Goal: Information Seeking & Learning: Check status

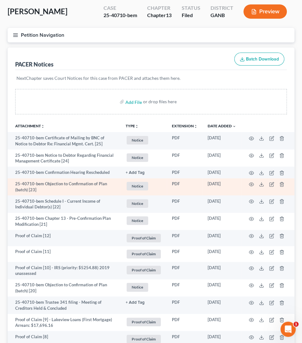
scroll to position [41, 0]
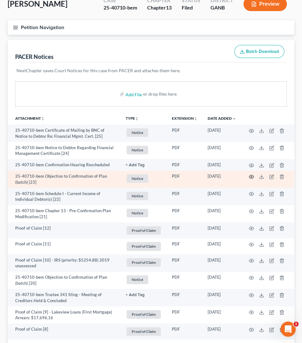
click at [251, 177] on icon "button" at bounding box center [251, 176] width 5 height 5
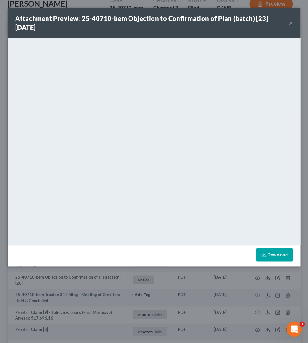
click at [291, 22] on button "×" at bounding box center [290, 23] width 4 height 8
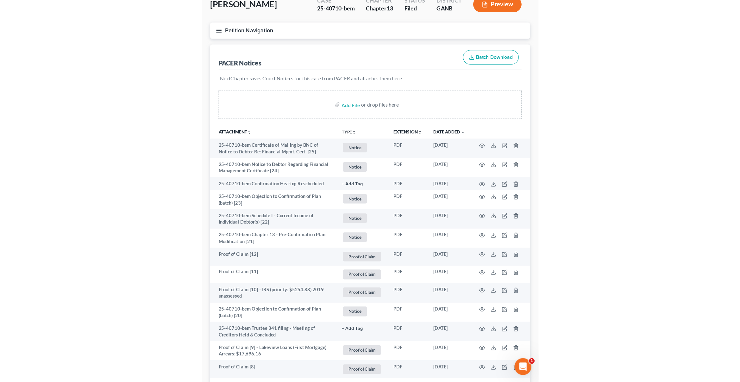
scroll to position [0, 0]
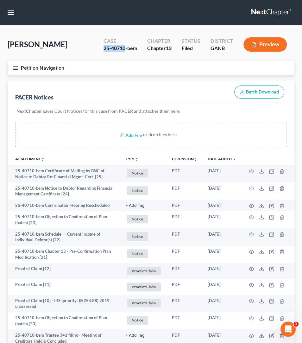
drag, startPoint x: 125, startPoint y: 49, endPoint x: 97, endPoint y: 46, distance: 28.6
click at [97, 46] on div "Case 25-40710-bem Chapter Chapter 13 Status Filed District GANB Preview" at bounding box center [195, 44] width 198 height 22
copy div "25-40710"
click at [12, 66] on button "Petition Navigation" at bounding box center [151, 68] width 287 height 15
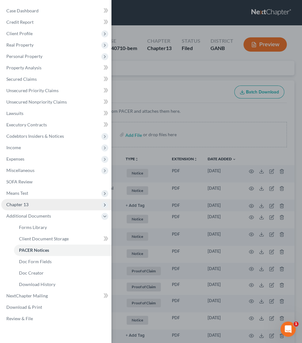
click at [26, 202] on span "Chapter 13" at bounding box center [17, 204] width 22 height 5
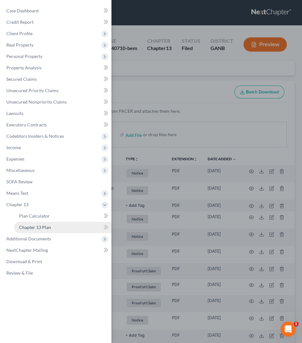
click at [41, 224] on span "Chapter 13 Plan" at bounding box center [35, 226] width 32 height 5
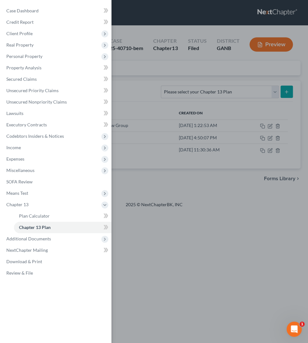
click at [150, 80] on div "Case Dashboard Payments Invoices Payments Payments Credit Report Client Profile" at bounding box center [154, 171] width 308 height 343
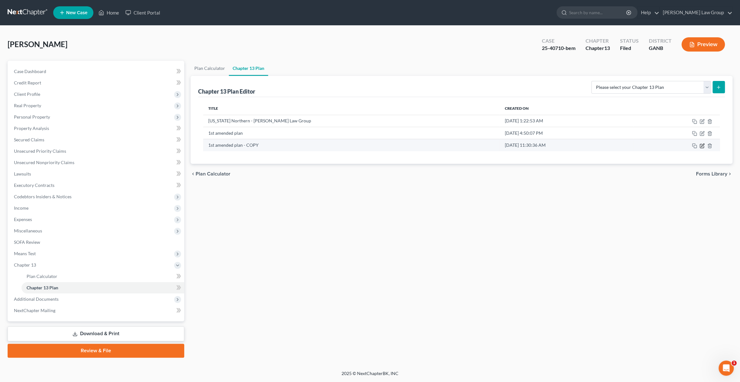
click at [302, 147] on icon "button" at bounding box center [702, 145] width 5 height 5
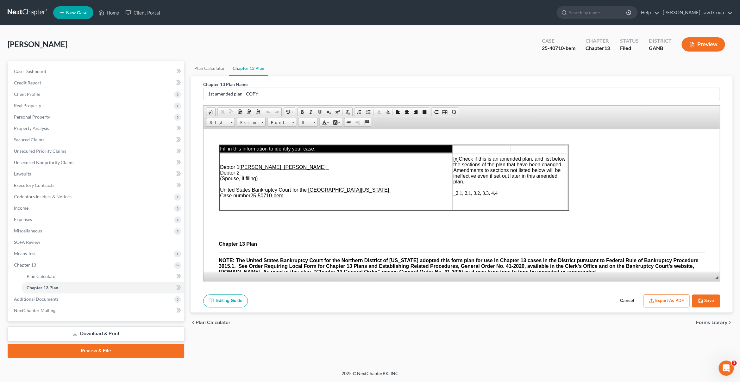
click at [302, 195] on span "_2.1, 2.1, 3.2, 3.3, 4.4" at bounding box center [475, 192] width 44 height 5
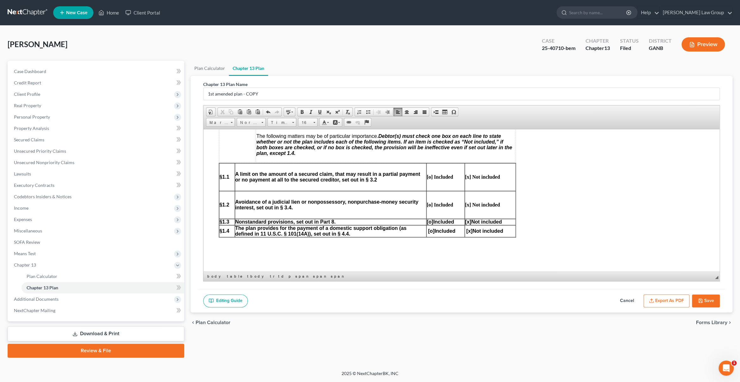
scroll to position [316, 0]
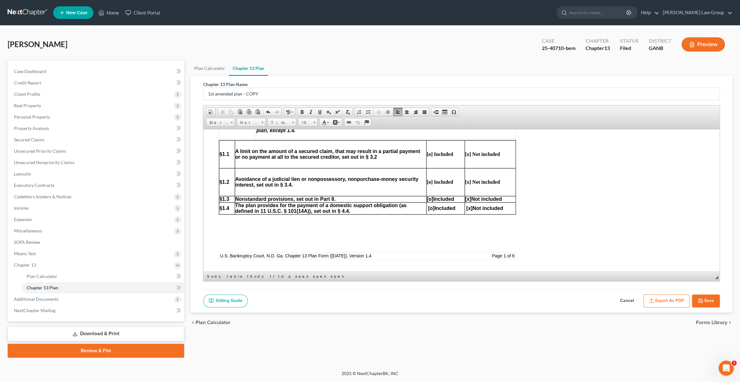
click at [302, 155] on strong "[o] Included" at bounding box center [439, 153] width 26 height 5
drag, startPoint x: 467, startPoint y: 157, endPoint x: 474, endPoint y: 156, distance: 7.0
click at [302, 157] on strong "[x] Not included" at bounding box center [482, 153] width 35 height 5
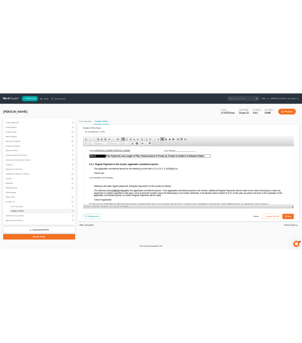
scroll to position [537, 0]
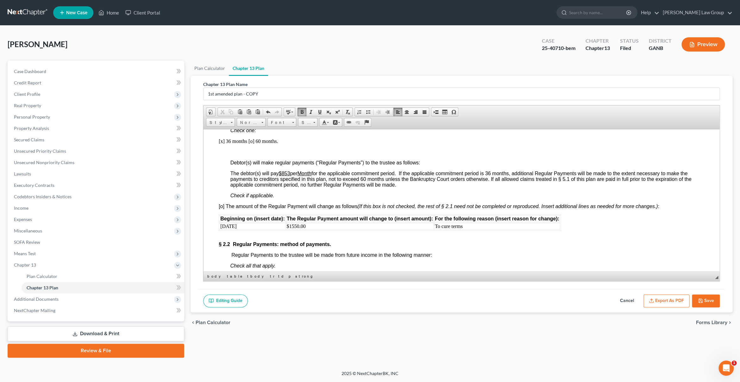
click at [222, 209] on span "[o] The amount of the Regular Payment will change as follows (If this box is no…" at bounding box center [438, 206] width 441 height 5
click at [302, 230] on td "$1550.00" at bounding box center [360, 226] width 148 height 7
click at [302, 304] on button "Save" at bounding box center [706, 301] width 28 height 13
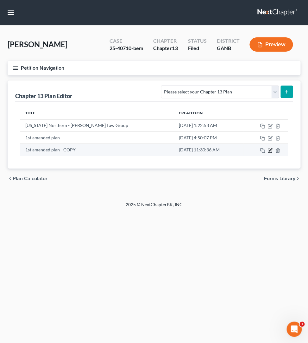
click at [272, 152] on icon "button" at bounding box center [269, 150] width 5 height 5
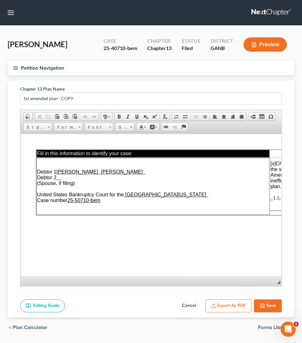
scroll to position [0, 0]
click at [80, 200] on u "25-50710-bem" at bounding box center [83, 199] width 33 height 5
click at [261, 307] on polyline "button" at bounding box center [262, 307] width 2 height 2
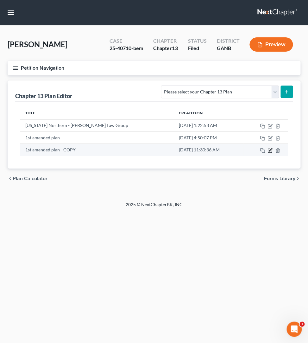
click at [271, 152] on icon "button" at bounding box center [269, 150] width 5 height 5
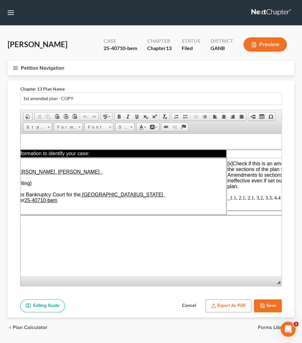
scroll to position [0, 48]
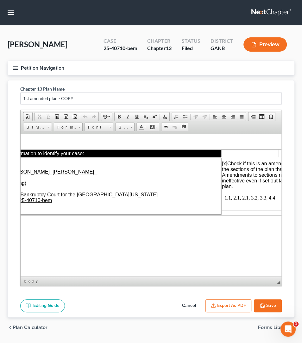
drag, startPoint x: 251, startPoint y: 199, endPoint x: 272, endPoint y: 198, distance: 20.9
click at [251, 199] on span "_1.1, 2.1, 2.1, 3.2, 3.3, 4.4" at bounding box center [248, 197] width 53 height 5
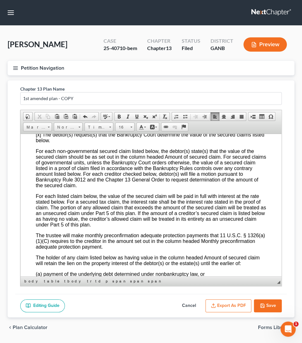
scroll to position [1451, 0]
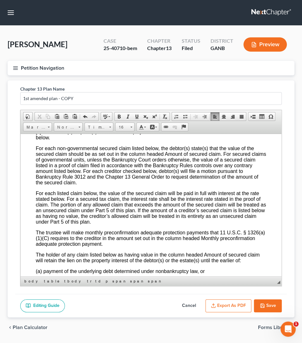
click at [271, 311] on button "Save" at bounding box center [268, 305] width 28 height 13
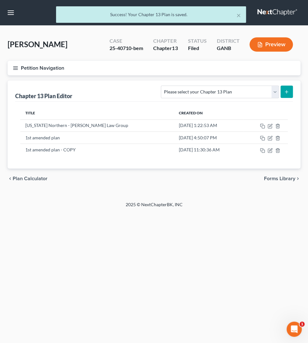
click at [17, 69] on icon "button" at bounding box center [16, 68] width 6 height 6
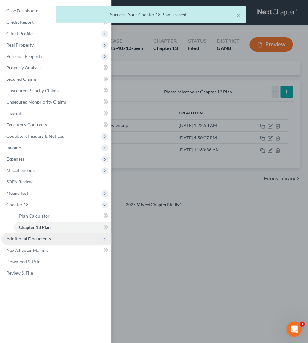
click at [30, 241] on span "Additional Documents" at bounding box center [28, 238] width 45 height 5
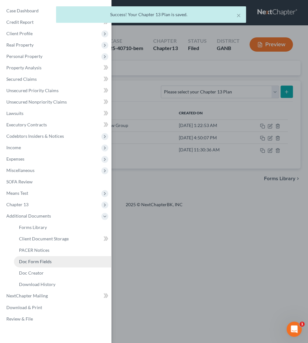
click at [46, 264] on span "Doc Form Fields" at bounding box center [35, 261] width 33 height 5
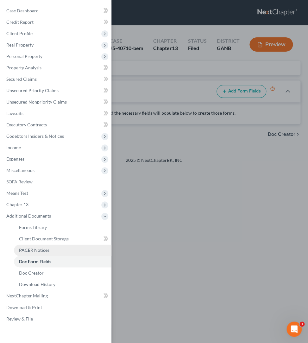
click at [56, 253] on link "PACER Notices" at bounding box center [62, 249] width 97 height 11
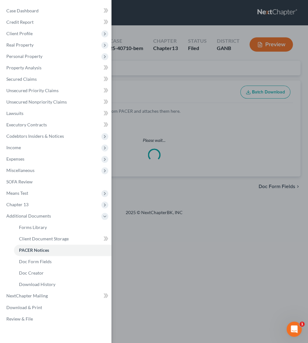
click at [158, 90] on div "Case Dashboard Payments Invoices Payments Payments Credit Report Client Profile" at bounding box center [154, 171] width 308 height 343
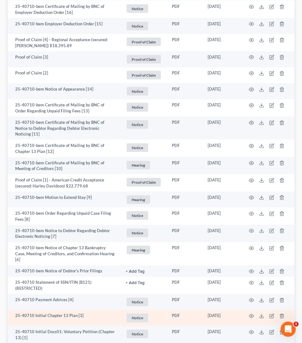
scroll to position [664, 0]
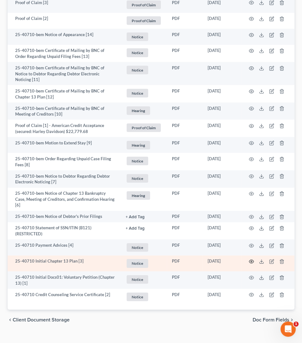
click at [254, 260] on icon "button" at bounding box center [251, 261] width 5 height 3
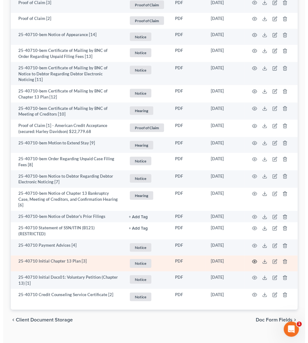
scroll to position [654, 0]
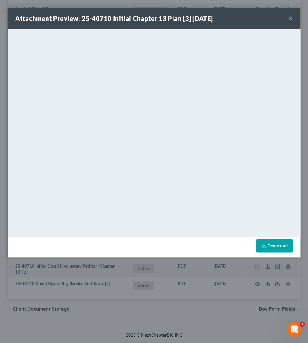
click at [289, 19] on button "×" at bounding box center [290, 19] width 4 height 8
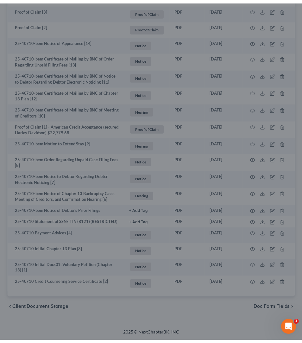
scroll to position [658, 0]
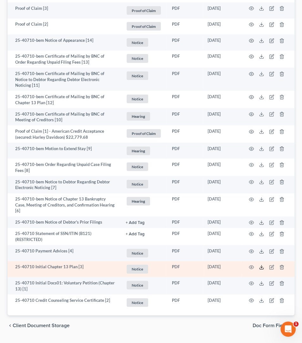
click at [263, 268] on icon at bounding box center [262, 268] width 4 height 1
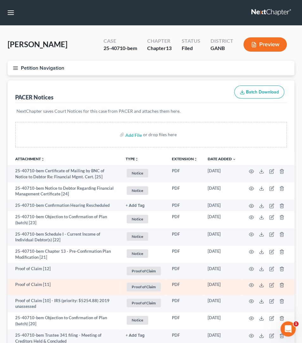
scroll to position [0, 0]
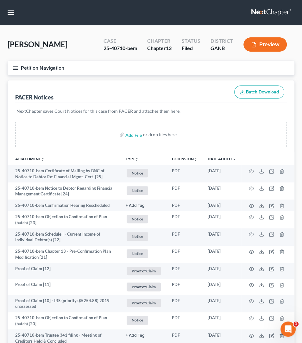
click at [18, 71] on button "Petition Navigation" at bounding box center [151, 68] width 287 height 15
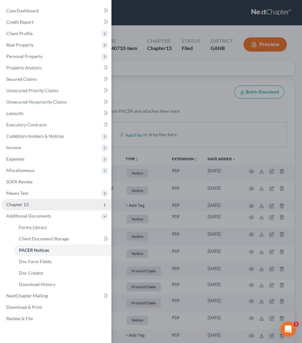
click at [30, 206] on span "Chapter 13" at bounding box center [56, 204] width 110 height 11
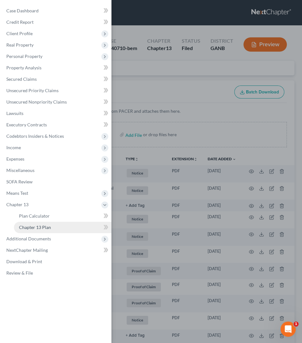
click at [39, 227] on span "Chapter 13 Plan" at bounding box center [35, 226] width 32 height 5
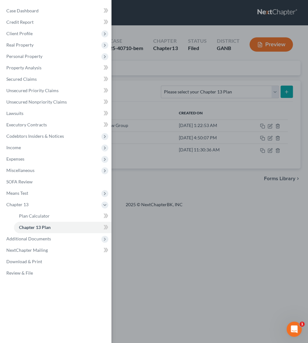
click at [148, 79] on div "Case Dashboard Payments Invoices Payments Payments Credit Report Client Profile" at bounding box center [154, 171] width 308 height 343
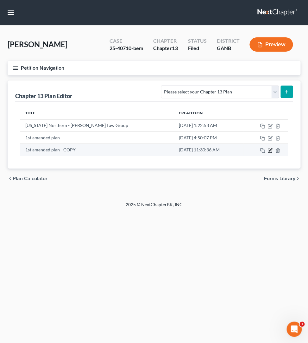
click at [269, 150] on icon "button" at bounding box center [269, 150] width 5 height 5
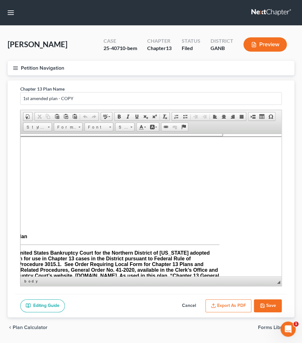
scroll to position [39, 47]
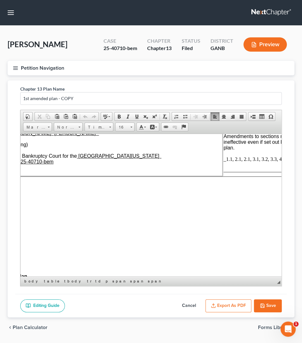
click at [245, 161] on span "_1.1, 2.1, 2.1, 3.1, 3.2, 3.3, 4.4" at bounding box center [254, 158] width 62 height 5
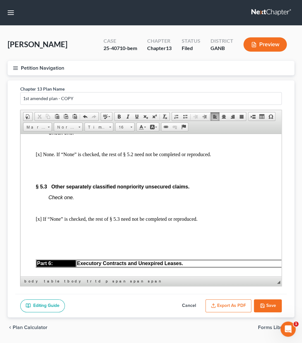
scroll to position [2936, 0]
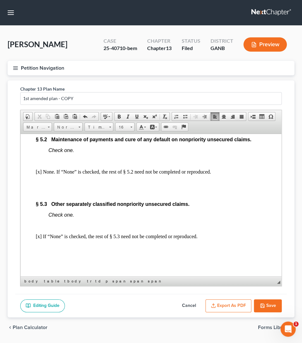
click at [277, 306] on button "Save" at bounding box center [268, 305] width 28 height 13
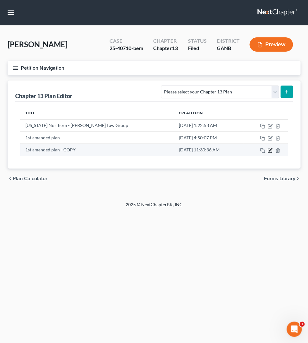
click at [271, 152] on icon "button" at bounding box center [269, 150] width 5 height 5
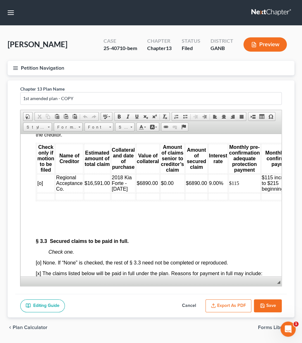
scroll to position [1651, 0]
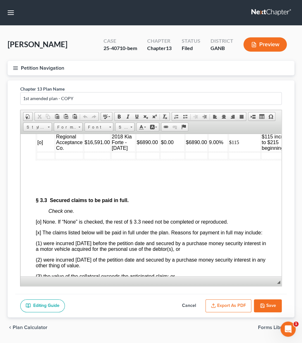
click at [63, 159] on td at bounding box center [69, 155] width 28 height 7
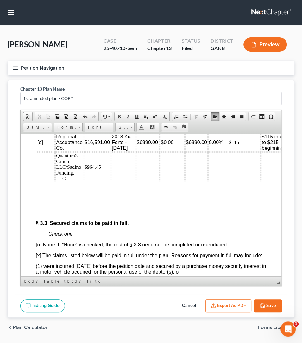
click at [272, 310] on button "Save" at bounding box center [268, 305] width 28 height 13
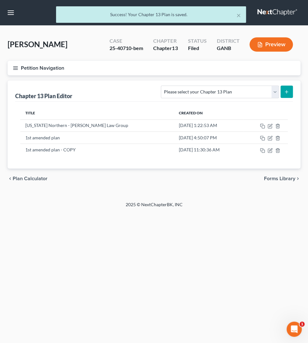
click at [13, 69] on icon "button" at bounding box center [16, 68] width 6 height 6
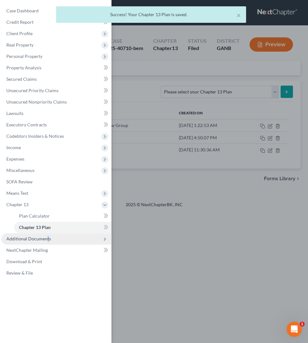
click at [47, 241] on span "Additional Documents" at bounding box center [28, 238] width 45 height 5
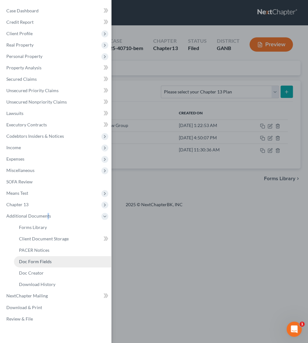
click at [48, 263] on span "Doc Form Fields" at bounding box center [35, 261] width 33 height 5
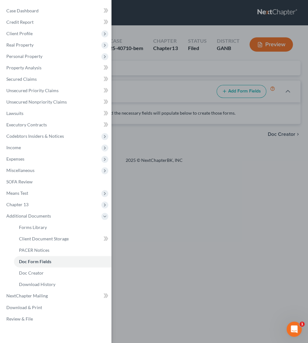
click at [136, 79] on div "Case Dashboard Payments Invoices Payments Payments Credit Report Client Profile" at bounding box center [154, 171] width 308 height 343
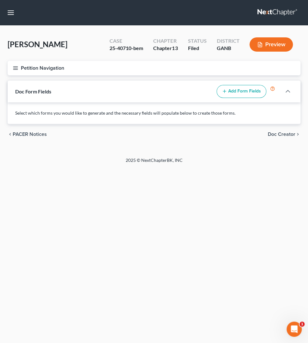
click at [15, 69] on icon "button" at bounding box center [16, 68] width 6 height 6
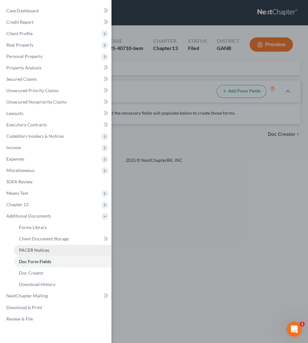
click at [42, 252] on span "PACER Notices" at bounding box center [34, 249] width 30 height 5
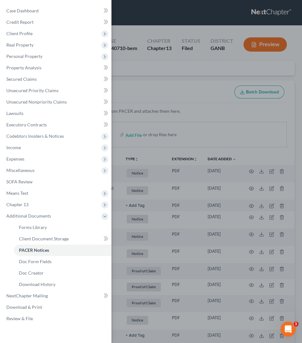
drag, startPoint x: 166, startPoint y: 70, endPoint x: 163, endPoint y: 76, distance: 6.5
click at [165, 70] on div "Case Dashboard Payments Invoices Payments Payments Credit Report Client Profile" at bounding box center [151, 171] width 302 height 343
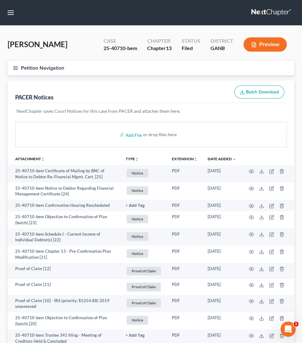
click at [129, 158] on button "TYPE unfold_more" at bounding box center [132, 159] width 13 height 4
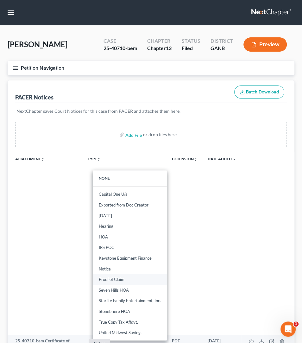
click at [118, 277] on link "Proof of Claim" at bounding box center [130, 279] width 74 height 11
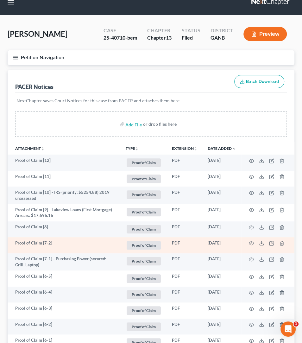
scroll to position [11, 0]
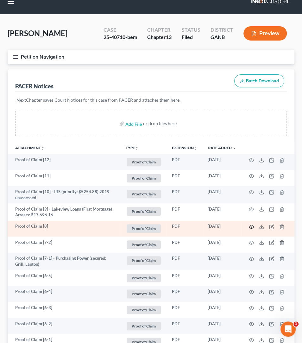
click at [251, 227] on circle "button" at bounding box center [251, 226] width 1 height 1
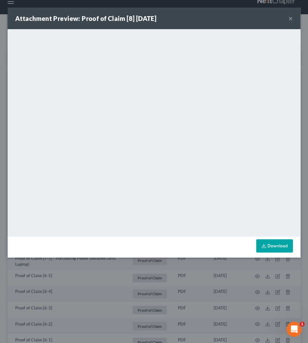
click at [290, 17] on button "×" at bounding box center [290, 19] width 4 height 8
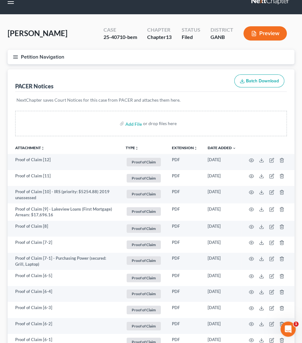
click at [16, 55] on icon "button" at bounding box center [16, 57] width 6 height 6
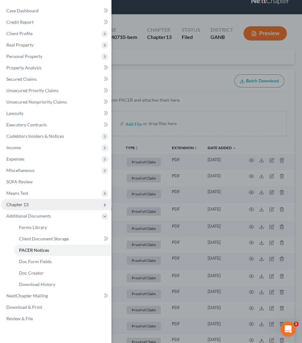
drag, startPoint x: 42, startPoint y: 199, endPoint x: 46, endPoint y: 204, distance: 5.4
click at [41, 201] on span "Chapter 13" at bounding box center [56, 204] width 110 height 11
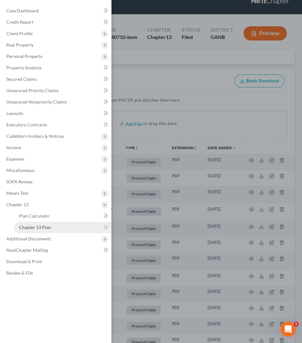
click at [55, 228] on link "Chapter 13 Plan" at bounding box center [62, 227] width 97 height 11
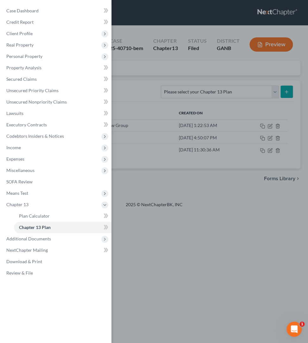
click at [141, 93] on div "Case Dashboard Payments Invoices Payments Payments Credit Report Client Profile" at bounding box center [154, 171] width 308 height 343
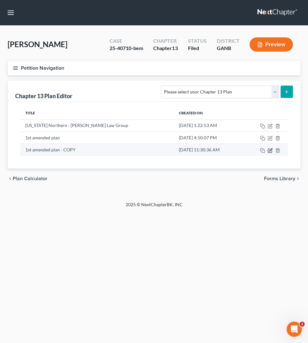
click at [269, 149] on icon "button" at bounding box center [269, 150] width 5 height 5
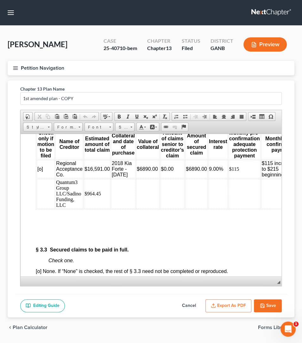
scroll to position [1673, 0]
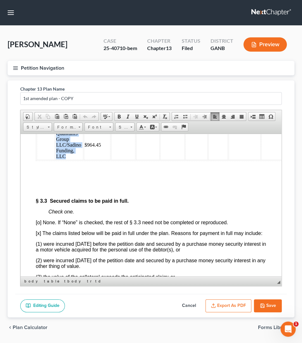
drag, startPoint x: 72, startPoint y: 212, endPoint x: 57, endPoint y: 189, distance: 27.0
click at [57, 160] on td "Quantum3 Group LLC/Sadino Funding, LLC" at bounding box center [69, 145] width 28 height 30
copy td "Quantum3 Group LLC/Sadino Funding, LLC"
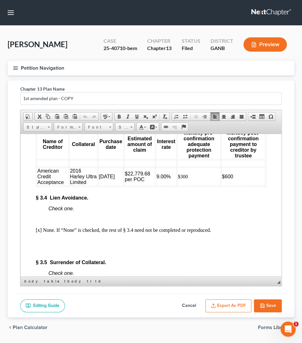
scroll to position [2005, 0]
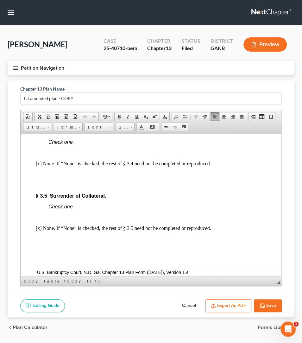
click at [255, 119] on td "$600" at bounding box center [243, 110] width 44 height 18
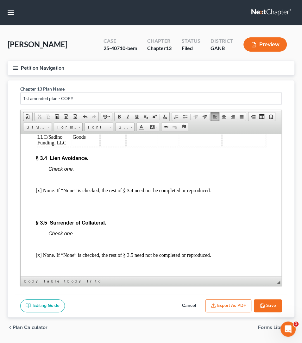
scroll to position [2007, 0]
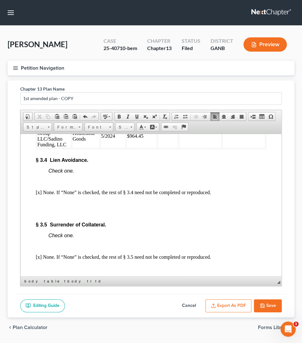
click at [274, 305] on button "Save" at bounding box center [268, 305] width 28 height 13
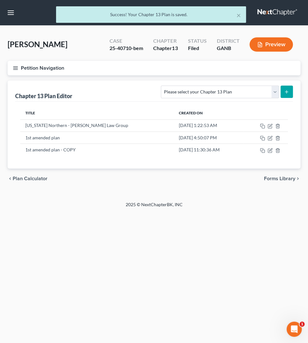
click at [12, 68] on button "Petition Navigation" at bounding box center [154, 68] width 293 height 15
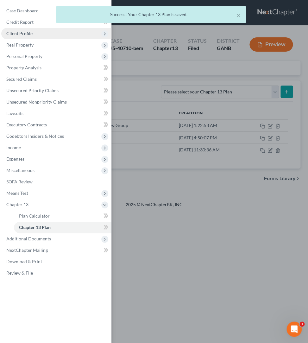
click at [31, 35] on span "Client Profile" at bounding box center [19, 33] width 26 height 5
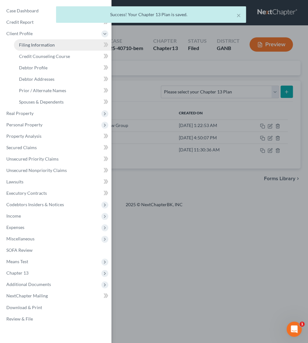
click at [36, 44] on span "Filing Information" at bounding box center [37, 44] width 36 height 5
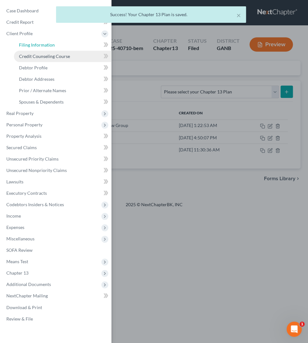
select select "1"
select select "0"
select select "3"
select select "10"
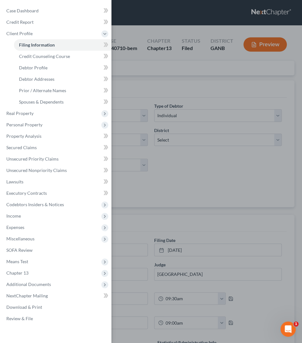
click at [139, 63] on div "Case Dashboard Payments Invoices Payments Payments Credit Report Client Profile" at bounding box center [151, 171] width 302 height 343
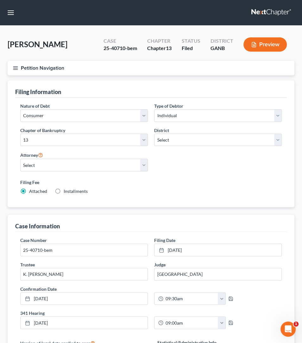
click at [16, 68] on icon "button" at bounding box center [16, 68] width 6 height 6
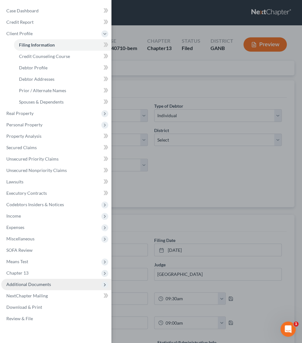
click at [31, 286] on span "Additional Documents" at bounding box center [28, 283] width 45 height 5
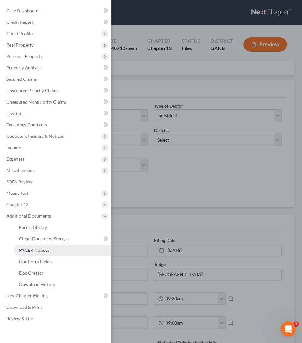
click at [42, 253] on link "PACER Notices" at bounding box center [62, 249] width 97 height 11
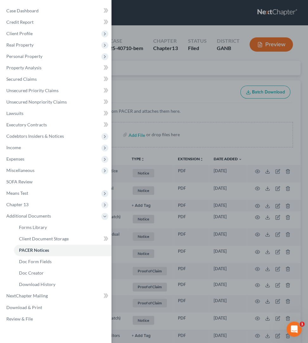
click at [171, 96] on div "Case Dashboard Payments Invoices Payments Payments Credit Report Client Profile" at bounding box center [154, 171] width 308 height 343
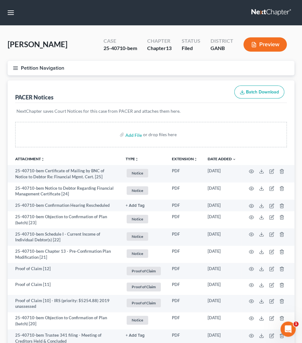
click at [134, 161] on th "TYPE unfold_more NONE Capital One U/s Exported from Doc Creator [DATE] Hearing …" at bounding box center [144, 158] width 46 height 13
click at [135, 158] on icon "unfold_more" at bounding box center [137, 159] width 4 height 4
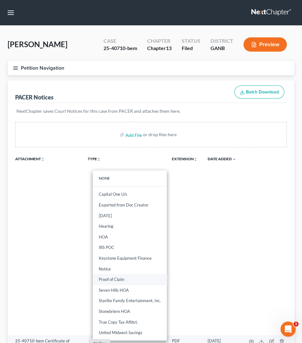
click at [129, 281] on link "Proof of Claim" at bounding box center [130, 279] width 74 height 11
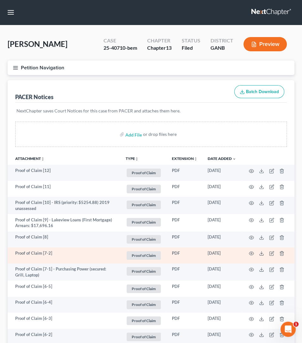
scroll to position [11, 0]
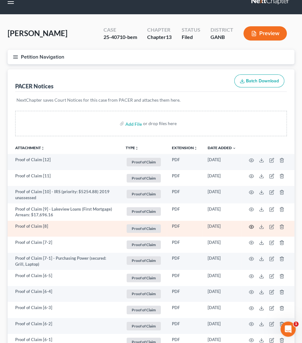
click at [252, 229] on icon "button" at bounding box center [251, 226] width 5 height 5
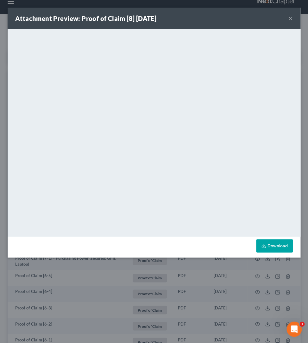
click at [290, 19] on button "×" at bounding box center [290, 19] width 4 height 8
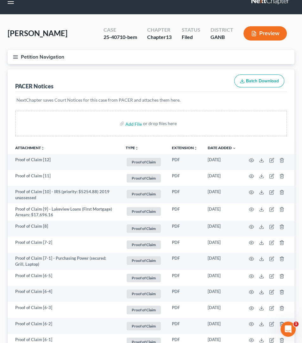
click at [13, 56] on icon "button" at bounding box center [16, 57] width 6 height 6
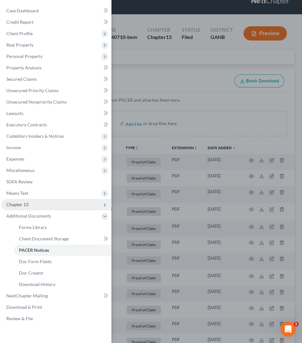
click at [35, 205] on span "Chapter 13" at bounding box center [56, 204] width 110 height 11
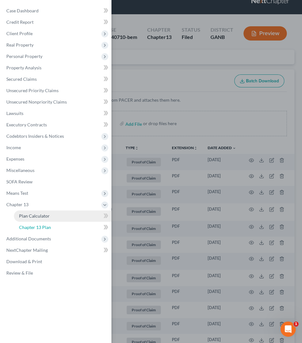
drag, startPoint x: 38, startPoint y: 227, endPoint x: 69, endPoint y: 219, distance: 32.5
click at [38, 227] on span "Chapter 13 Plan" at bounding box center [35, 226] width 32 height 5
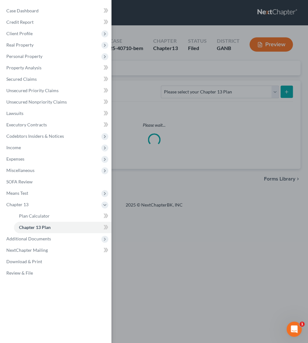
click at [167, 93] on div "Case Dashboard Payments Invoices Payments Payments Credit Report Client Profile" at bounding box center [154, 171] width 308 height 343
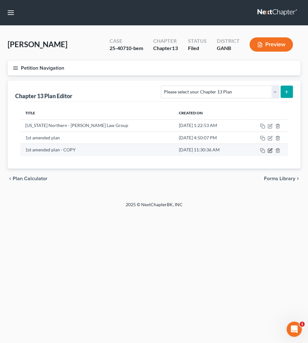
click at [269, 151] on icon "button" at bounding box center [269, 150] width 5 height 5
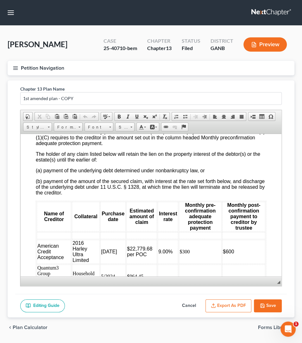
scroll to position [2011, 0]
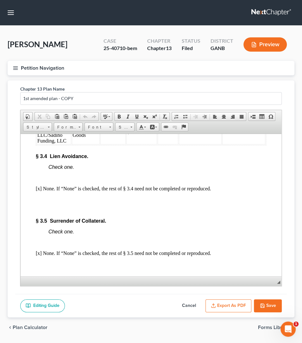
click at [104, 144] on td "5/2024" at bounding box center [112, 132] width 25 height 24
click at [165, 144] on td at bounding box center [168, 132] width 21 height 24
click at [277, 305] on button "Save" at bounding box center [268, 305] width 28 height 13
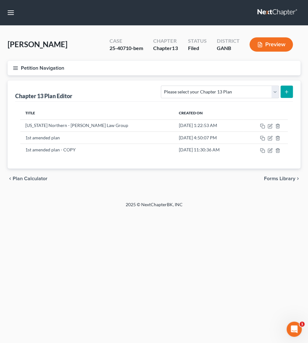
click at [17, 69] on icon "button" at bounding box center [16, 68] width 6 height 6
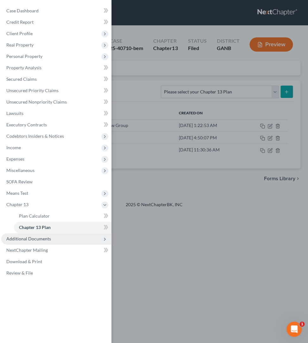
click at [37, 237] on span "Additional Documents" at bounding box center [28, 238] width 45 height 5
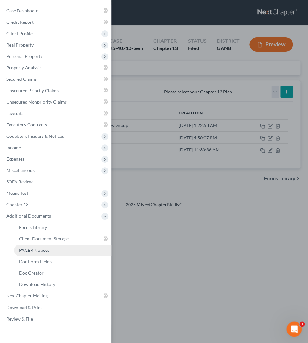
click at [48, 251] on span "PACER Notices" at bounding box center [34, 249] width 30 height 5
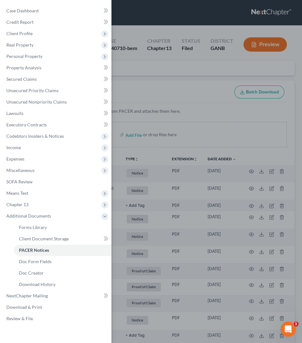
click at [153, 76] on div "Case Dashboard Payments Invoices Payments Payments Credit Report Client Profile" at bounding box center [151, 171] width 302 height 343
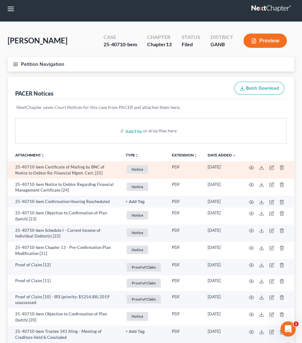
scroll to position [5, 0]
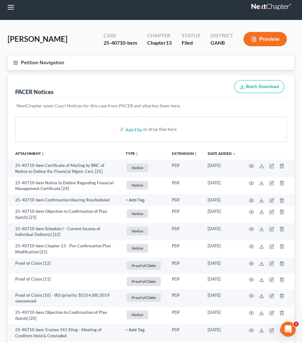
click at [130, 153] on button "TYPE unfold_more" at bounding box center [132, 154] width 13 height 4
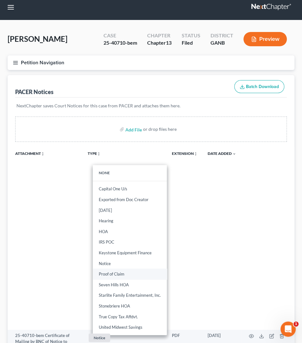
click at [125, 271] on link "Proof of Claim" at bounding box center [130, 273] width 74 height 11
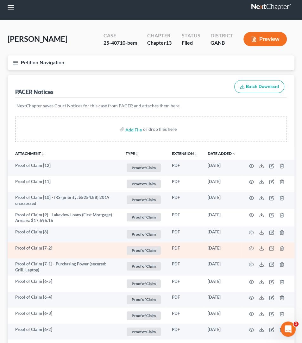
scroll to position [11, 0]
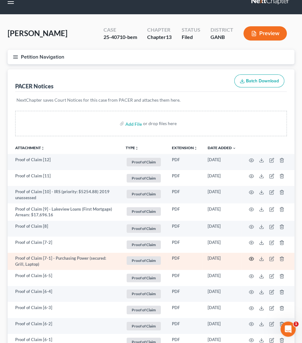
click at [253, 259] on icon "button" at bounding box center [251, 258] width 5 height 5
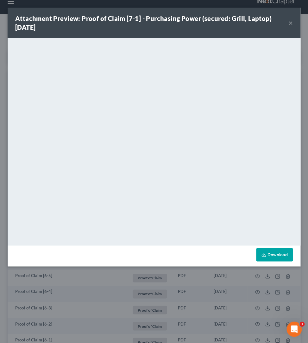
click at [288, 24] on button "×" at bounding box center [290, 23] width 4 height 8
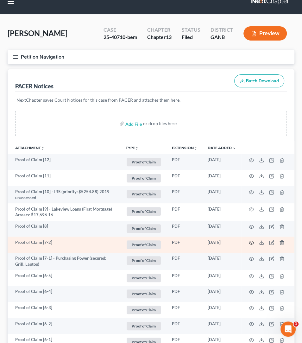
click at [251, 242] on icon "button" at bounding box center [251, 242] width 5 height 5
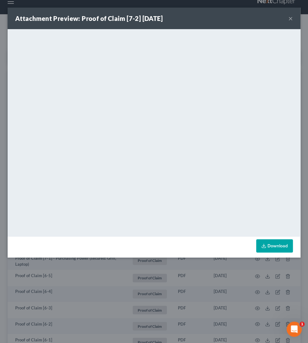
click at [289, 20] on button "×" at bounding box center [290, 19] width 4 height 8
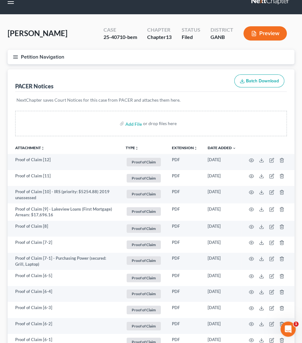
click at [17, 58] on icon "button" at bounding box center [16, 57] width 6 height 6
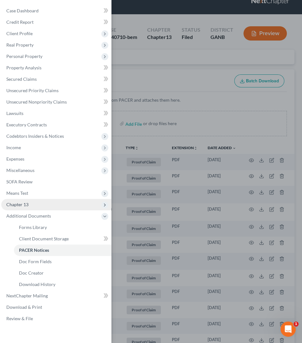
click at [33, 205] on span "Chapter 13" at bounding box center [56, 204] width 110 height 11
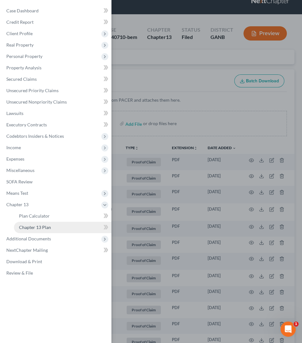
click at [44, 225] on span "Chapter 13 Plan" at bounding box center [35, 226] width 32 height 5
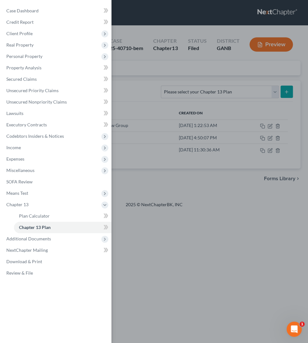
click at [125, 99] on div "Case Dashboard Payments Invoices Payments Payments Credit Report Client Profile" at bounding box center [154, 171] width 308 height 343
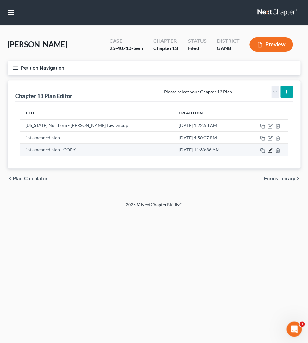
click at [271, 150] on icon "button" at bounding box center [269, 150] width 5 height 5
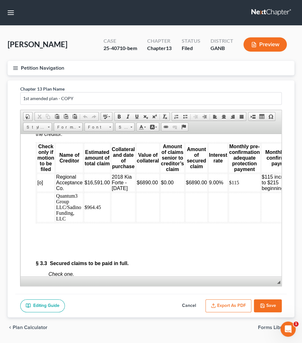
scroll to position [1629, 0]
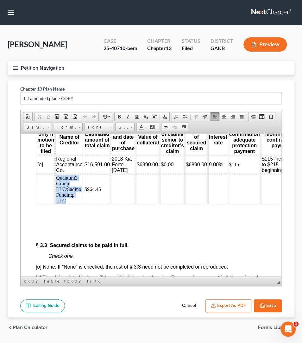
drag, startPoint x: 71, startPoint y: 256, endPoint x: 57, endPoint y: 234, distance: 26.2
click at [57, 204] on td "Quantum3 Group LLC/Sadino Funding, LLC" at bounding box center [69, 189] width 28 height 30
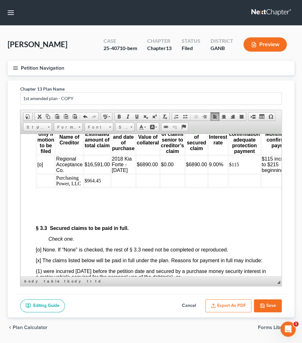
drag, startPoint x: 106, startPoint y: 236, endPoint x: 82, endPoint y: 234, distance: 23.8
click at [82, 187] on tr "Purchasing Power, LLC $964.45" at bounding box center [170, 180] width 266 height 13
drag, startPoint x: 108, startPoint y: 236, endPoint x: 87, endPoint y: 234, distance: 21.0
click at [87, 187] on td "$964.45" at bounding box center [97, 180] width 27 height 13
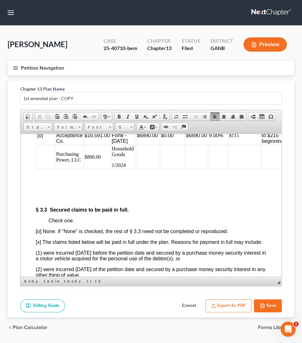
scroll to position [1641, 0]
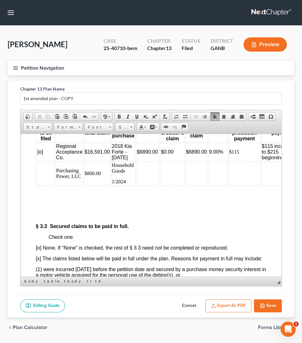
click at [129, 184] on p "1/2024" at bounding box center [123, 182] width 23 height 6
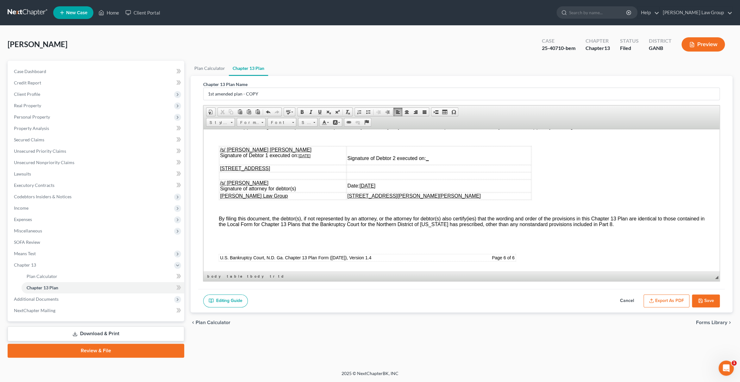
scroll to position [3065, 0]
click at [302, 158] on u "[DATE]" at bounding box center [304, 156] width 12 height 4
click at [302, 188] on u "[DATE]" at bounding box center [367, 185] width 16 height 5
click at [302, 300] on button "Save" at bounding box center [706, 301] width 28 height 13
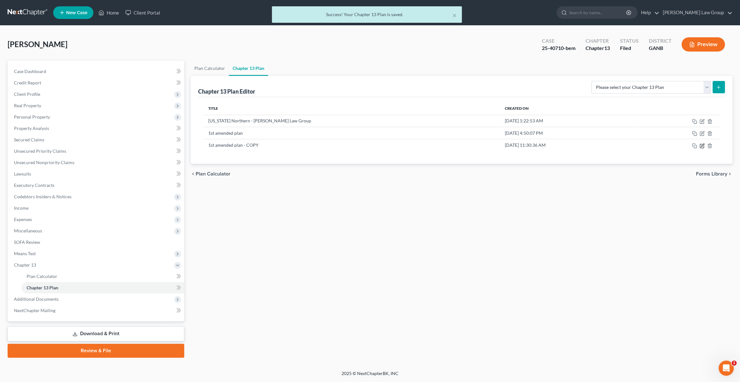
click at [302, 147] on icon "button" at bounding box center [702, 145] width 5 height 5
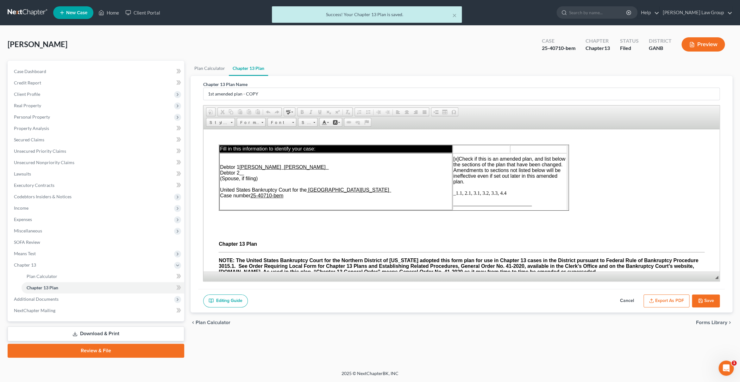
scroll to position [0, 0]
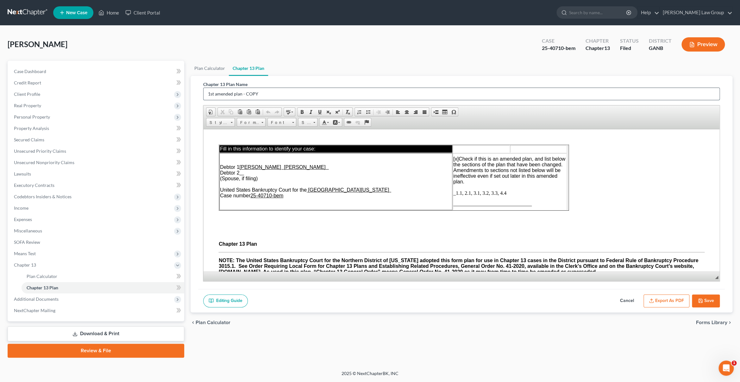
drag, startPoint x: 273, startPoint y: 92, endPoint x: 196, endPoint y: 92, distance: 76.6
click at [204, 92] on input "1st amended plan - COPY" at bounding box center [462, 94] width 516 height 12
type input "2nd amended plan"
click at [302, 195] on p "[x] Check if this is an amended plan, and list below the sections of the plan t…" at bounding box center [509, 176] width 113 height 40
drag, startPoint x: 569, startPoint y: 179, endPoint x: 669, endPoint y: 184, distance: 100.2
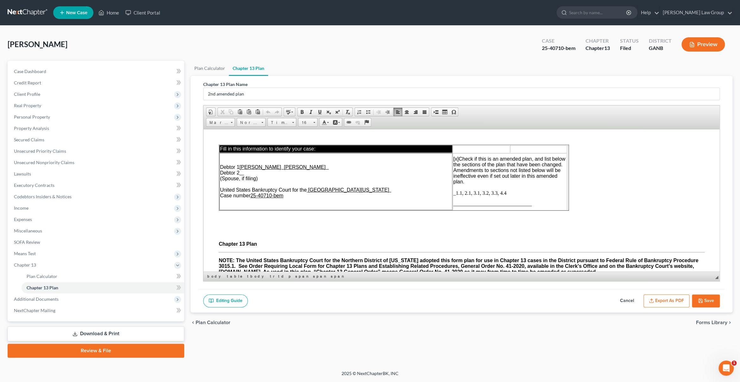
drag, startPoint x: 569, startPoint y: 178, endPoint x: 661, endPoint y: 181, distance: 92.8
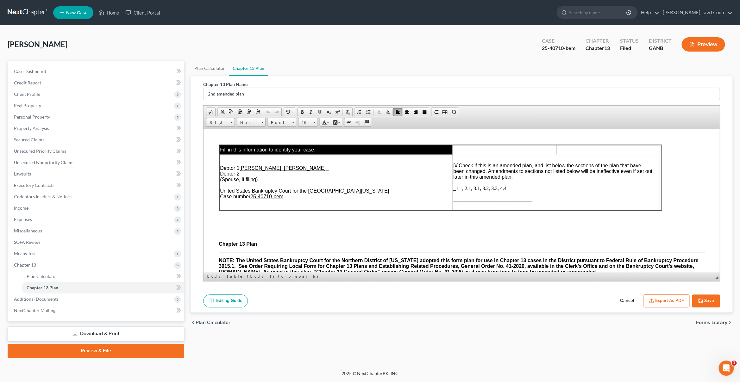
click at [302, 304] on button "Save" at bounding box center [706, 301] width 28 height 13
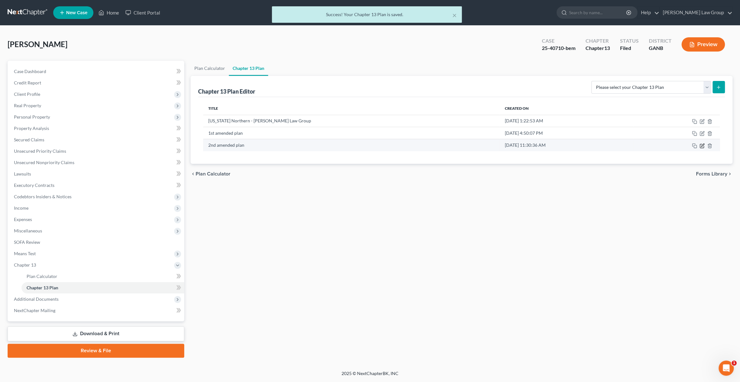
click at [302, 148] on icon "button" at bounding box center [702, 146] width 4 height 4
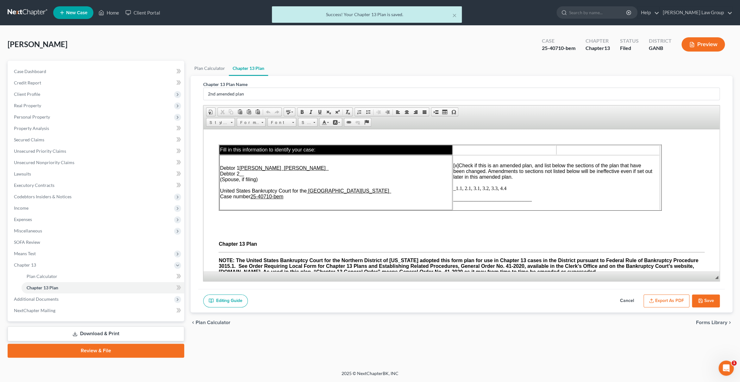
click at [302, 298] on button "Export as PDF" at bounding box center [667, 301] width 46 height 13
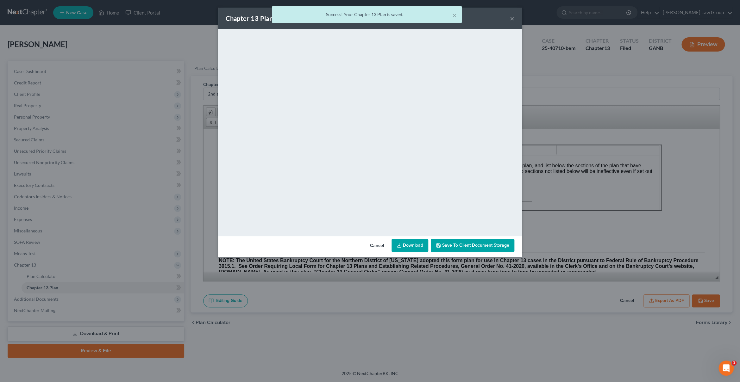
click at [302, 240] on link "Download" at bounding box center [410, 245] width 37 height 13
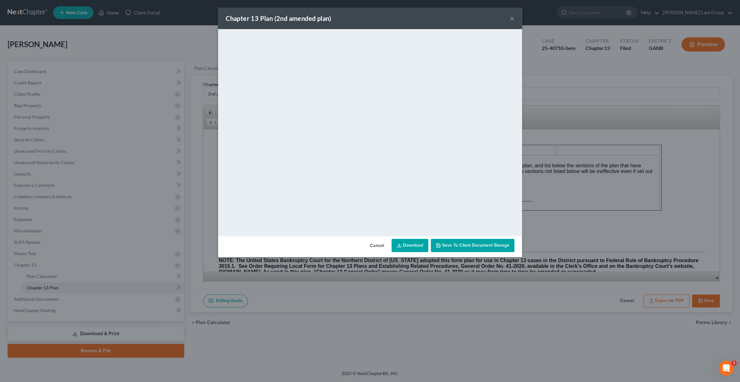
click at [302, 248] on span "Save to Client Document Storage" at bounding box center [475, 245] width 67 height 5
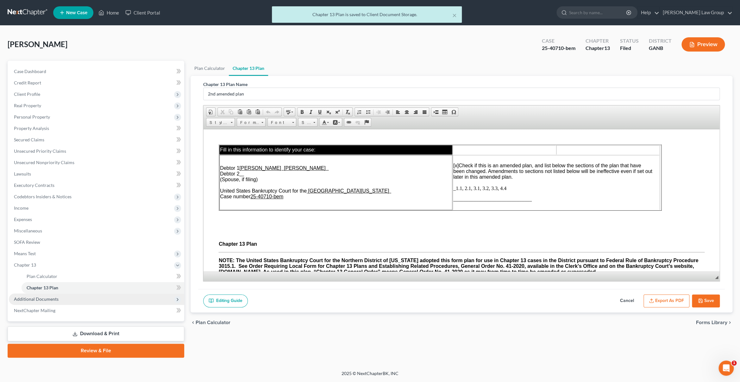
click at [64, 296] on span "Additional Documents" at bounding box center [96, 299] width 175 height 11
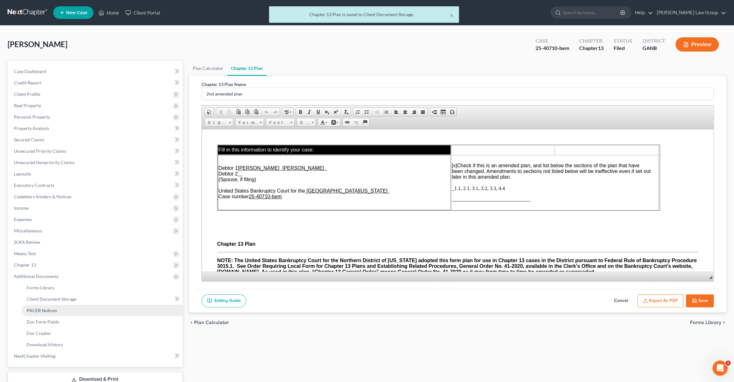
click at [77, 308] on link "PACER Notices" at bounding box center [102, 310] width 161 height 11
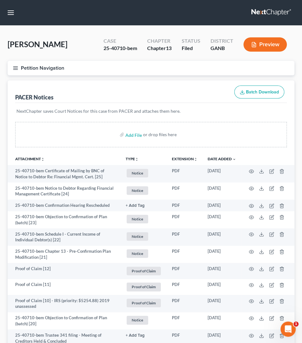
click at [14, 68] on icon "button" at bounding box center [16, 68] width 6 height 6
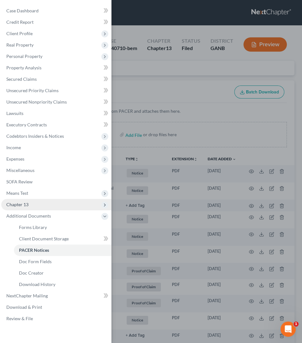
drag, startPoint x: 29, startPoint y: 202, endPoint x: 33, endPoint y: 206, distance: 5.2
click at [29, 202] on span "Chapter 13" at bounding box center [56, 204] width 110 height 11
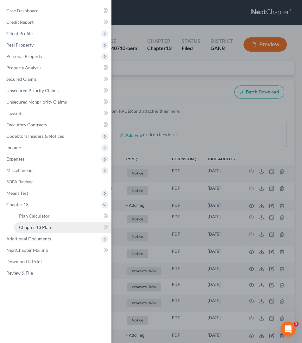
click at [41, 223] on link "Chapter 13 Plan" at bounding box center [62, 227] width 97 height 11
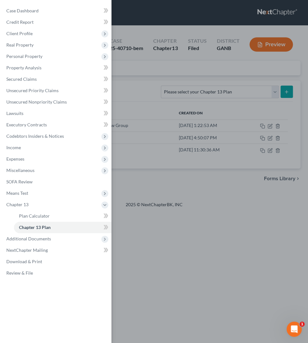
click at [159, 109] on div "Case Dashboard Payments Invoices Payments Payments Credit Report Client Profile" at bounding box center [154, 171] width 308 height 343
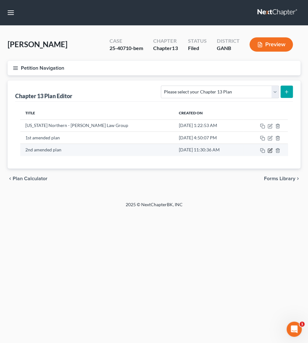
click at [271, 152] on icon "button" at bounding box center [269, 150] width 5 height 5
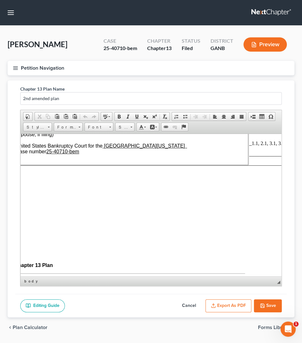
scroll to position [50, 0]
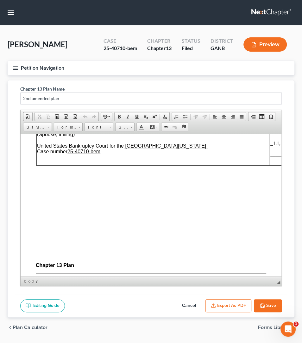
click at [265, 304] on icon "button" at bounding box center [262, 305] width 5 height 5
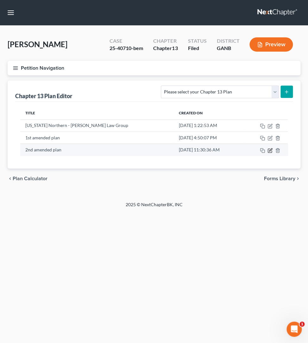
click at [270, 151] on icon "button" at bounding box center [270, 149] width 3 height 3
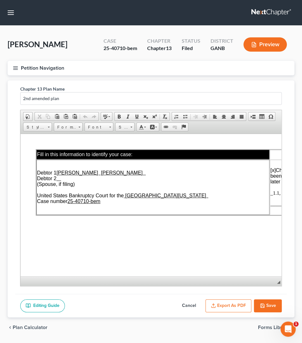
scroll to position [0, 0]
click at [16, 69] on icon "button" at bounding box center [16, 68] width 6 height 6
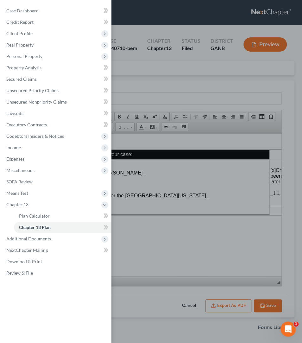
click at [114, 68] on div "Case Dashboard Payments Invoices Payments Payments Credit Report Client Profile" at bounding box center [151, 171] width 302 height 343
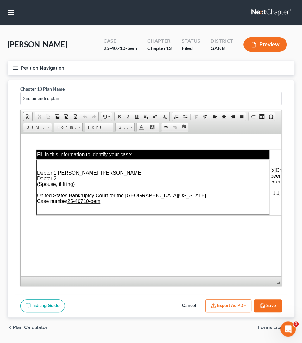
click at [261, 307] on icon "button" at bounding box center [263, 306] width 4 height 4
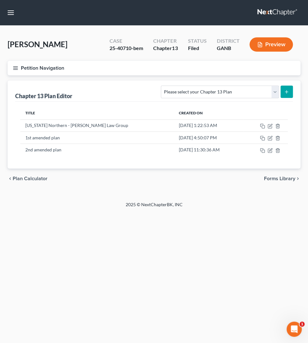
click at [16, 71] on button "Petition Navigation" at bounding box center [154, 68] width 293 height 15
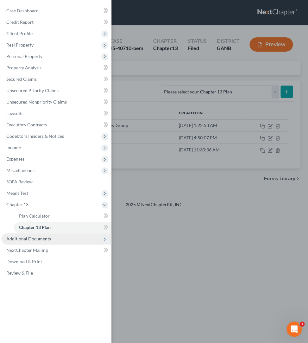
click at [41, 237] on span "Additional Documents" at bounding box center [28, 238] width 45 height 5
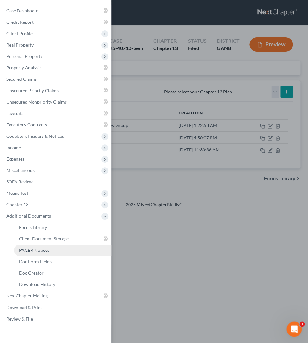
click at [58, 248] on link "PACER Notices" at bounding box center [62, 249] width 97 height 11
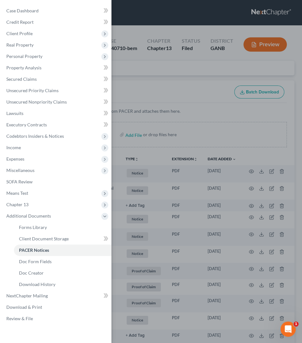
click at [160, 94] on div "Case Dashboard Payments Invoices Payments Payments Credit Report Client Profile" at bounding box center [151, 171] width 302 height 343
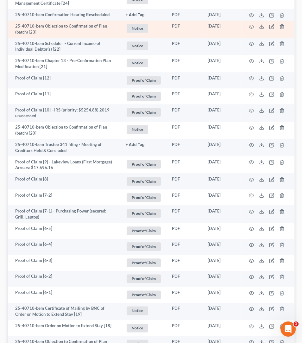
scroll to position [127, 0]
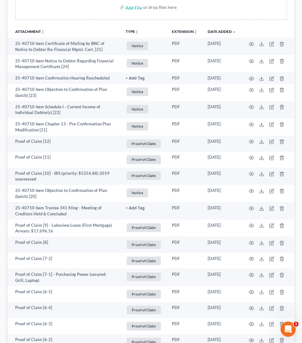
click at [134, 30] on button "TYPE unfold_more" at bounding box center [132, 32] width 13 height 4
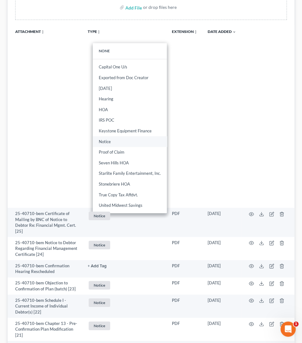
click at [119, 136] on link "Notice" at bounding box center [130, 141] width 74 height 11
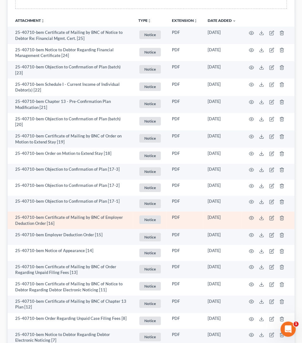
scroll to position [0, 0]
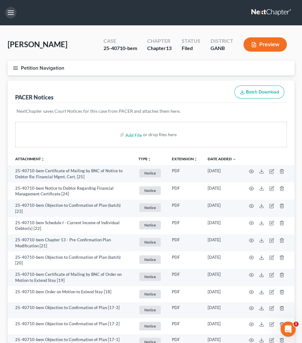
click at [15, 12] on button "button" at bounding box center [10, 12] width 11 height 11
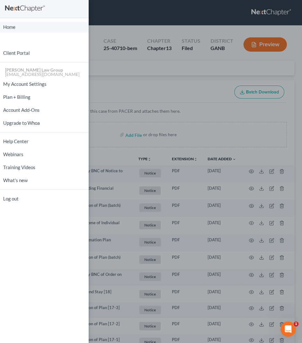
click at [16, 23] on link "Home" at bounding box center [44, 27] width 89 height 11
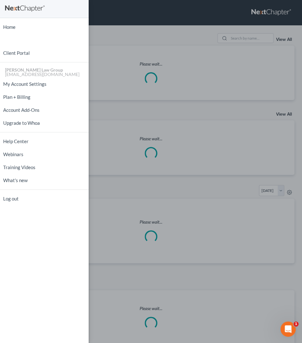
click at [112, 17] on div "Home New Case Client Portal Saedi Law Group ssudman@saedilawgroup.com My Accoun…" at bounding box center [151, 171] width 302 height 343
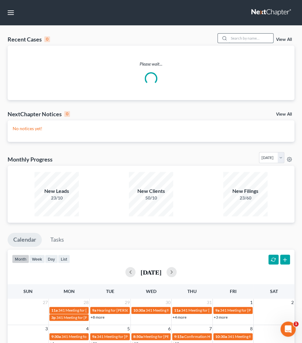
click at [244, 41] on input "search" at bounding box center [251, 38] width 44 height 9
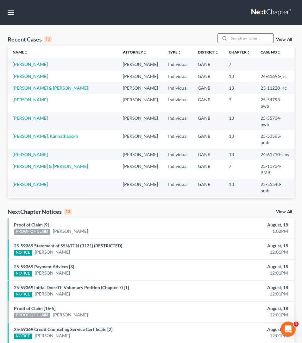
click at [234, 38] on input "search" at bounding box center [251, 38] width 44 height 9
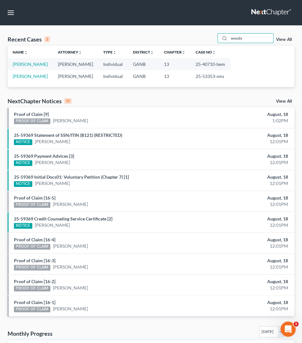
type input "woody"
click at [28, 66] on link "[PERSON_NAME]" at bounding box center [30, 63] width 35 height 5
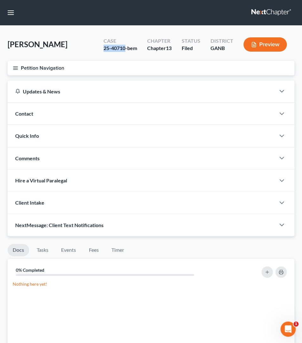
drag, startPoint x: 125, startPoint y: 48, endPoint x: 103, endPoint y: 50, distance: 22.2
click at [103, 50] on div "Case 25-40710-bem" at bounding box center [120, 45] width 44 height 19
copy div "25-40710"
click at [13, 64] on button "Petition Navigation" at bounding box center [151, 68] width 287 height 15
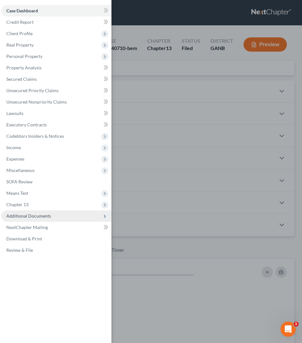
click at [29, 217] on span "Additional Documents" at bounding box center [28, 215] width 45 height 5
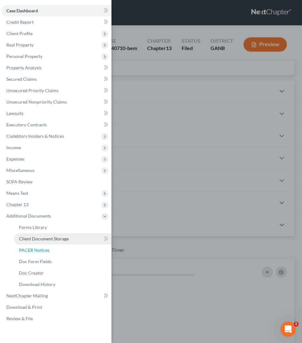
click at [43, 248] on span "PACER Notices" at bounding box center [34, 249] width 30 height 5
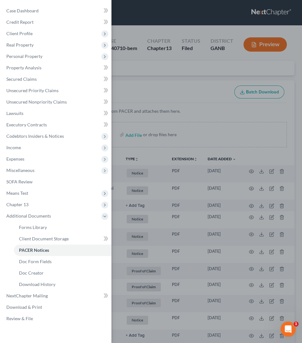
click at [168, 94] on div "Case Dashboard Payments Invoices Payments Payments Credit Report Client Profile" at bounding box center [151, 171] width 302 height 343
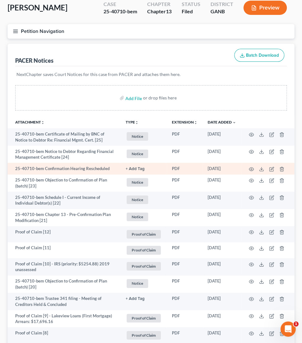
scroll to position [39, 0]
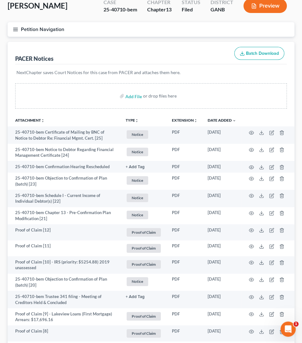
click at [17, 29] on icon "button" at bounding box center [16, 30] width 6 height 6
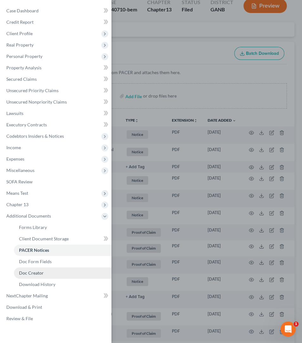
click at [43, 275] on link "Doc Creator" at bounding box center [62, 272] width 97 height 11
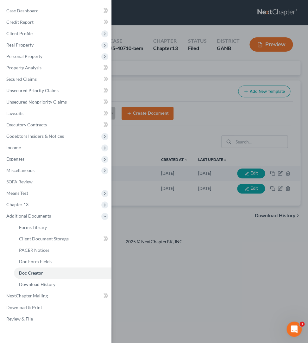
click at [148, 72] on div "Case Dashboard Payments Invoices Payments Payments Credit Report Client Profile" at bounding box center [154, 171] width 308 height 343
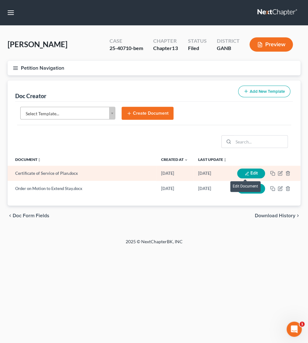
click at [249, 171] on button "Edit" at bounding box center [251, 173] width 28 height 10
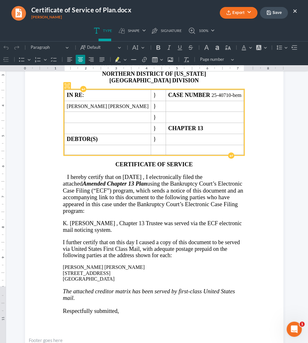
scroll to position [61, 0]
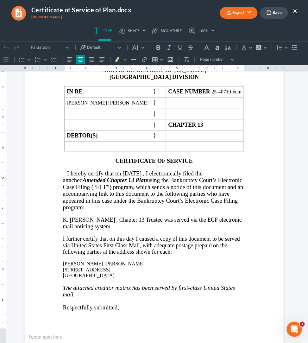
click at [139, 177] on span "[DATE]" at bounding box center [132, 173] width 19 height 7
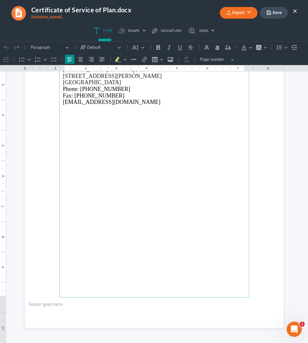
scroll to position [310, 0]
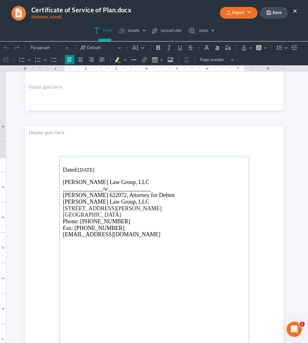
drag, startPoint x: 84, startPoint y: 170, endPoint x: 109, endPoint y: 168, distance: 25.1
click at [84, 170] on p "Dated: 08/05/2025" at bounding box center [154, 170] width 182 height 7
click at [228, 13] on icon "button" at bounding box center [228, 12] width 5 height 5
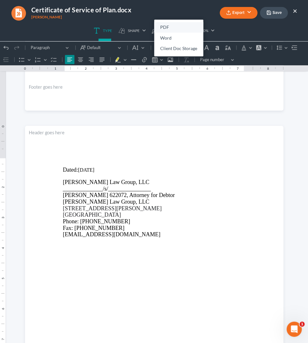
click at [171, 28] on link "PDF" at bounding box center [178, 27] width 49 height 11
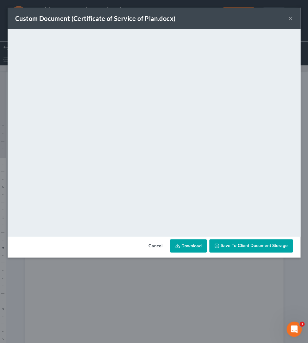
click at [190, 242] on link "Download" at bounding box center [188, 245] width 37 height 13
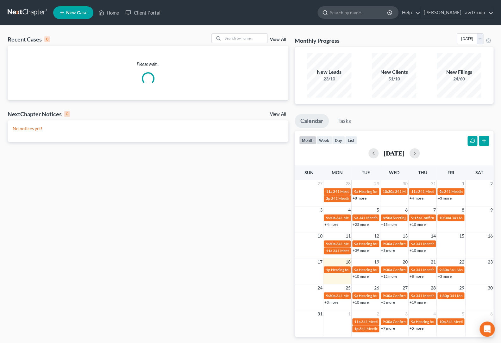
click at [371, 16] on input "search" at bounding box center [359, 13] width 58 height 12
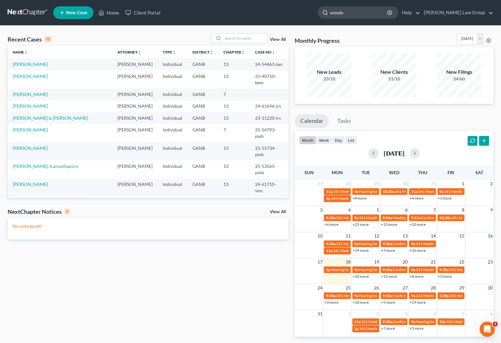
type input "woody"
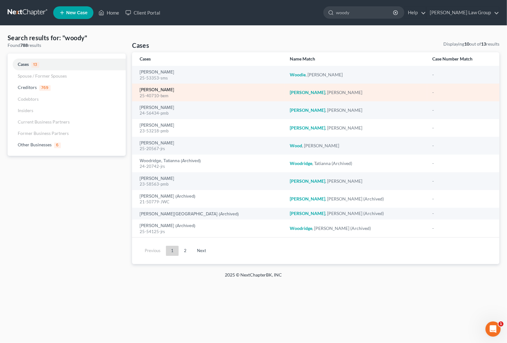
click at [164, 89] on link "[PERSON_NAME]" at bounding box center [157, 90] width 35 height 4
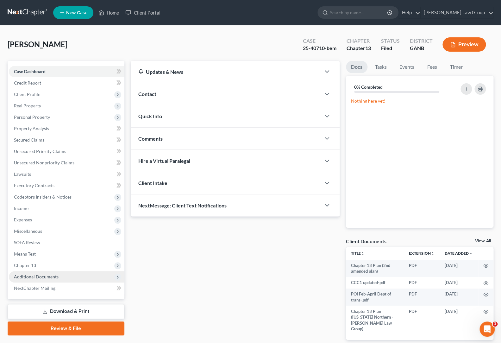
click at [66, 278] on span "Additional Documents" at bounding box center [67, 276] width 116 height 11
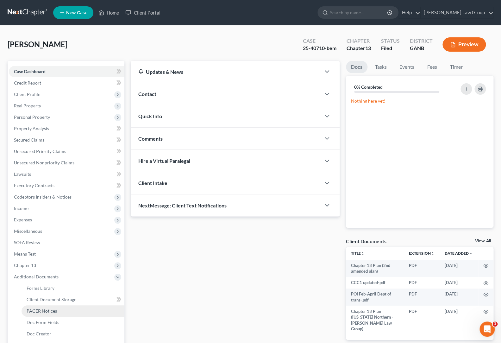
click at [72, 309] on link "PACER Notices" at bounding box center [73, 310] width 103 height 11
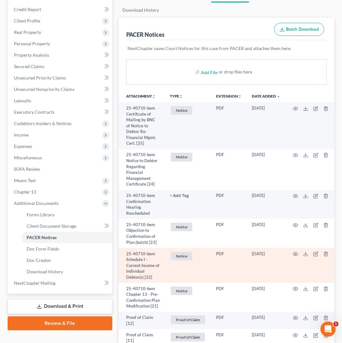
scroll to position [83, 0]
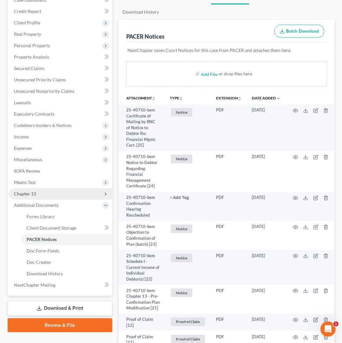
click at [19, 188] on span "Chapter 13" at bounding box center [61, 193] width 104 height 11
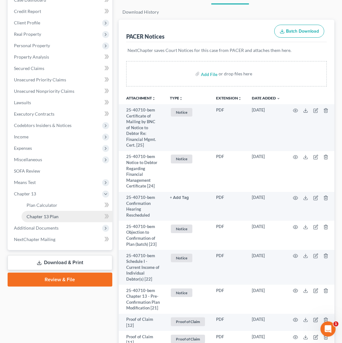
click at [62, 211] on link "Chapter 13 Plan" at bounding box center [67, 216] width 91 height 11
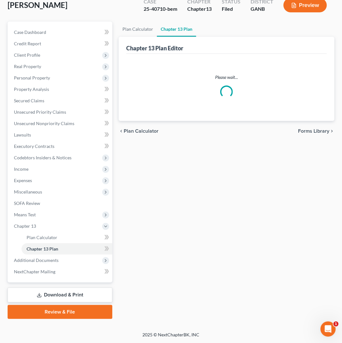
scroll to position [39, 0]
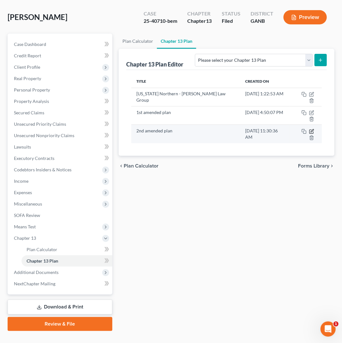
click at [309, 129] on icon "button" at bounding box center [311, 131] width 5 height 5
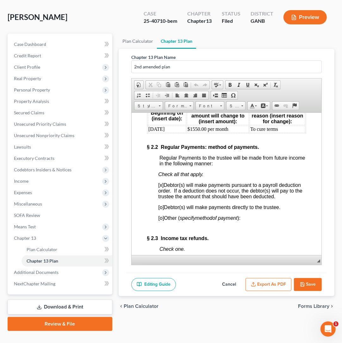
scroll to position [931, 0]
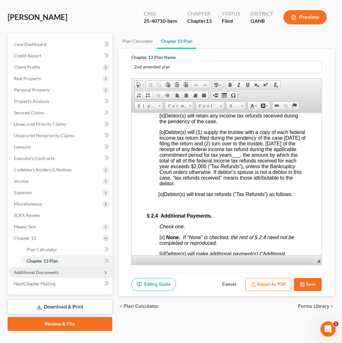
click at [41, 269] on span "Additional Documents" at bounding box center [36, 271] width 45 height 5
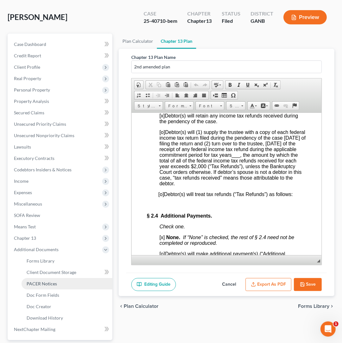
click at [55, 281] on span "PACER Notices" at bounding box center [42, 283] width 30 height 5
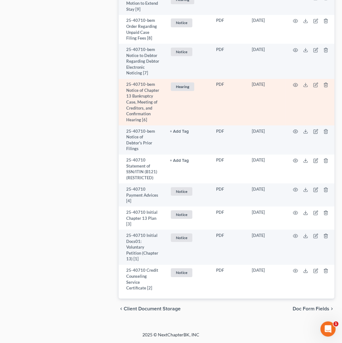
scroll to position [1357, 0]
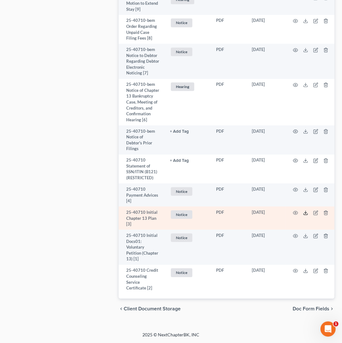
click at [303, 215] on icon at bounding box center [305, 212] width 5 height 5
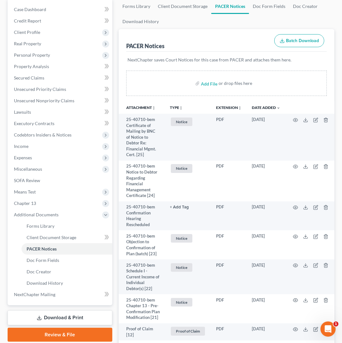
scroll to position [116, 0]
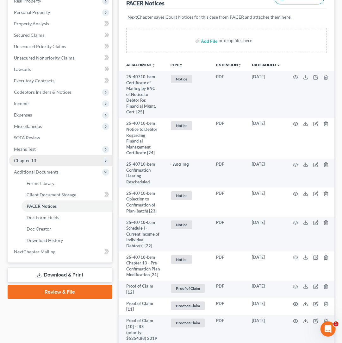
click at [51, 155] on span "Chapter 13" at bounding box center [61, 160] width 104 height 11
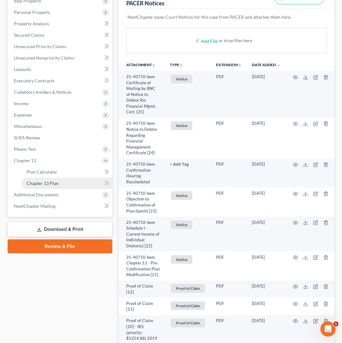
click at [62, 178] on link "Chapter 13 Plan" at bounding box center [67, 183] width 91 height 11
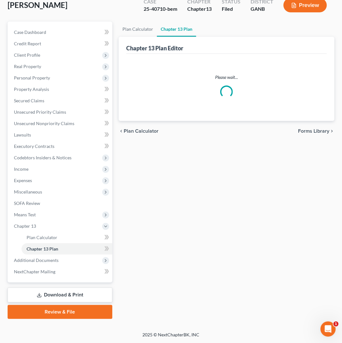
scroll to position [39, 0]
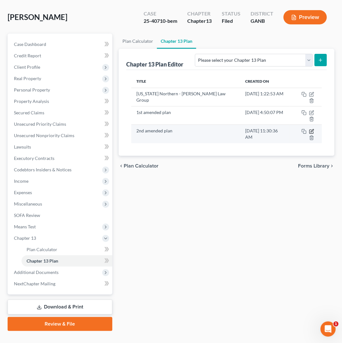
click at [309, 129] on icon "button" at bounding box center [311, 131] width 5 height 5
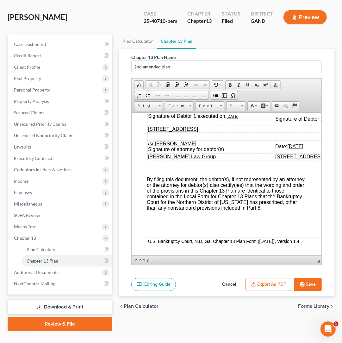
scroll to position [4266, 0]
click at [304, 282] on icon "button" at bounding box center [302, 284] width 5 height 5
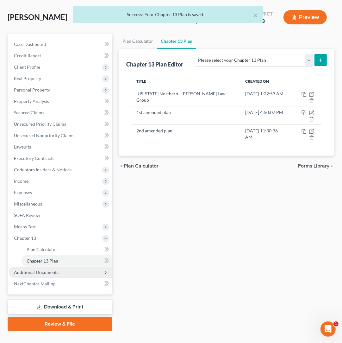
click at [35, 267] on span "Additional Documents" at bounding box center [61, 272] width 104 height 11
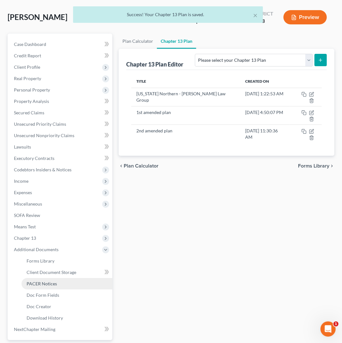
click at [56, 278] on link "PACER Notices" at bounding box center [67, 283] width 91 height 11
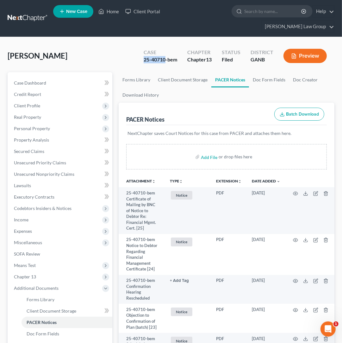
drag, startPoint x: 165, startPoint y: 49, endPoint x: 138, endPoint y: 50, distance: 27.3
click at [138, 50] on div "Case 25-40710-bem Chapter Chapter 13 Status Filed District GANB Preview" at bounding box center [235, 56] width 198 height 22
copy div "25-40710"
click at [39, 271] on span "Chapter 13" at bounding box center [61, 276] width 104 height 11
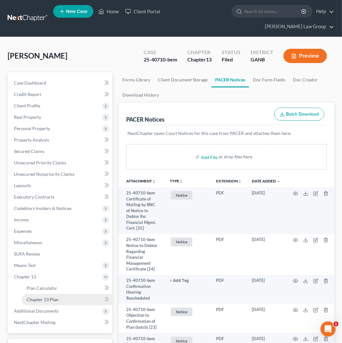
click at [50, 297] on span "Chapter 13 Plan" at bounding box center [43, 299] width 32 height 5
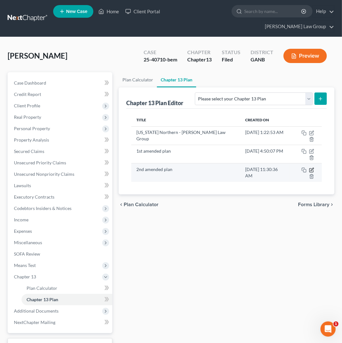
click at [309, 167] on icon "button" at bounding box center [311, 169] width 5 height 5
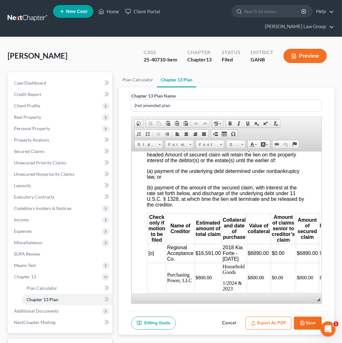
scroll to position [1872, 0]
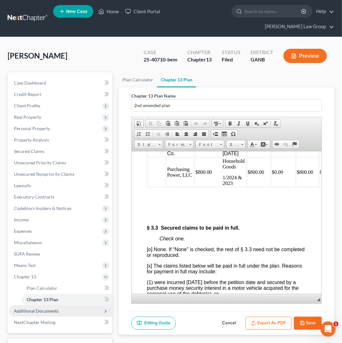
click at [64, 305] on span "Additional Documents" at bounding box center [61, 310] width 104 height 11
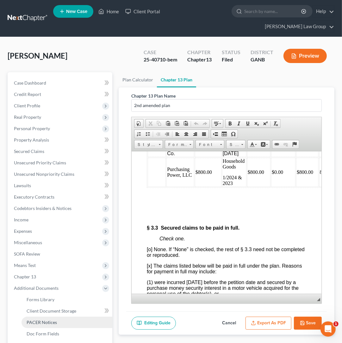
click at [67, 317] on link "PACER Notices" at bounding box center [67, 322] width 91 height 11
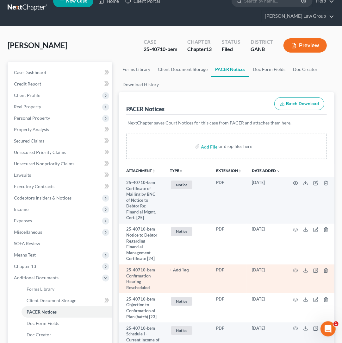
scroll to position [11, 0]
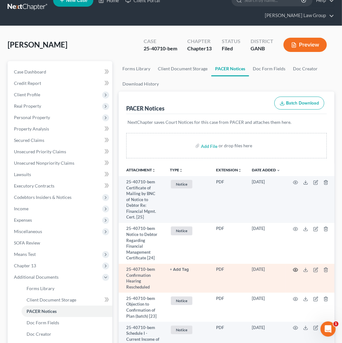
drag, startPoint x: 297, startPoint y: 265, endPoint x: 293, endPoint y: 265, distance: 3.9
click at [293, 265] on td at bounding box center [312, 278] width 53 height 29
click at [293, 267] on icon "button" at bounding box center [295, 269] width 5 height 5
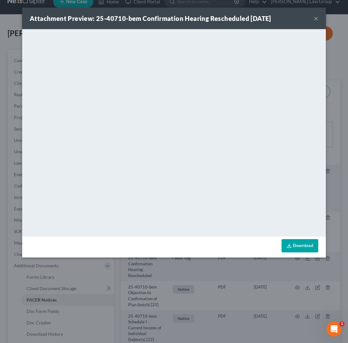
click at [315, 17] on button "×" at bounding box center [316, 19] width 4 height 8
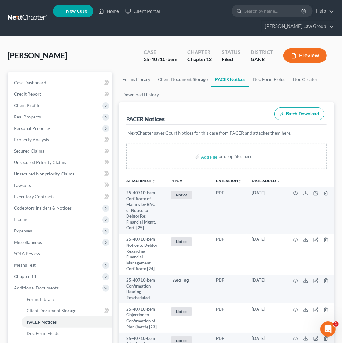
scroll to position [0, 0]
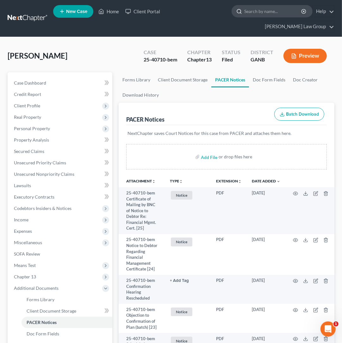
click at [244, 12] on input "search" at bounding box center [273, 11] width 58 height 12
type input "hurst"
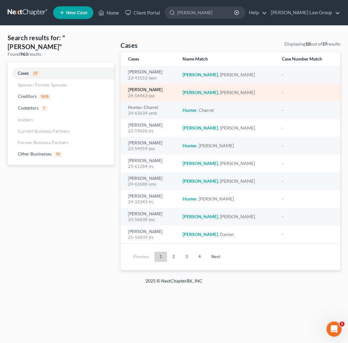
click at [142, 89] on link "[PERSON_NAME]" at bounding box center [145, 90] width 35 height 4
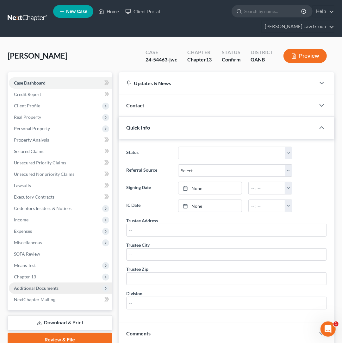
click at [47, 285] on span "Additional Documents" at bounding box center [36, 287] width 45 height 5
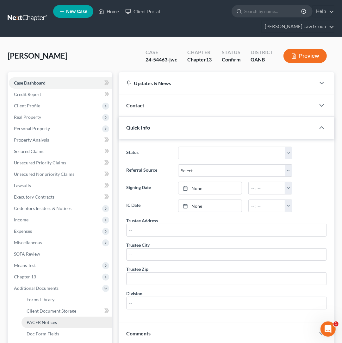
click at [47, 319] on span "PACER Notices" at bounding box center [42, 321] width 30 height 5
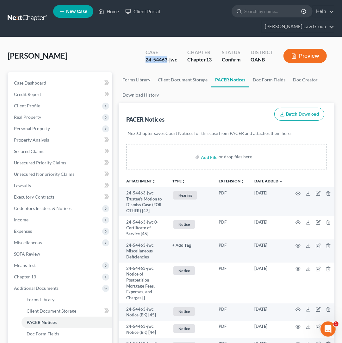
drag, startPoint x: 167, startPoint y: 49, endPoint x: 123, endPoint y: 49, distance: 44.3
click at [123, 49] on div "Hurst, Lavita Upgraded Case 24-54463-jwc Chapter Chapter 13 Status Confirm Dist…" at bounding box center [171, 59] width 327 height 28
copy div "24-54463"
click at [182, 179] on icon "unfold_more" at bounding box center [184, 181] width 4 height 4
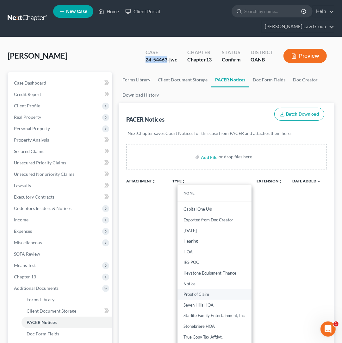
click at [190, 289] on link "Proof of Claim" at bounding box center [215, 294] width 74 height 11
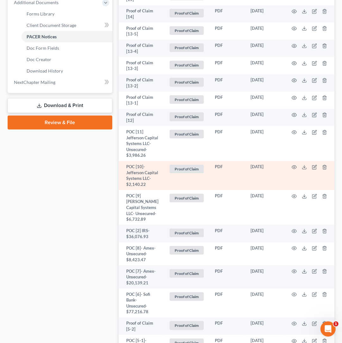
scroll to position [288, 0]
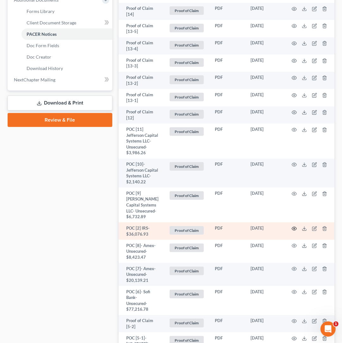
click at [292, 226] on icon "button" at bounding box center [294, 228] width 5 height 5
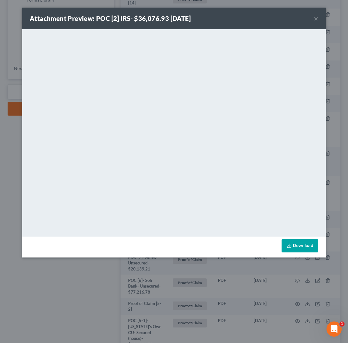
click at [314, 20] on button "×" at bounding box center [316, 19] width 4 height 8
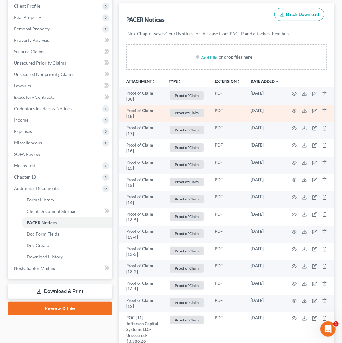
scroll to position [0, 0]
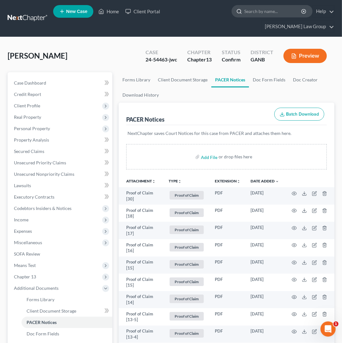
click at [244, 13] on input "search" at bounding box center [273, 11] width 58 height 12
type input "ramsey"
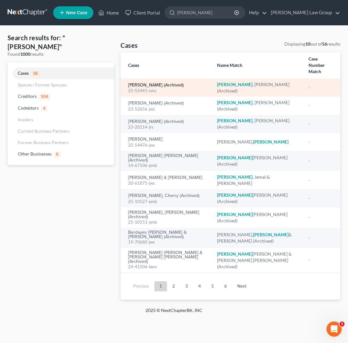
click at [172, 83] on link "Ramsey, Brian (Archived)" at bounding box center [156, 85] width 56 height 4
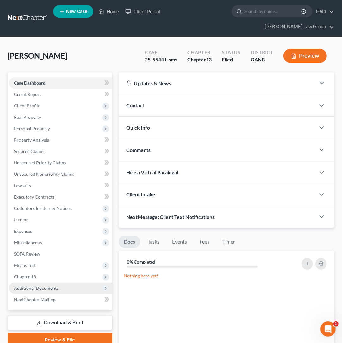
click at [38, 282] on span "Additional Documents" at bounding box center [61, 287] width 104 height 11
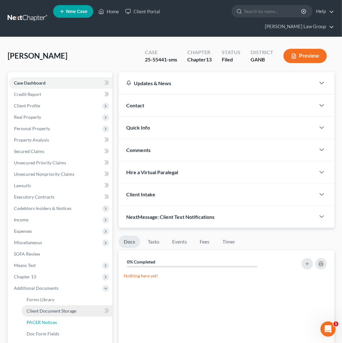
drag, startPoint x: 68, startPoint y: 308, endPoint x: 88, endPoint y: 304, distance: 20.2
click at [68, 317] on link "PACER Notices" at bounding box center [67, 322] width 91 height 11
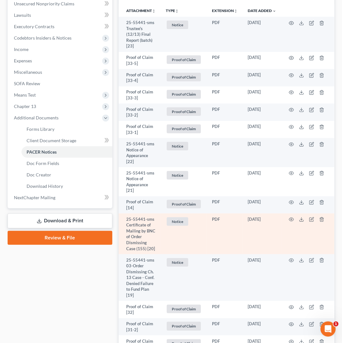
scroll to position [172, 0]
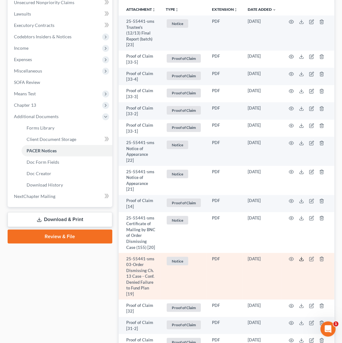
click at [304, 256] on icon at bounding box center [301, 258] width 5 height 5
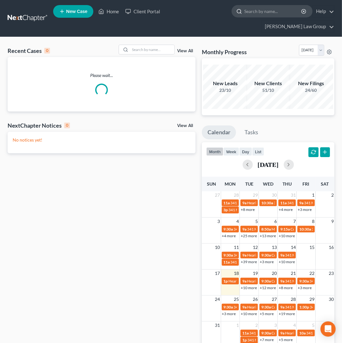
click at [244, 15] on input "search" at bounding box center [273, 11] width 58 height 12
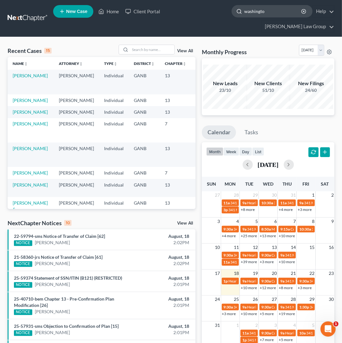
type input "[US_STATE]"
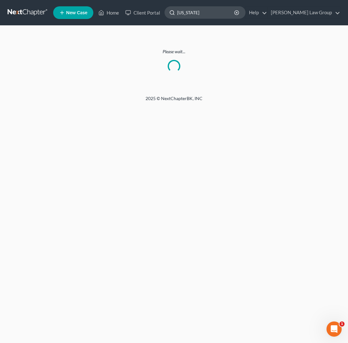
click at [235, 12] on input "[US_STATE]" at bounding box center [206, 13] width 58 height 12
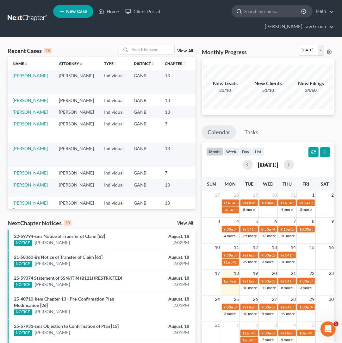
click at [244, 14] on input "search" at bounding box center [273, 11] width 58 height 12
type input "[US_STATE]"
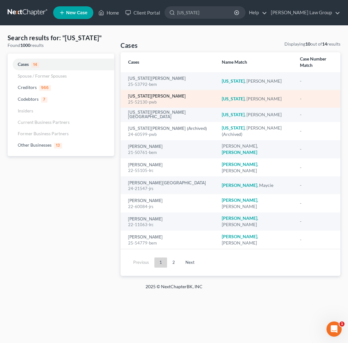
click at [164, 94] on link "[US_STATE][PERSON_NAME]" at bounding box center [157, 96] width 58 height 4
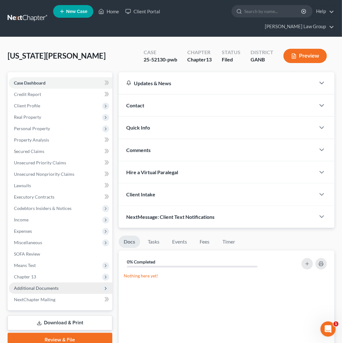
click at [56, 285] on span "Additional Documents" at bounding box center [36, 287] width 45 height 5
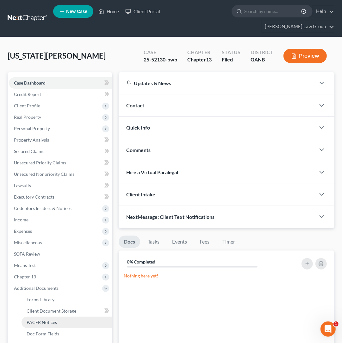
drag, startPoint x: 60, startPoint y: 313, endPoint x: 83, endPoint y: 312, distance: 23.1
click at [60, 317] on link "PACER Notices" at bounding box center [67, 322] width 91 height 11
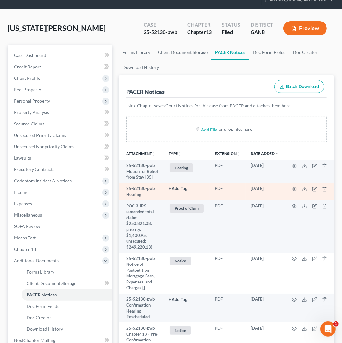
scroll to position [33, 0]
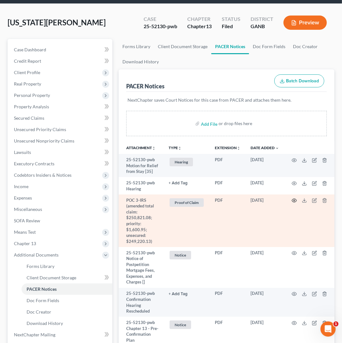
click at [294, 198] on icon "button" at bounding box center [294, 200] width 5 height 5
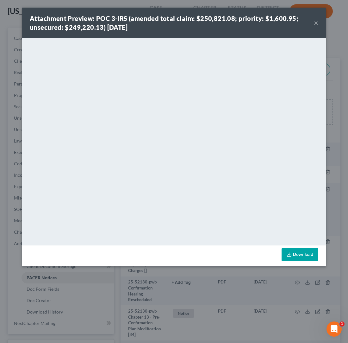
click at [4, 147] on div "Attachment Preview: POC 3-IRS (amended total claim: $250,821.08; priority: $1,6…" at bounding box center [174, 171] width 348 height 343
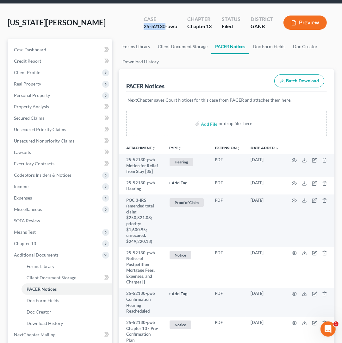
drag, startPoint x: 166, startPoint y: 16, endPoint x: 141, endPoint y: 16, distance: 25.0
click at [141, 16] on div "Case 25-52130-pwb" at bounding box center [161, 23] width 44 height 19
copy div "25-52130"
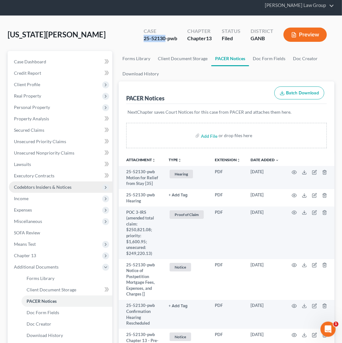
scroll to position [11, 0]
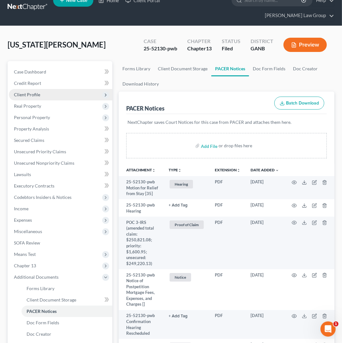
click at [36, 89] on span "Client Profile" at bounding box center [61, 94] width 104 height 11
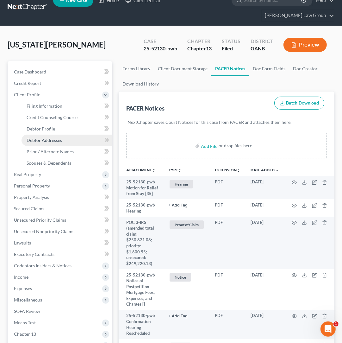
click at [55, 137] on span "Debtor Addresses" at bounding box center [44, 139] width 35 height 5
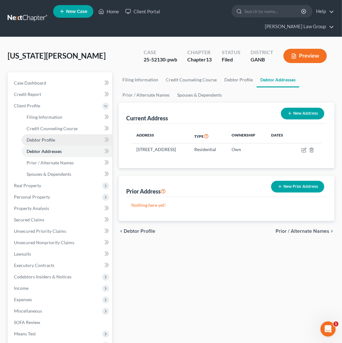
click at [47, 137] on span "Debtor Profile" at bounding box center [41, 139] width 28 height 5
select select "0"
select select "1"
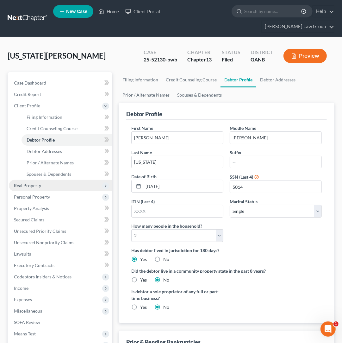
radio input "true"
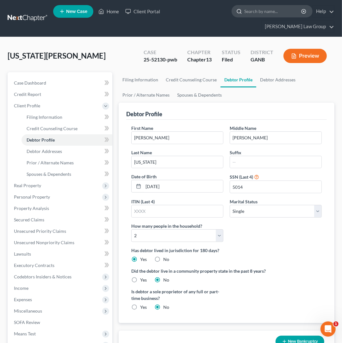
click at [244, 12] on input "search" at bounding box center [273, 11] width 58 height 12
type input "suber"
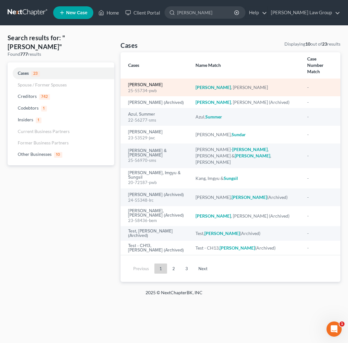
click at [146, 83] on link "[PERSON_NAME]" at bounding box center [145, 85] width 35 height 4
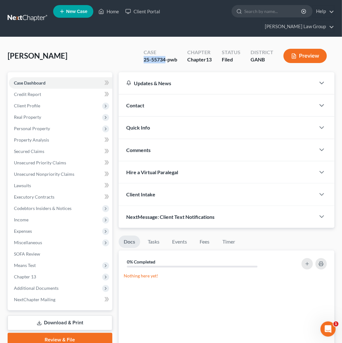
drag, startPoint x: 165, startPoint y: 49, endPoint x: 139, endPoint y: 50, distance: 26.3
click at [139, 50] on div "Case 25-55734-pwb" at bounding box center [161, 56] width 44 height 19
copy div "25-55734"
click at [52, 100] on span "Client Profile" at bounding box center [61, 105] width 104 height 11
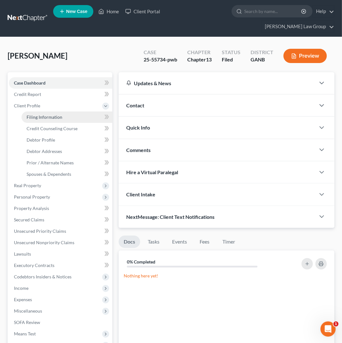
click at [59, 114] on span "Filing Information" at bounding box center [45, 116] width 36 height 5
select select "1"
select select "0"
select select "3"
select select "10"
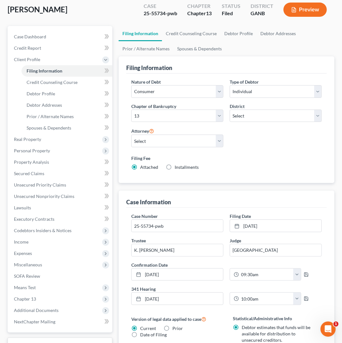
scroll to position [55, 0]
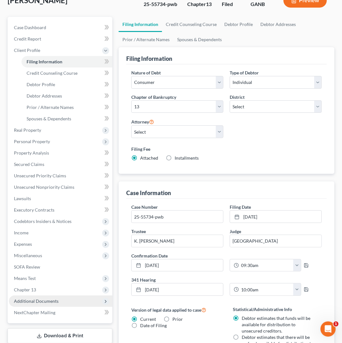
click at [47, 298] on span "Additional Documents" at bounding box center [36, 300] width 45 height 5
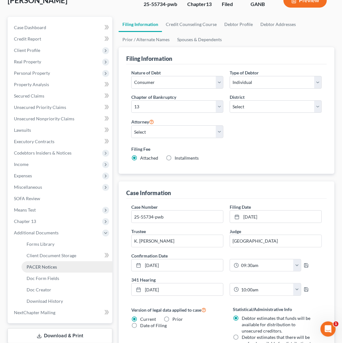
click at [57, 261] on link "PACER Notices" at bounding box center [67, 266] width 91 height 11
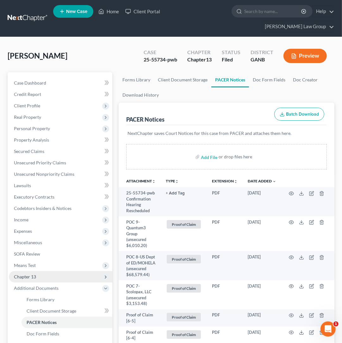
drag, startPoint x: 40, startPoint y: 266, endPoint x: 41, endPoint y: 270, distance: 4.1
click at [39, 271] on span "Chapter 13" at bounding box center [61, 276] width 104 height 11
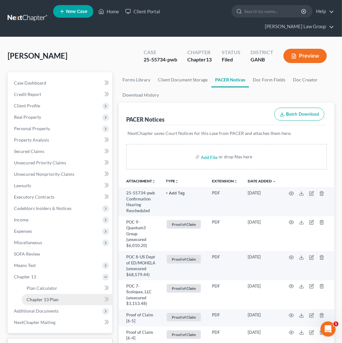
click at [50, 297] on span "Chapter 13 Plan" at bounding box center [43, 299] width 32 height 5
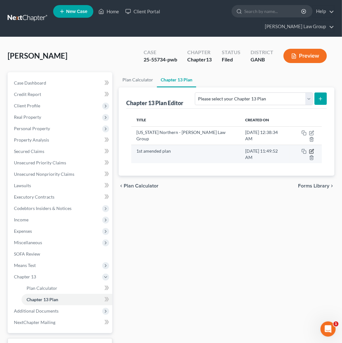
click at [309, 149] on icon "button" at bounding box center [311, 151] width 5 height 5
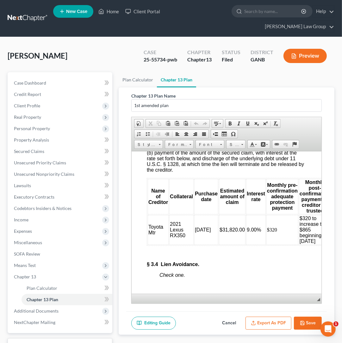
scroll to position [1955, 0]
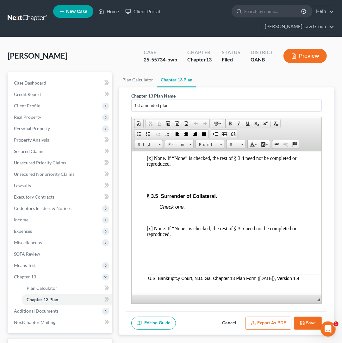
click at [228, 317] on button "Cancel" at bounding box center [229, 323] width 28 height 13
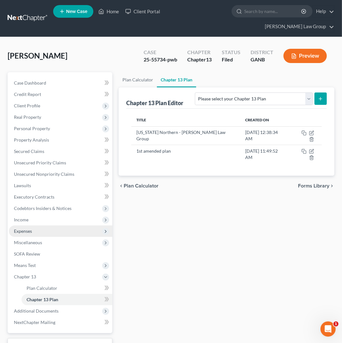
click at [35, 225] on span "Expenses" at bounding box center [61, 230] width 104 height 11
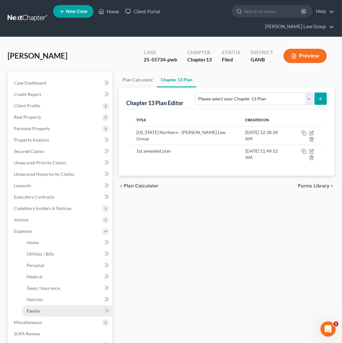
drag, startPoint x: 60, startPoint y: 299, endPoint x: 67, endPoint y: 297, distance: 7.4
click at [60, 305] on link "Family" at bounding box center [67, 310] width 91 height 11
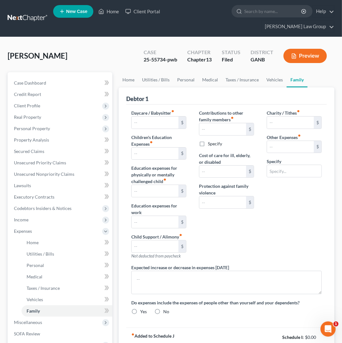
type input "0.00"
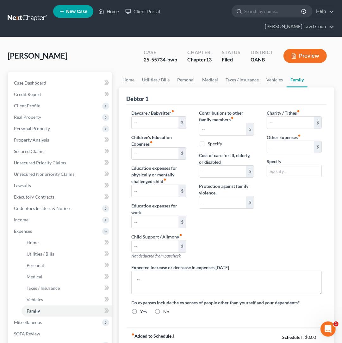
type input "0.00"
type input "350.00"
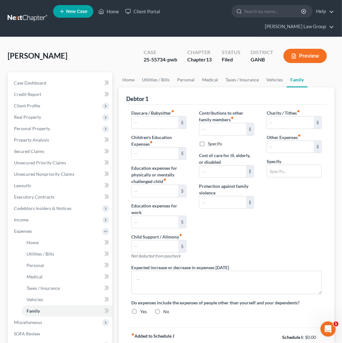
type input "Business expenses"
radio input "true"
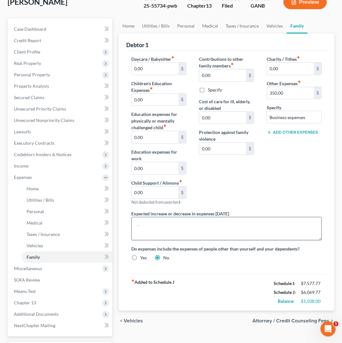
scroll to position [55, 0]
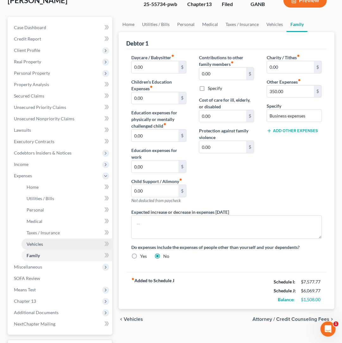
click at [37, 238] on link "Vehicles" at bounding box center [67, 243] width 91 height 11
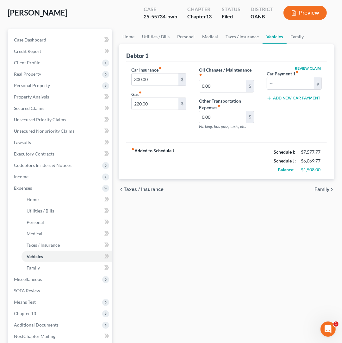
scroll to position [44, 0]
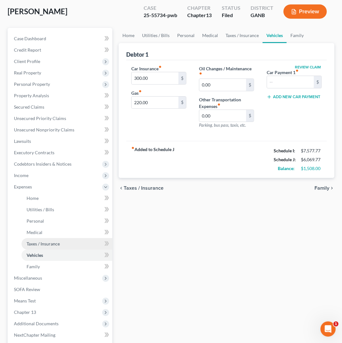
click at [45, 241] on span "Taxes / Insurance" at bounding box center [43, 243] width 33 height 5
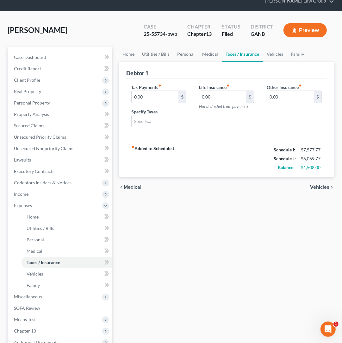
scroll to position [33, 0]
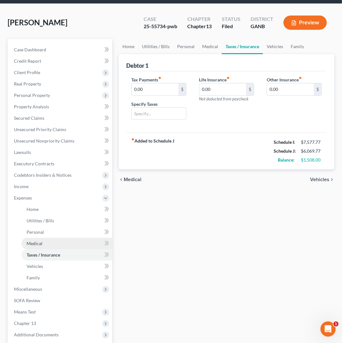
click at [46, 238] on link "Medical" at bounding box center [67, 243] width 91 height 11
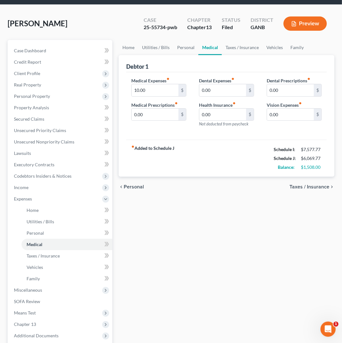
scroll to position [39, 0]
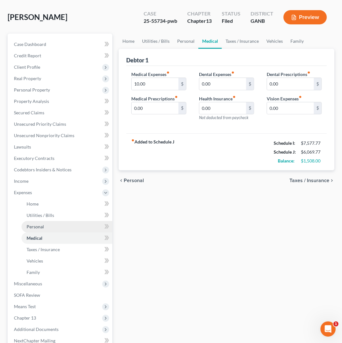
click at [63, 221] on link "Personal" at bounding box center [67, 226] width 91 height 11
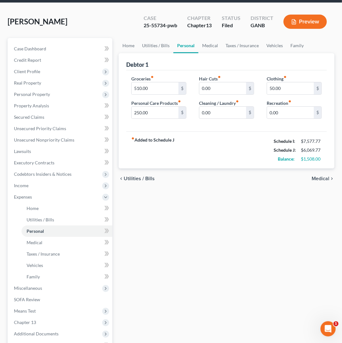
scroll to position [39, 0]
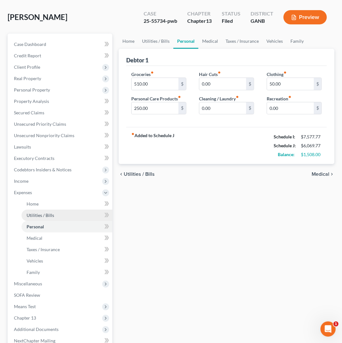
click at [60, 210] on link "Utilities / Bills" at bounding box center [67, 215] width 91 height 11
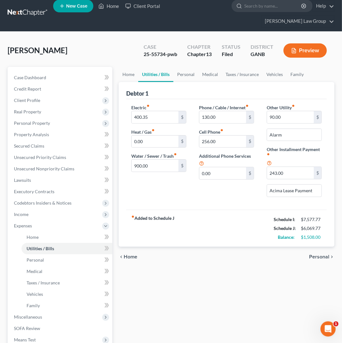
scroll to position [11, 0]
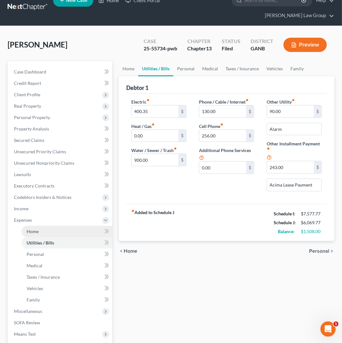
click at [46, 226] on link "Home" at bounding box center [67, 231] width 91 height 11
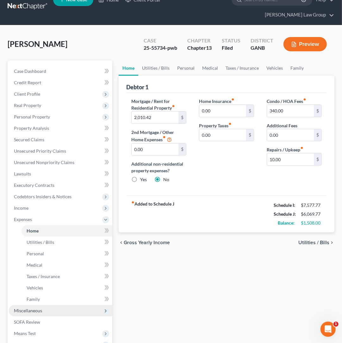
scroll to position [50, 0]
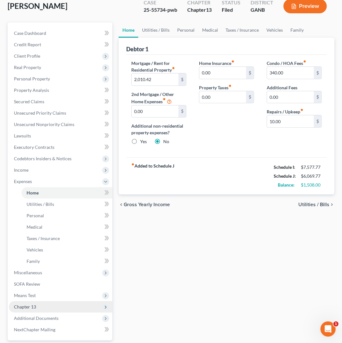
click at [47, 301] on span "Chapter 13" at bounding box center [61, 306] width 104 height 11
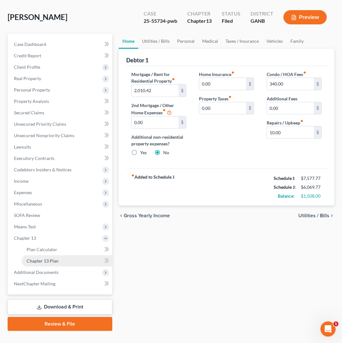
click at [72, 255] on link "Chapter 13 Plan" at bounding box center [67, 260] width 91 height 11
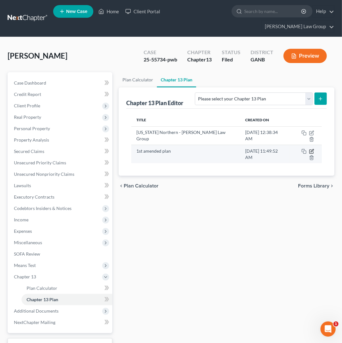
click at [309, 149] on icon "button" at bounding box center [311, 151] width 5 height 5
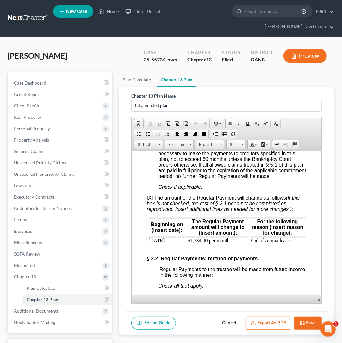
scroll to position [692, 0]
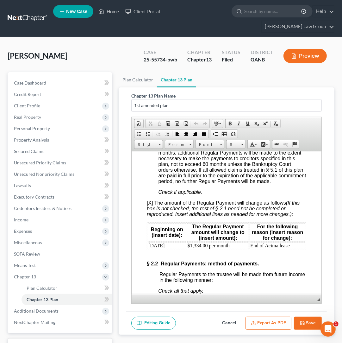
click at [226, 317] on button "Cancel" at bounding box center [229, 323] width 28 height 13
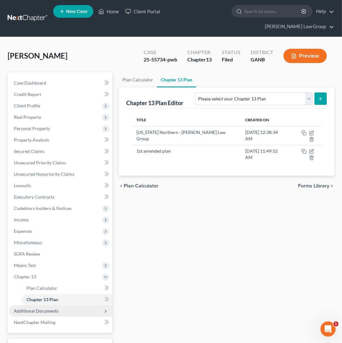
click at [62, 305] on span "Additional Documents" at bounding box center [61, 310] width 104 height 11
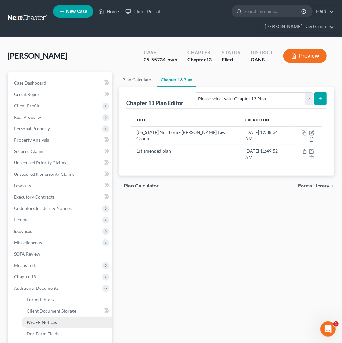
click at [64, 317] on link "PACER Notices" at bounding box center [67, 322] width 91 height 11
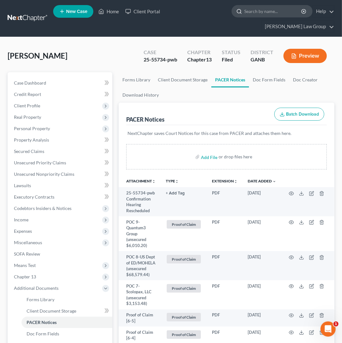
click at [244, 14] on input "search" at bounding box center [273, 11] width 58 height 12
type input "[PERSON_NAME]"
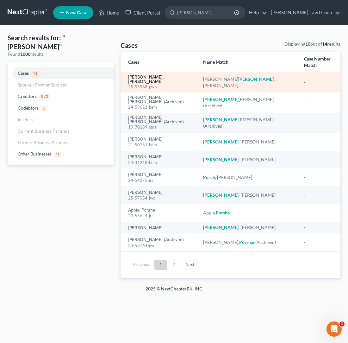
click at [151, 75] on link "[PERSON_NAME], [PERSON_NAME]" at bounding box center [160, 79] width 65 height 9
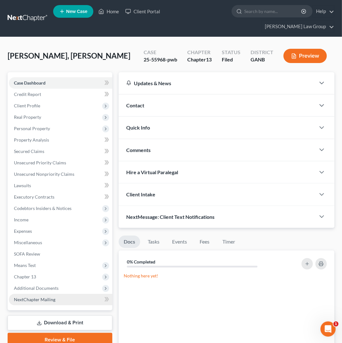
click at [24, 294] on link "NextChapter Mailing" at bounding box center [61, 299] width 104 height 11
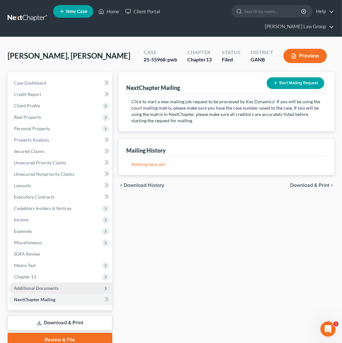
click at [28, 285] on span "Additional Documents" at bounding box center [36, 287] width 45 height 5
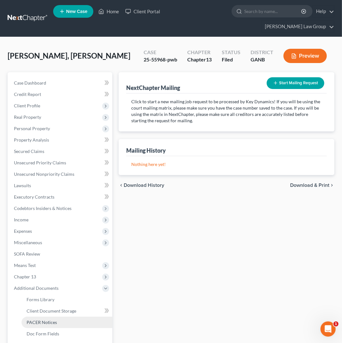
click at [50, 319] on span "PACER Notices" at bounding box center [42, 321] width 30 height 5
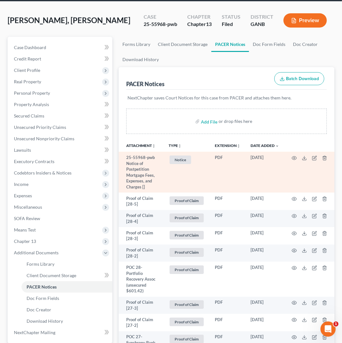
scroll to position [33, 0]
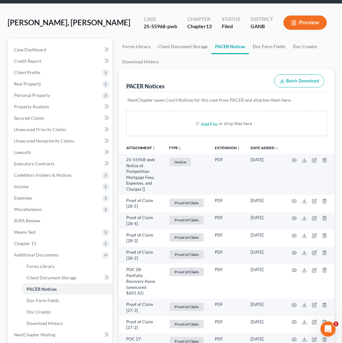
click at [178, 146] on icon "unfold_more" at bounding box center [180, 148] width 4 height 4
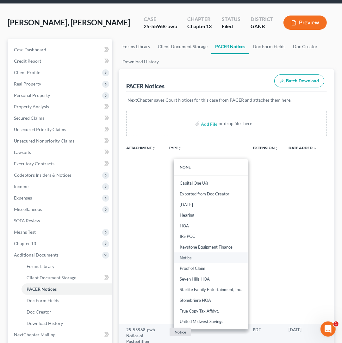
click at [199, 252] on link "Notice" at bounding box center [211, 257] width 74 height 11
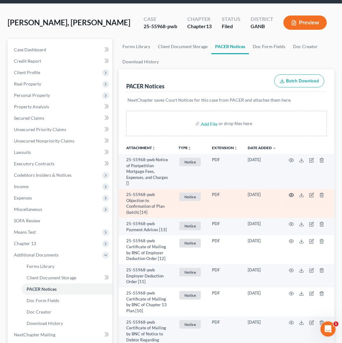
click at [292, 192] on icon "button" at bounding box center [291, 194] width 5 height 5
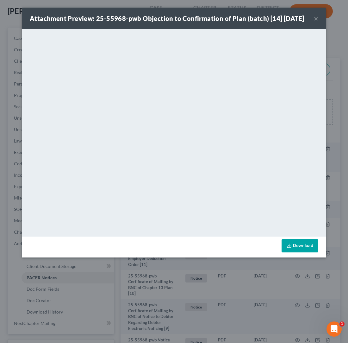
click at [316, 22] on button "×" at bounding box center [316, 19] width 4 height 8
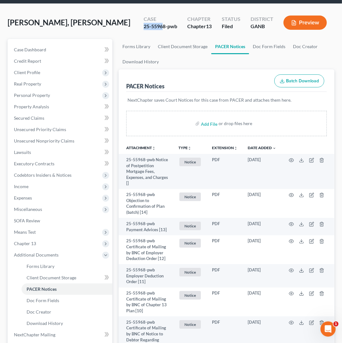
drag, startPoint x: 164, startPoint y: 17, endPoint x: 151, endPoint y: 17, distance: 13.6
click at [135, 17] on div "Paul Pollard, Sheila Upgraded Case 25-55968-pwb Chapter Chapter 13 Status Filed…" at bounding box center [171, 25] width 327 height 28
drag, startPoint x: 166, startPoint y: 15, endPoint x: 133, endPoint y: 17, distance: 32.7
click at [133, 17] on div "Paul Pollard, Sheila Upgraded Case 25-55968-pwb Chapter Chapter 13 Status Filed…" at bounding box center [171, 25] width 327 height 28
copy div "25-55968"
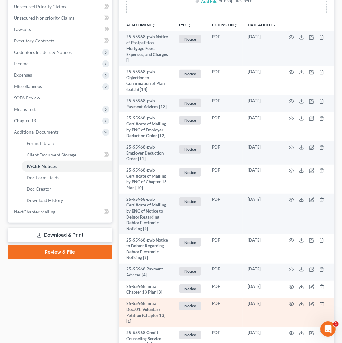
scroll to position [201, 0]
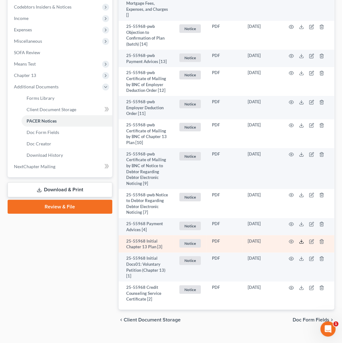
click at [301, 239] on icon at bounding box center [301, 241] width 5 height 5
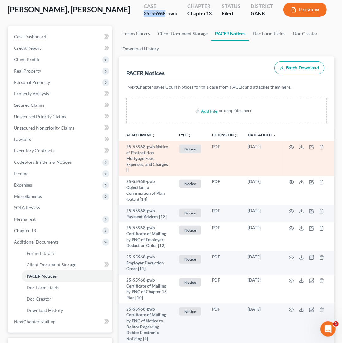
scroll to position [13, 0]
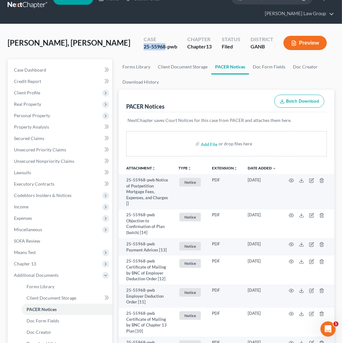
click at [185, 166] on button "TYPE unfold_more" at bounding box center [185, 168] width 13 height 4
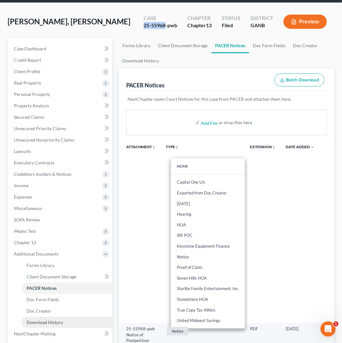
scroll to position [41, 0]
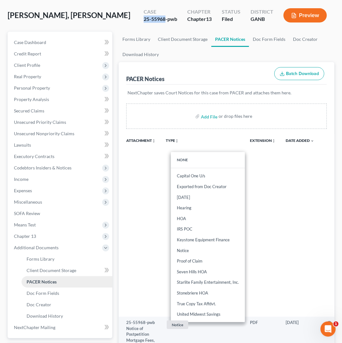
click at [65, 276] on link "PACER Notices" at bounding box center [67, 281] width 91 height 11
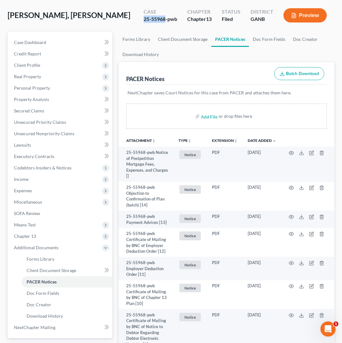
click at [187, 139] on button "TYPE unfold_more" at bounding box center [185, 141] width 13 height 4
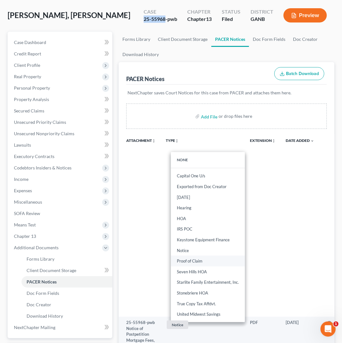
click at [220, 255] on link "Proof of Claim" at bounding box center [208, 260] width 74 height 11
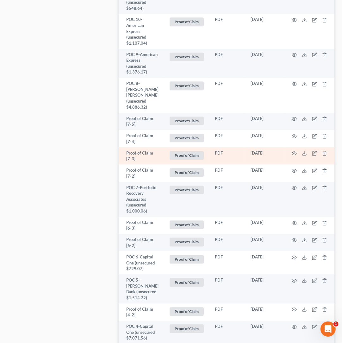
scroll to position [1066, 0]
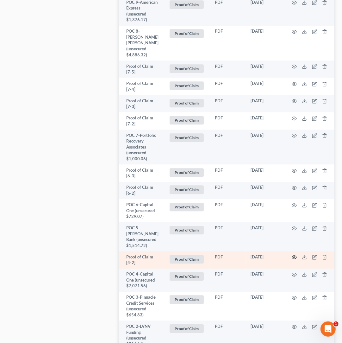
click at [294, 260] on icon "button" at bounding box center [294, 257] width 5 height 5
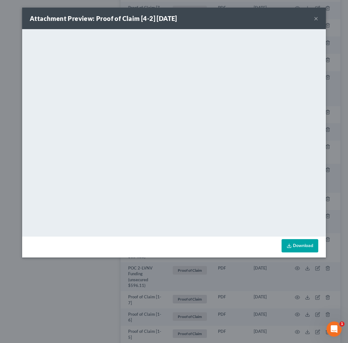
click at [316, 19] on button "×" at bounding box center [316, 19] width 4 height 8
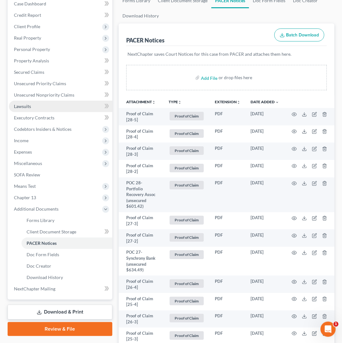
scroll to position [74, 0]
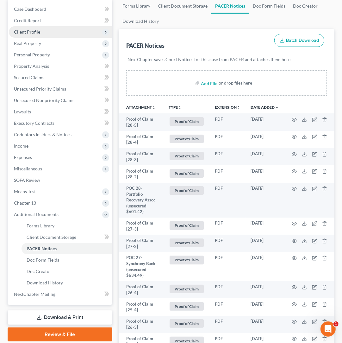
click at [27, 29] on span "Client Profile" at bounding box center [27, 31] width 26 height 5
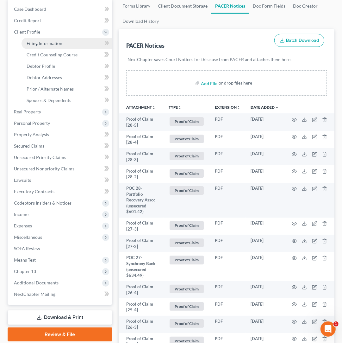
click at [43, 41] on span "Filing Information" at bounding box center [45, 43] width 36 height 5
select select "1"
select select "0"
select select "3"
select select "19"
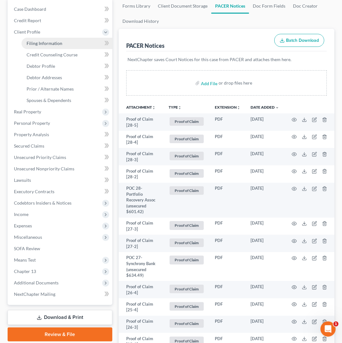
select select "0"
select select "10"
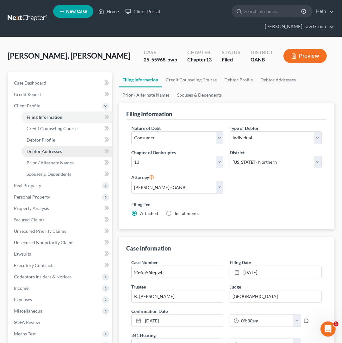
click at [47, 148] on span "Debtor Addresses" at bounding box center [44, 150] width 35 height 5
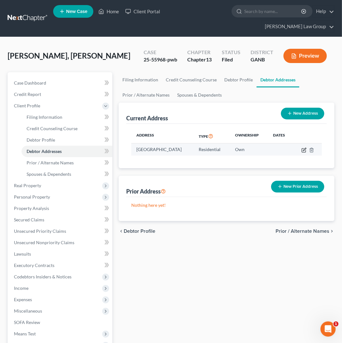
click at [307, 148] on icon "button" at bounding box center [304, 150] width 5 height 5
select select "10"
select select "66"
select select "0"
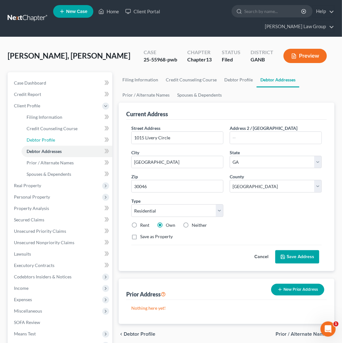
click at [48, 137] on span "Debtor Profile" at bounding box center [41, 139] width 28 height 5
select select "4"
select select "0"
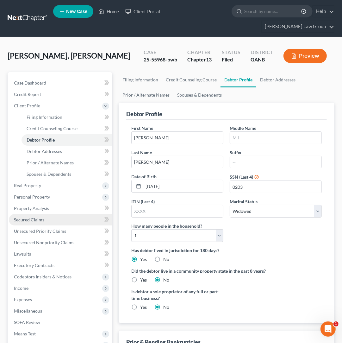
click at [44, 217] on span "Secured Claims" at bounding box center [29, 219] width 30 height 5
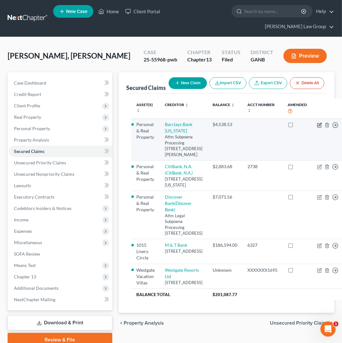
click at [317, 123] on icon "button" at bounding box center [319, 125] width 5 height 5
select select "7"
select select "2"
select select "0"
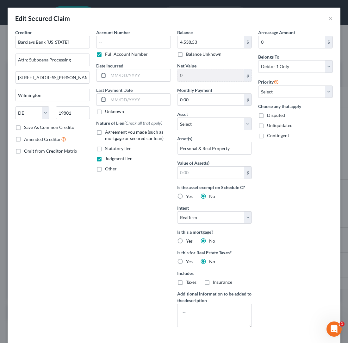
click at [327, 18] on div "Edit Secured Claim ×" at bounding box center [174, 19] width 333 height 22
click at [329, 19] on button "×" at bounding box center [331, 19] width 4 height 8
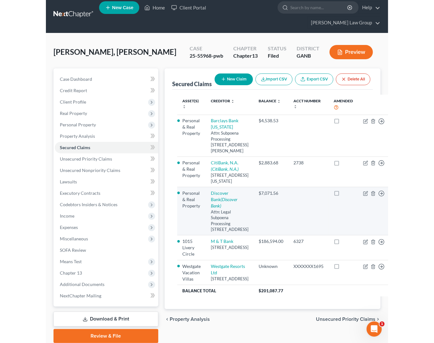
scroll to position [5, 0]
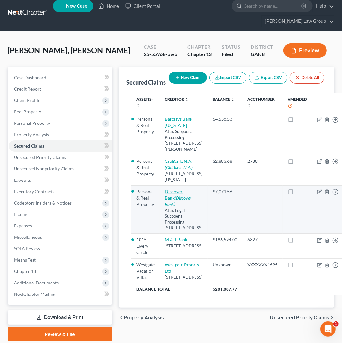
click at [175, 207] on icon "(Discover Bank)" at bounding box center [178, 201] width 27 height 12
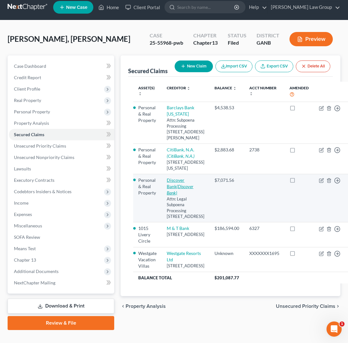
select select "14"
select select "0"
select select "2"
select select "0"
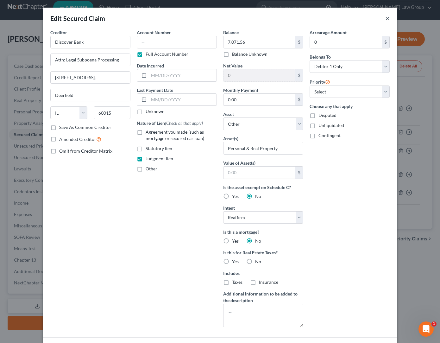
click at [348, 19] on button "×" at bounding box center [387, 19] width 4 height 8
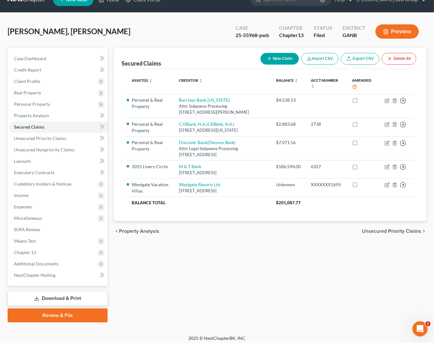
scroll to position [16, 0]
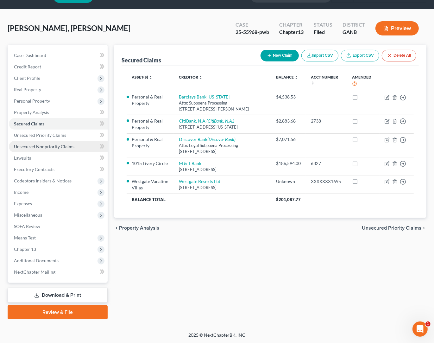
click at [67, 146] on span "Unsecured Nonpriority Claims" at bounding box center [44, 146] width 60 height 5
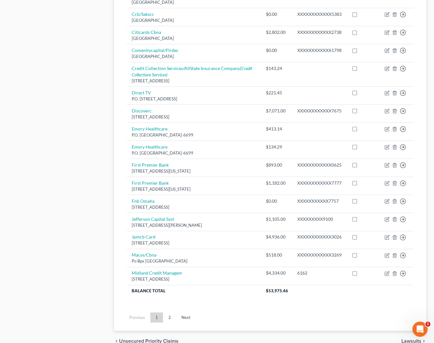
scroll to position [404, 0]
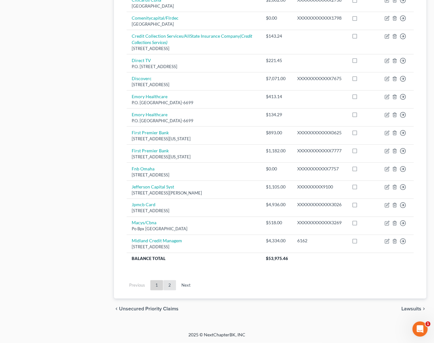
click at [168, 286] on link "2" at bounding box center [169, 285] width 13 height 10
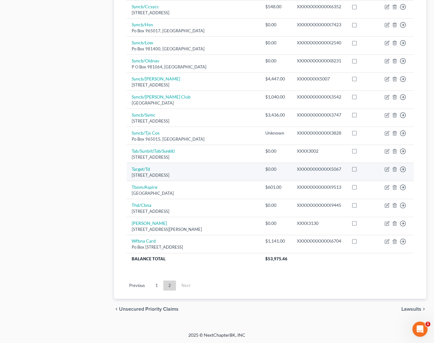
scroll to position [368, 0]
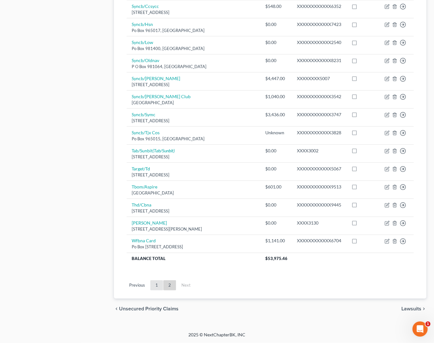
click at [154, 288] on link "1" at bounding box center [156, 285] width 13 height 10
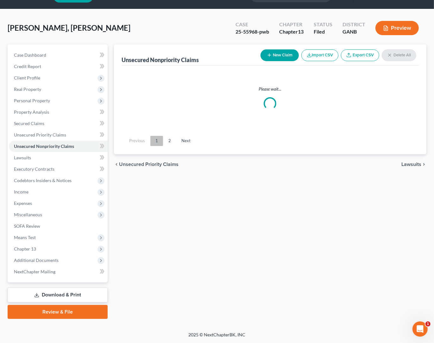
scroll to position [16, 0]
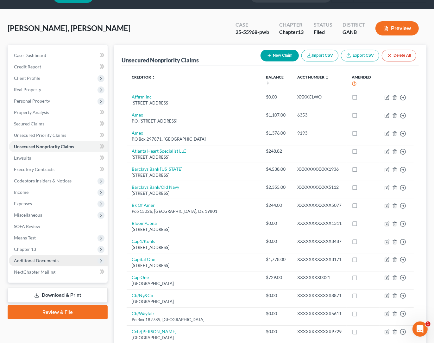
click at [55, 261] on span "Additional Documents" at bounding box center [36, 260] width 45 height 5
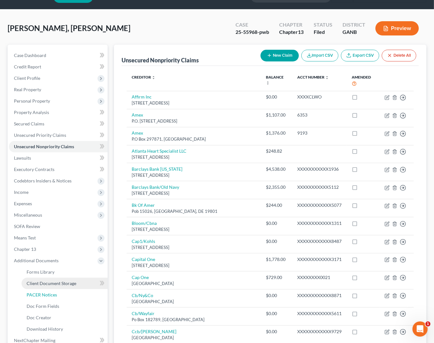
drag, startPoint x: 63, startPoint y: 296, endPoint x: 81, endPoint y: 288, distance: 19.1
click at [63, 296] on link "PACER Notices" at bounding box center [65, 294] width 86 height 11
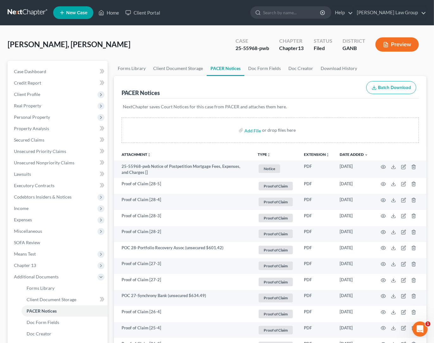
click at [265, 153] on button "TYPE unfold_more" at bounding box center [264, 155] width 13 height 4
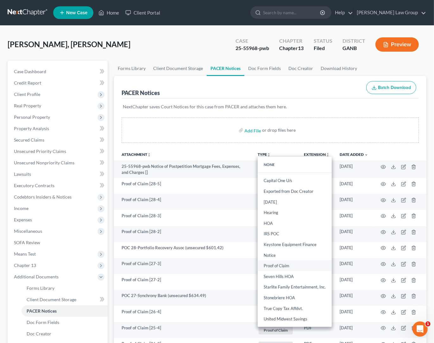
click at [290, 268] on link "Proof of Claim" at bounding box center [295, 266] width 74 height 11
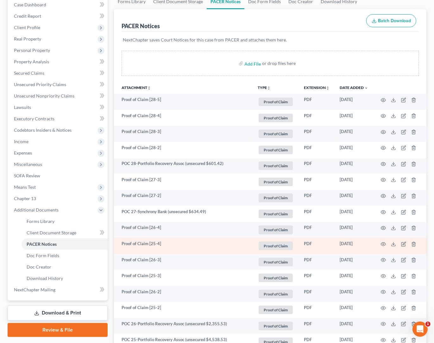
scroll to position [105, 0]
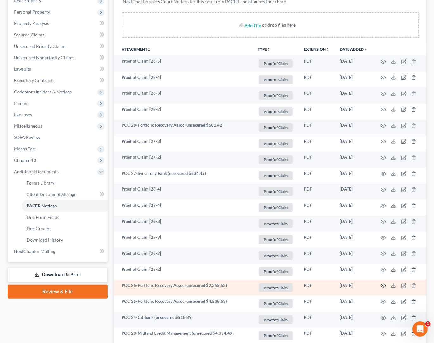
click at [348, 286] on icon "button" at bounding box center [383, 285] width 5 height 5
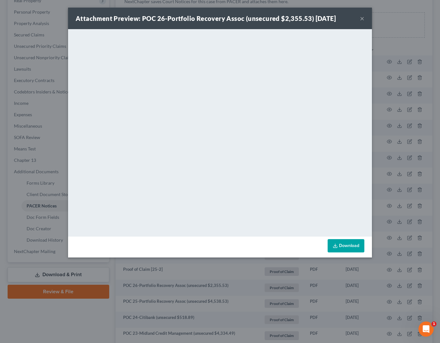
click at [348, 18] on button "×" at bounding box center [362, 19] width 4 height 8
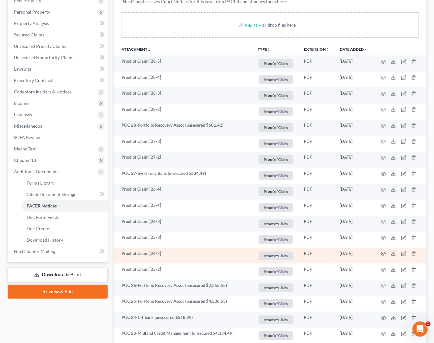
click at [348, 253] on circle "button" at bounding box center [383, 253] width 1 height 1
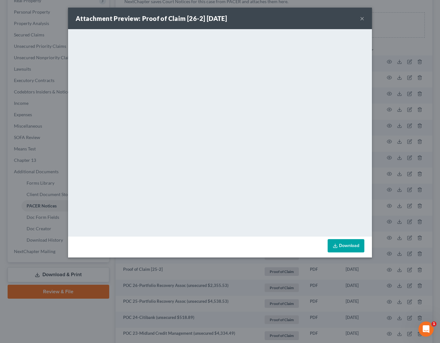
click at [348, 19] on button "×" at bounding box center [362, 19] width 4 height 8
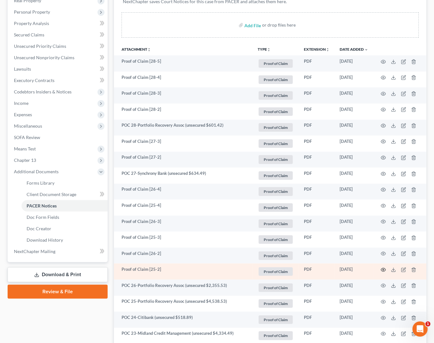
click at [348, 269] on icon "button" at bounding box center [383, 269] width 5 height 5
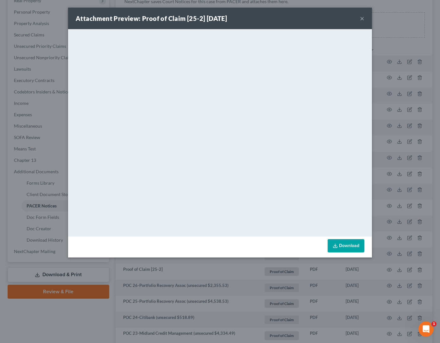
click at [348, 20] on div "Attachment Preview: Proof of Claim [25-2] 08/01/2025 ×" at bounding box center [220, 19] width 304 height 22
click at [348, 19] on button "×" at bounding box center [362, 19] width 4 height 8
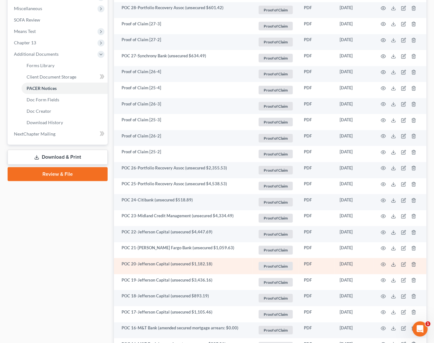
scroll to position [222, 0]
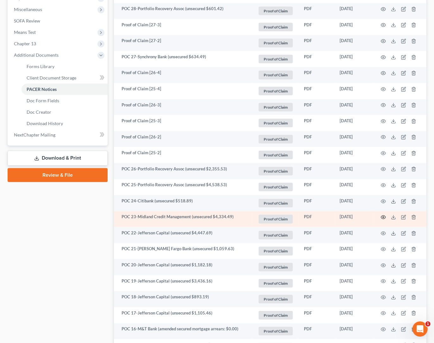
click at [348, 217] on icon "button" at bounding box center [383, 217] width 5 height 3
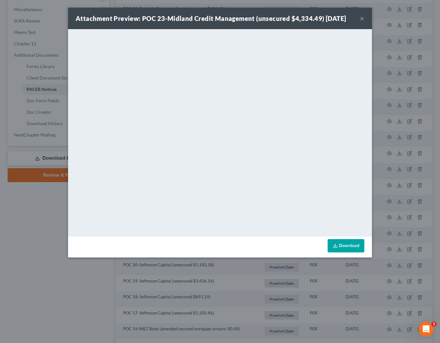
click at [348, 19] on button "×" at bounding box center [362, 19] width 4 height 8
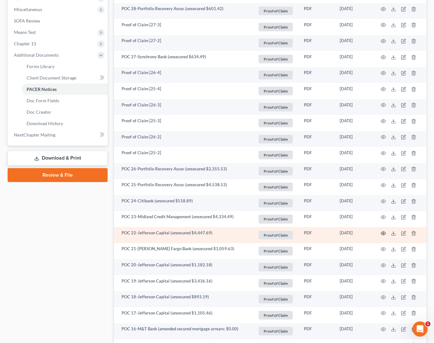
click at [348, 234] on icon "button" at bounding box center [383, 233] width 5 height 5
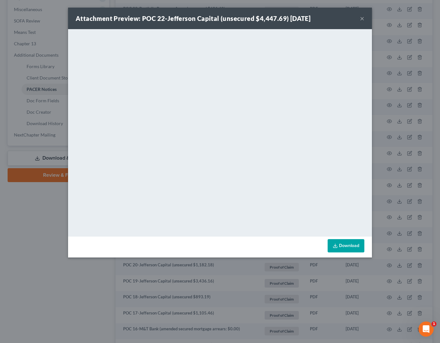
click at [348, 20] on button "×" at bounding box center [362, 19] width 4 height 8
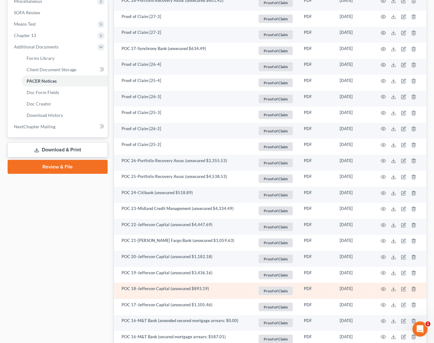
scroll to position [233, 0]
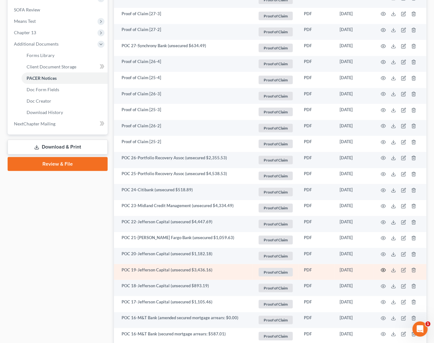
click at [348, 271] on icon "button" at bounding box center [383, 269] width 5 height 5
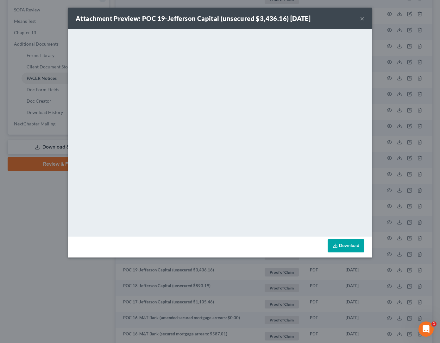
click at [348, 19] on button "×" at bounding box center [362, 19] width 4 height 8
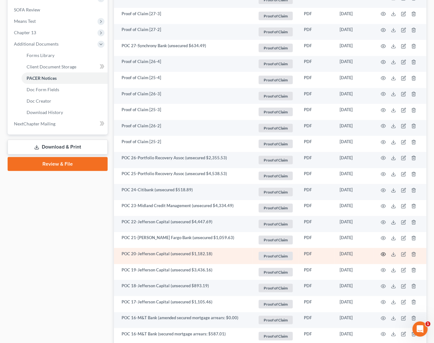
click at [348, 255] on icon "button" at bounding box center [383, 253] width 5 height 3
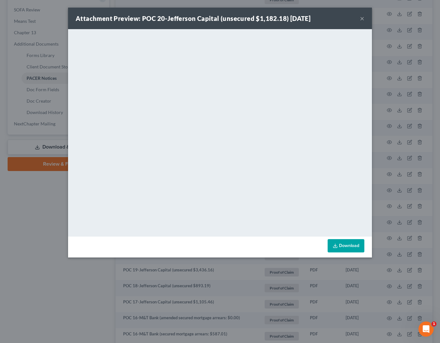
click at [348, 20] on button "×" at bounding box center [362, 19] width 4 height 8
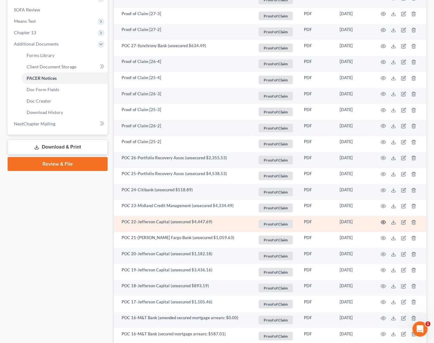
click at [348, 222] on circle "button" at bounding box center [383, 222] width 1 height 1
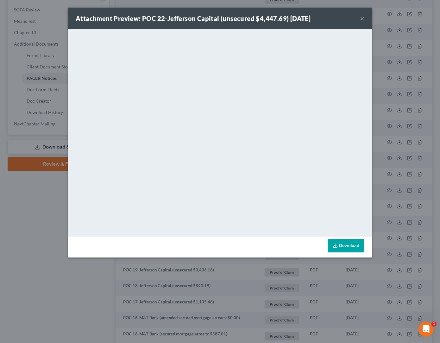
click at [348, 19] on button "×" at bounding box center [362, 19] width 4 height 8
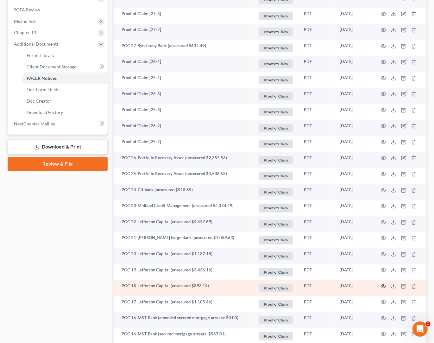
click at [348, 287] on circle "button" at bounding box center [383, 286] width 1 height 1
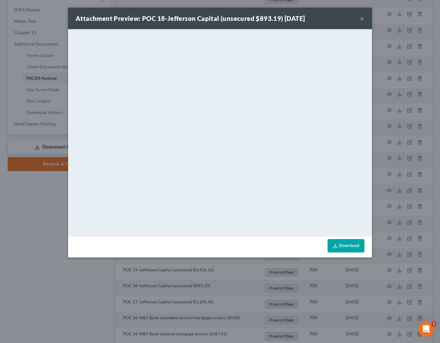
click at [348, 20] on button "×" at bounding box center [362, 19] width 4 height 8
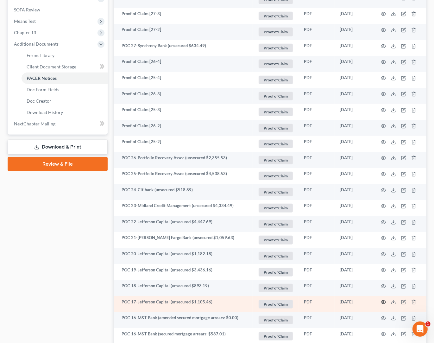
click at [348, 302] on icon "button" at bounding box center [383, 301] width 5 height 5
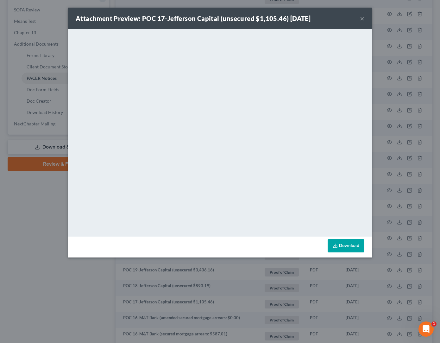
click at [348, 19] on button "×" at bounding box center [362, 19] width 4 height 8
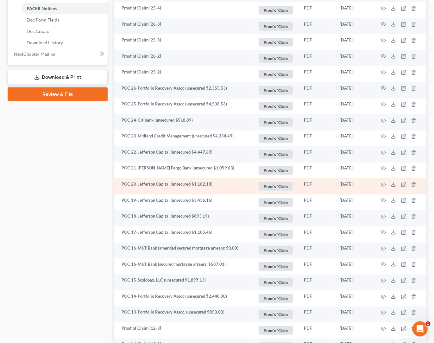
scroll to position [305, 0]
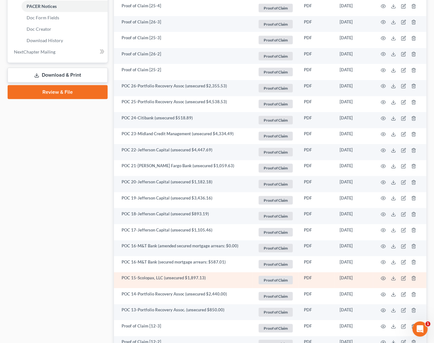
click at [348, 279] on td at bounding box center [399, 280] width 53 height 16
click at [348, 279] on icon "button" at bounding box center [383, 278] width 5 height 5
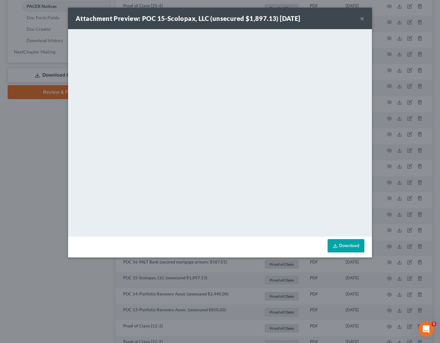
click at [348, 19] on button "×" at bounding box center [362, 19] width 4 height 8
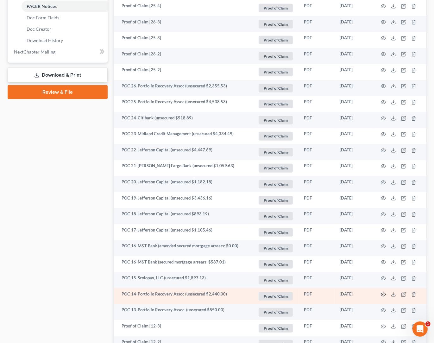
click at [348, 295] on icon "button" at bounding box center [383, 294] width 5 height 5
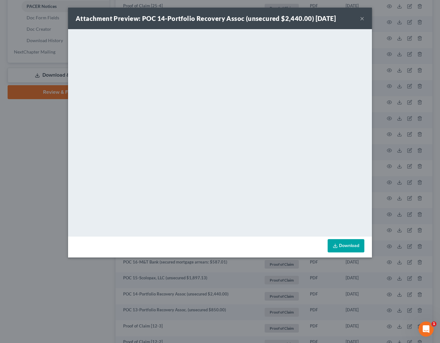
click at [348, 19] on button "×" at bounding box center [362, 19] width 4 height 8
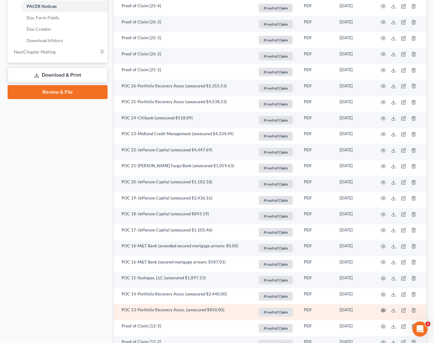
click at [348, 311] on icon "button" at bounding box center [383, 310] width 5 height 5
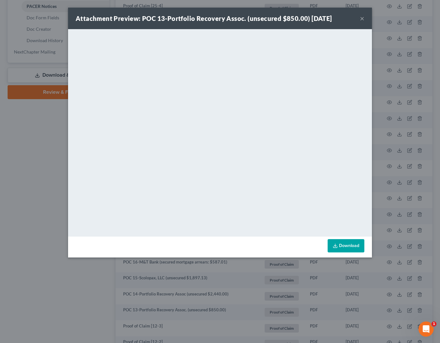
click at [348, 19] on button "×" at bounding box center [362, 19] width 4 height 8
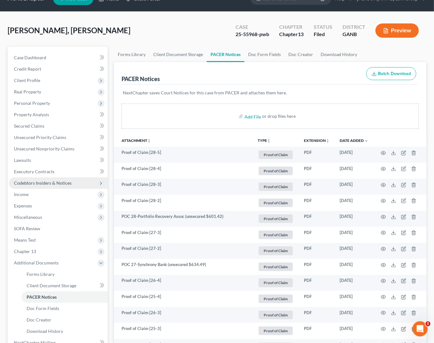
scroll to position [0, 0]
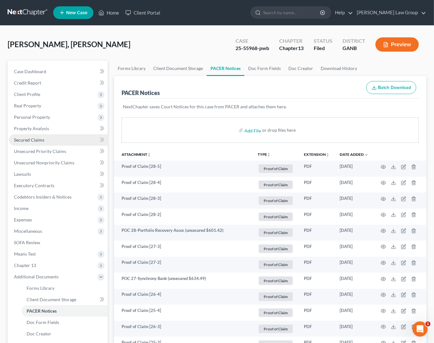
click at [38, 139] on span "Secured Claims" at bounding box center [29, 139] width 30 height 5
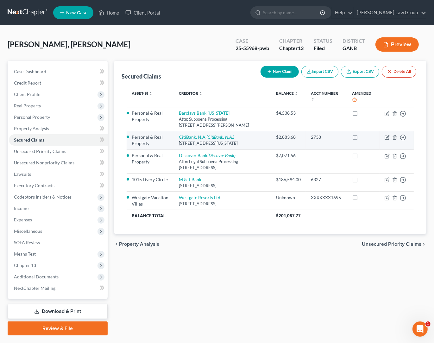
click at [207, 139] on icon "(CitiBank, N.A.)" at bounding box center [220, 136] width 28 height 5
select select "35"
select select "0"
select select "2"
select select "0"
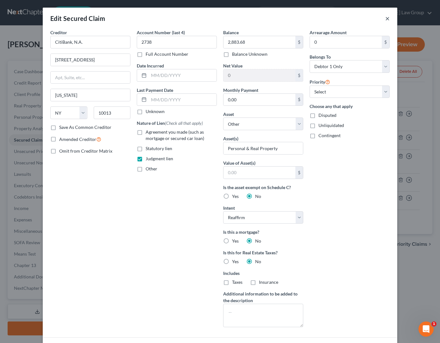
click at [348, 20] on button "×" at bounding box center [387, 19] width 4 height 8
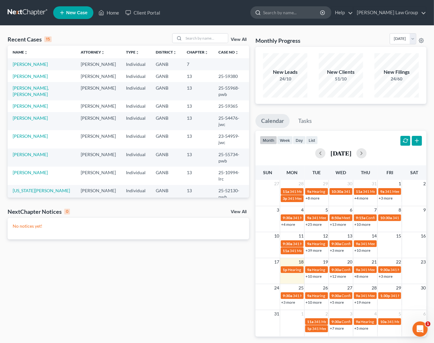
click at [311, 14] on input "search" at bounding box center [292, 13] width 58 height 12
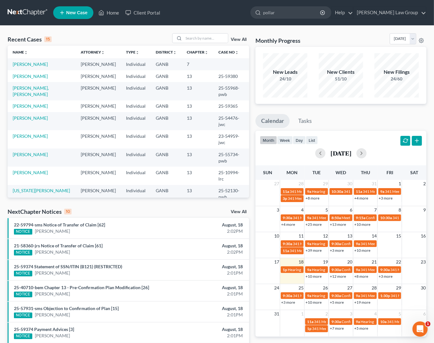
type input "[PERSON_NAME]"
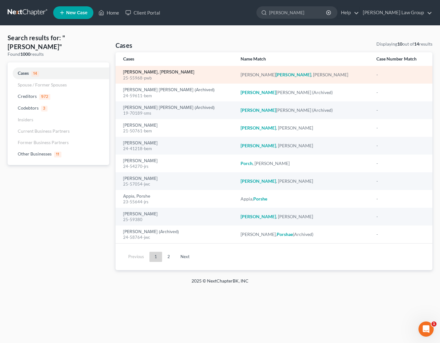
click at [156, 73] on link "[PERSON_NAME], [PERSON_NAME]" at bounding box center [158, 72] width 71 height 4
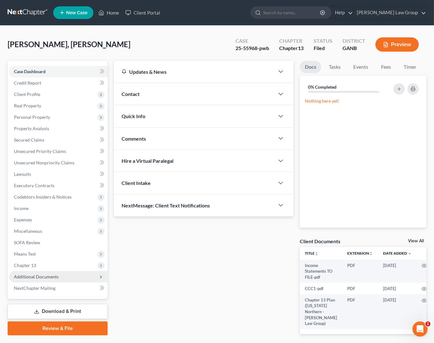
click at [57, 276] on span "Additional Documents" at bounding box center [36, 276] width 45 height 5
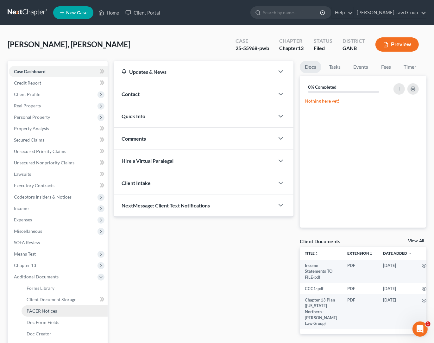
click at [58, 313] on link "PACER Notices" at bounding box center [65, 310] width 86 height 11
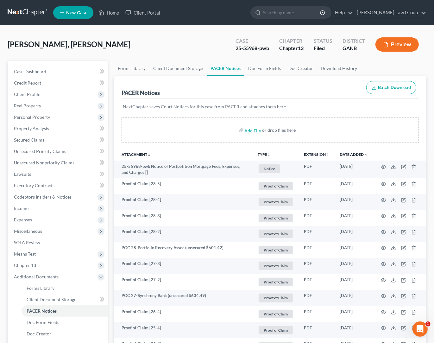
click at [267, 152] on th "TYPE unfold_more NONE Capital One U/s Exported from Doc Creator [DATE] Hearing …" at bounding box center [276, 154] width 46 height 13
click at [268, 154] on icon "unfold_more" at bounding box center [269, 155] width 4 height 4
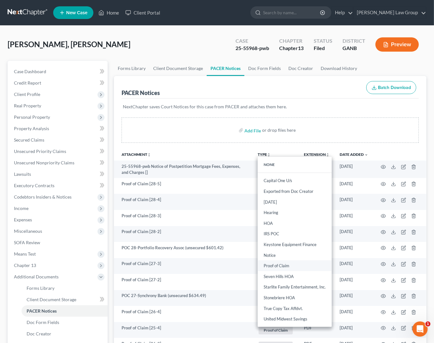
click at [289, 262] on link "Proof of Claim" at bounding box center [295, 266] width 74 height 11
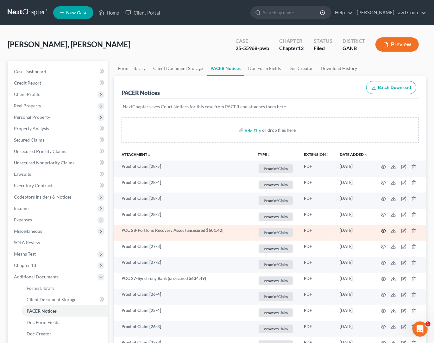
click at [384, 231] on circle "button" at bounding box center [383, 230] width 1 height 1
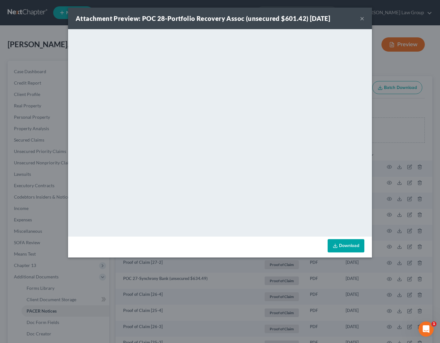
click at [363, 20] on button "×" at bounding box center [362, 19] width 4 height 8
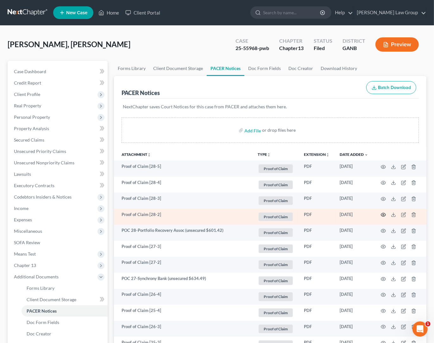
click at [384, 214] on circle "button" at bounding box center [383, 214] width 1 height 1
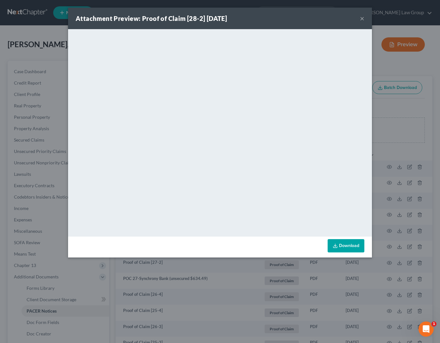
click at [363, 19] on button "×" at bounding box center [362, 19] width 4 height 8
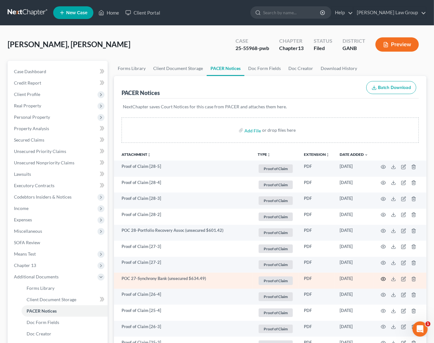
click at [382, 279] on icon "button" at bounding box center [383, 278] width 5 height 5
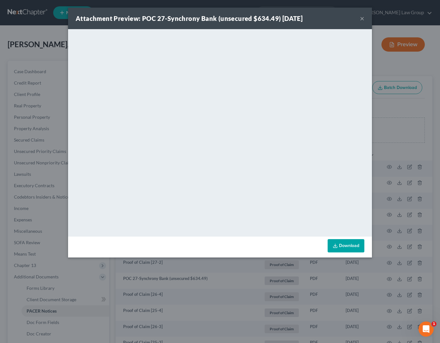
click at [362, 19] on button "×" at bounding box center [362, 19] width 4 height 8
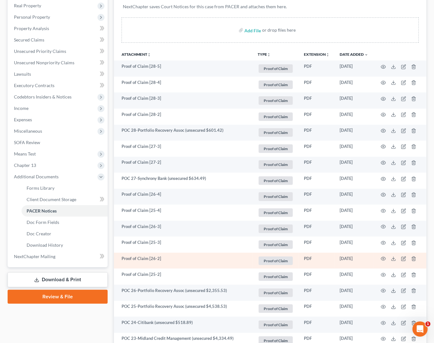
scroll to position [100, 0]
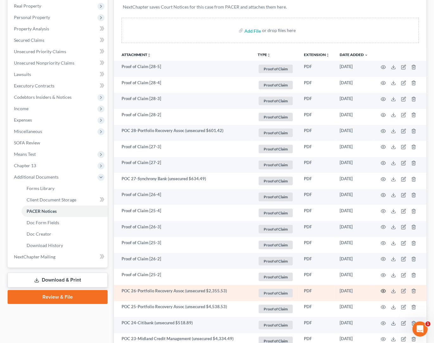
click at [382, 291] on icon "button" at bounding box center [383, 290] width 5 height 3
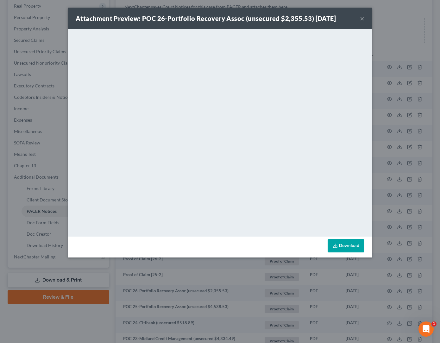
click at [363, 18] on button "×" at bounding box center [362, 19] width 4 height 8
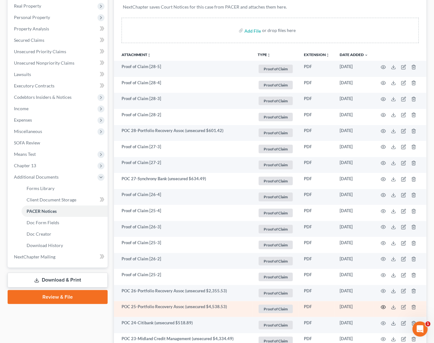
click at [386, 308] on icon "button" at bounding box center [383, 306] width 5 height 3
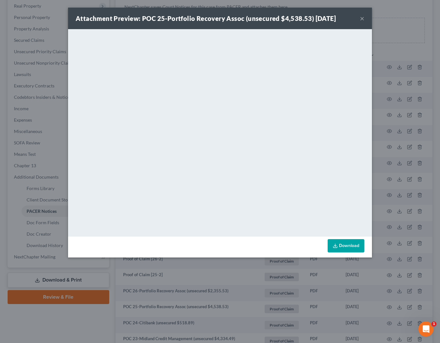
click at [362, 19] on button "×" at bounding box center [362, 19] width 4 height 8
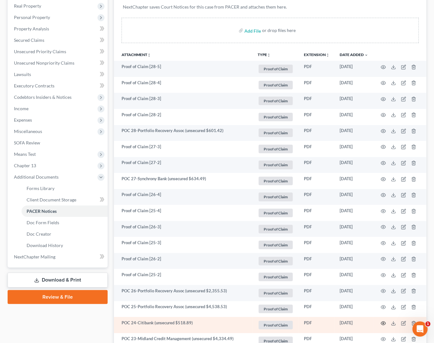
click at [382, 323] on icon "button" at bounding box center [383, 323] width 5 height 5
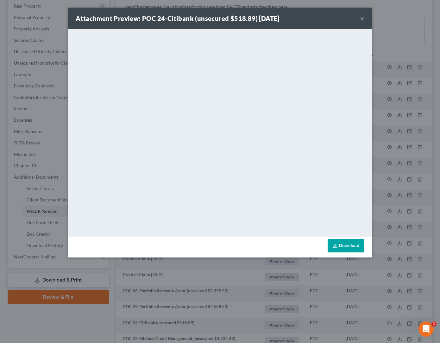
click at [362, 17] on button "×" at bounding box center [362, 19] width 4 height 8
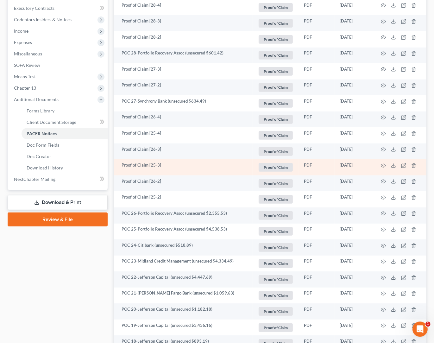
scroll to position [188, 0]
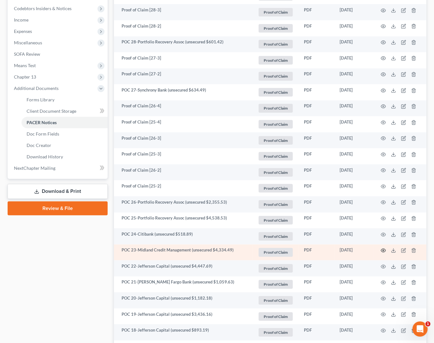
click at [383, 251] on icon "button" at bounding box center [383, 250] width 5 height 5
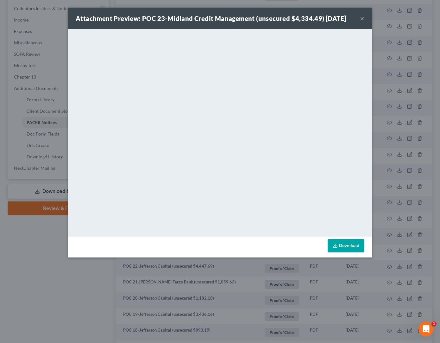
click at [362, 20] on button "×" at bounding box center [362, 19] width 4 height 8
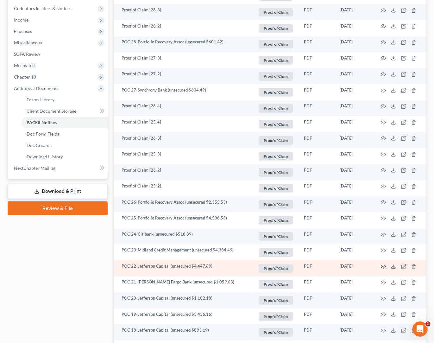
click at [383, 266] on circle "button" at bounding box center [383, 266] width 1 height 1
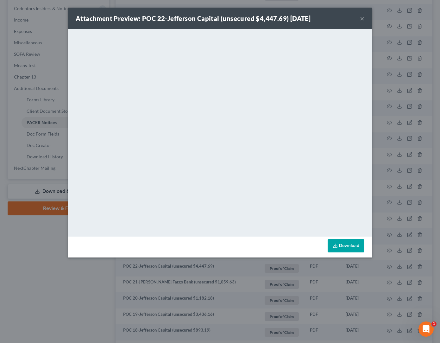
click at [362, 18] on button "×" at bounding box center [362, 19] width 4 height 8
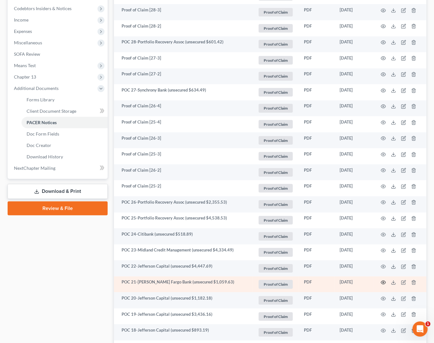
click at [384, 284] on icon "button" at bounding box center [383, 282] width 5 height 5
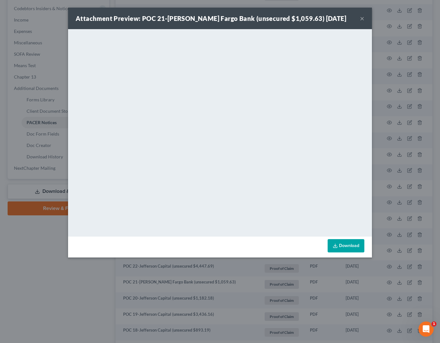
click at [363, 19] on button "×" at bounding box center [362, 19] width 4 height 8
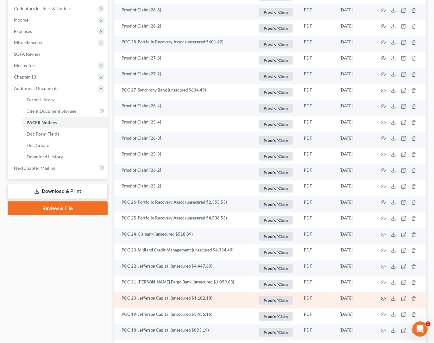
click at [384, 297] on icon "button" at bounding box center [383, 298] width 5 height 5
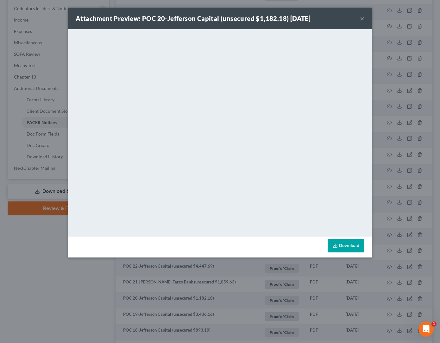
click at [360, 19] on button "×" at bounding box center [362, 19] width 4 height 8
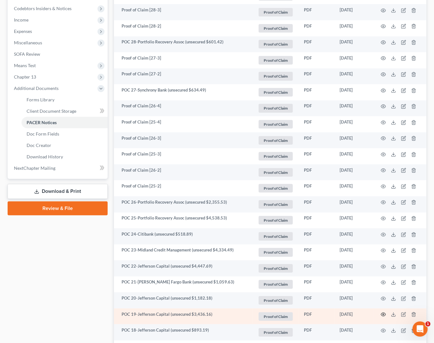
click at [386, 314] on icon "button" at bounding box center [383, 314] width 5 height 3
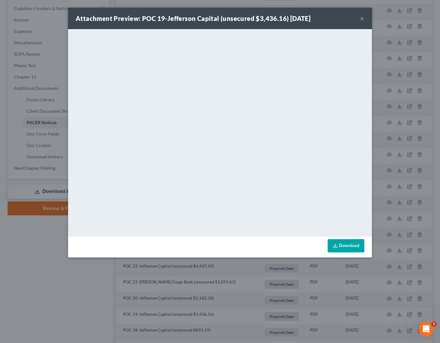
click at [362, 19] on button "×" at bounding box center [362, 19] width 4 height 8
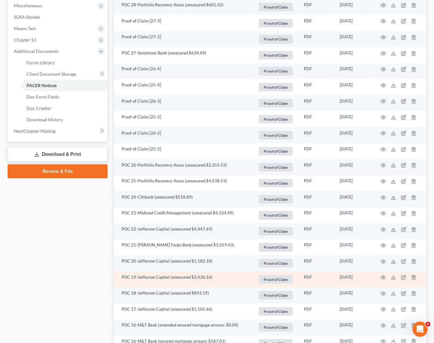
scroll to position [227, 0]
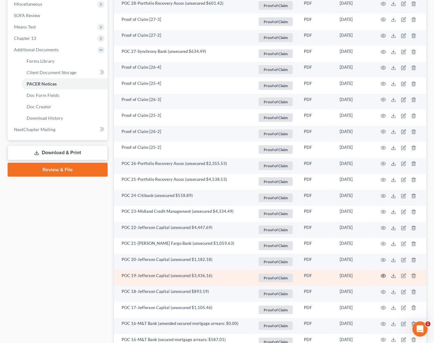
click at [382, 278] on icon "button" at bounding box center [383, 275] width 5 height 5
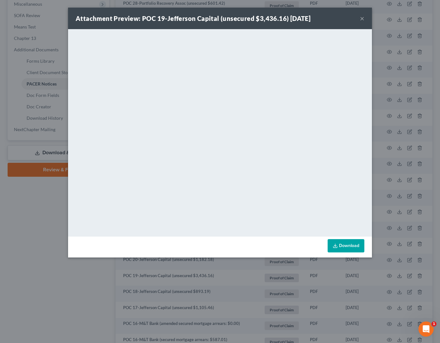
click at [362, 16] on button "×" at bounding box center [362, 19] width 4 height 8
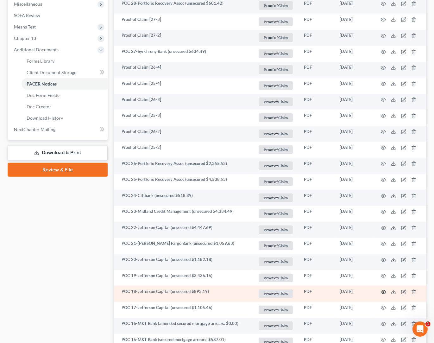
click at [385, 292] on icon "button" at bounding box center [383, 291] width 5 height 5
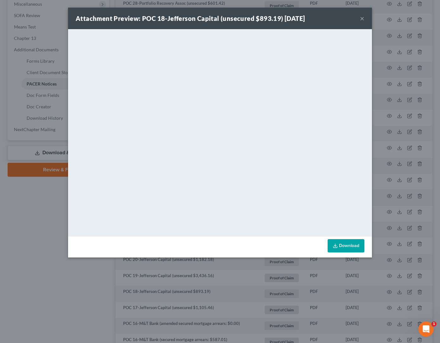
click at [361, 19] on button "×" at bounding box center [362, 19] width 4 height 8
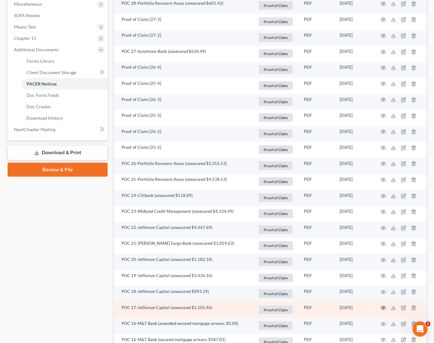
click at [384, 308] on icon "button" at bounding box center [383, 307] width 5 height 5
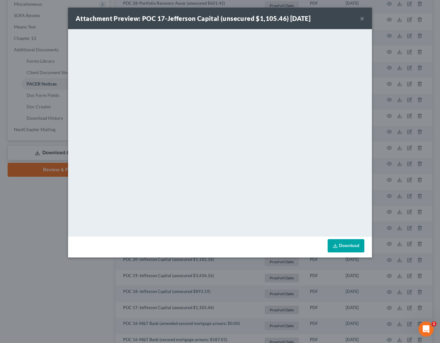
drag, startPoint x: 361, startPoint y: 17, endPoint x: 359, endPoint y: 22, distance: 5.7
click at [361, 17] on button "×" at bounding box center [362, 19] width 4 height 8
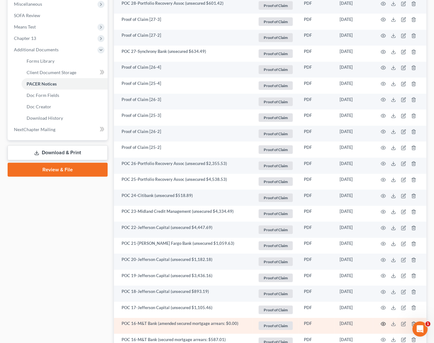
click at [383, 323] on circle "button" at bounding box center [383, 323] width 1 height 1
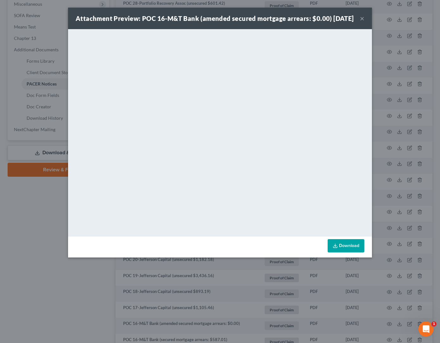
click at [362, 22] on button "×" at bounding box center [362, 19] width 4 height 8
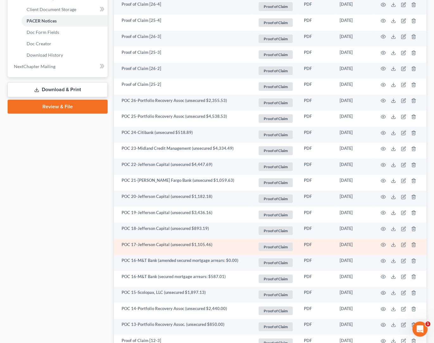
scroll to position [293, 0]
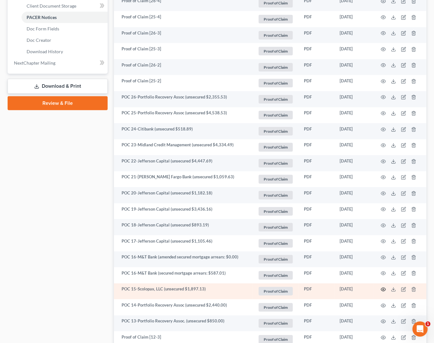
click at [383, 291] on icon "button" at bounding box center [383, 289] width 5 height 5
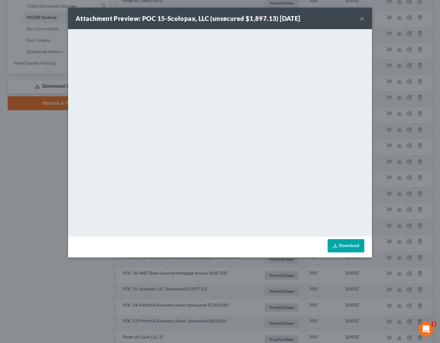
click at [361, 19] on button "×" at bounding box center [362, 19] width 4 height 8
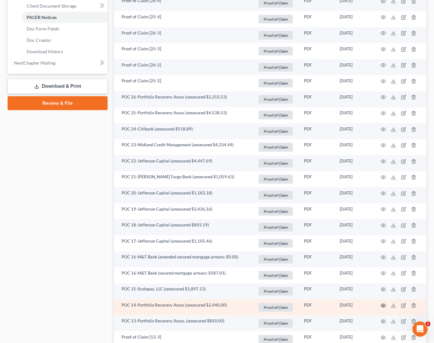
click at [386, 306] on td at bounding box center [399, 307] width 53 height 16
click at [384, 305] on icon "button" at bounding box center [383, 305] width 5 height 5
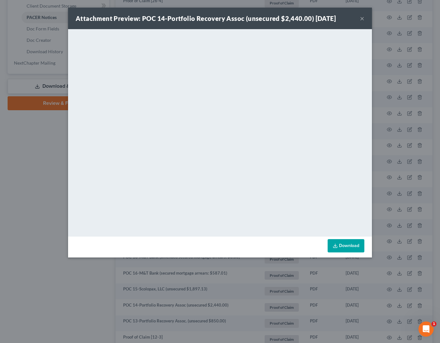
click at [364, 17] on button "×" at bounding box center [362, 19] width 4 height 8
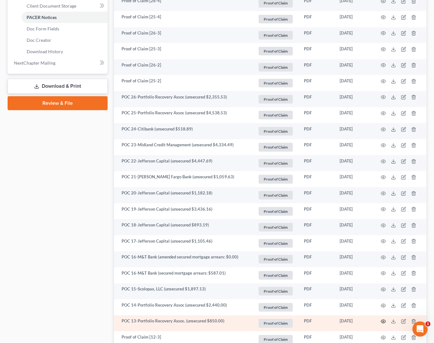
click at [383, 321] on circle "button" at bounding box center [383, 321] width 1 height 1
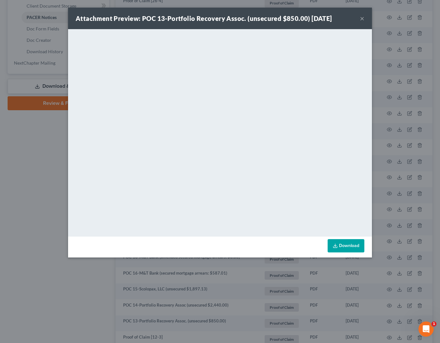
click at [361, 18] on button "×" at bounding box center [362, 19] width 4 height 8
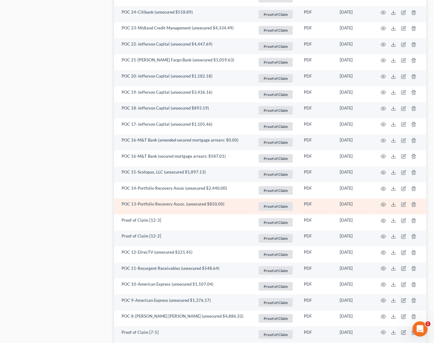
scroll to position [415, 0]
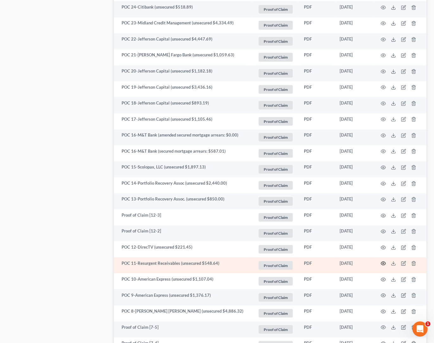
click at [381, 265] on icon "button" at bounding box center [383, 263] width 5 height 5
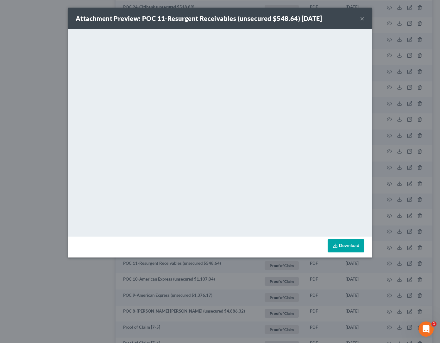
click at [364, 17] on button "×" at bounding box center [362, 19] width 4 height 8
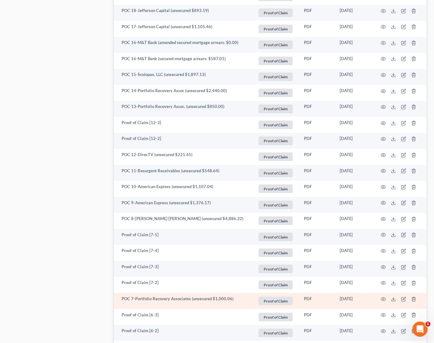
scroll to position [510, 0]
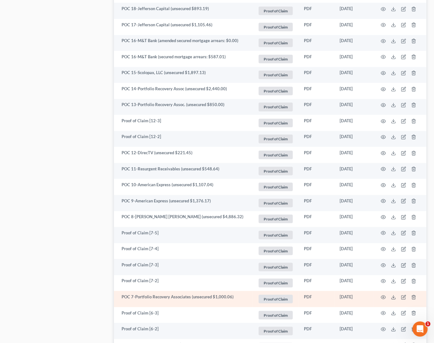
click at [386, 295] on td at bounding box center [399, 299] width 53 height 16
click at [383, 297] on icon "button" at bounding box center [383, 297] width 5 height 5
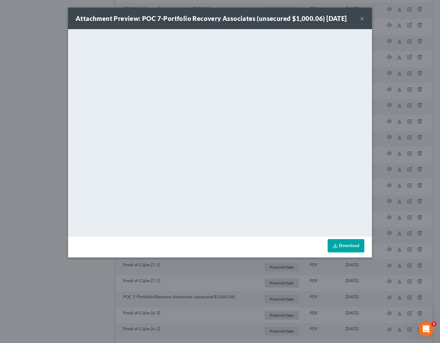
click at [364, 19] on button "×" at bounding box center [362, 19] width 4 height 8
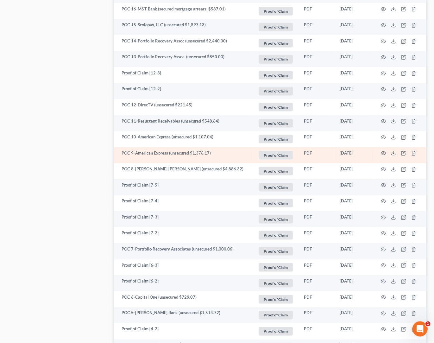
scroll to position [559, 0]
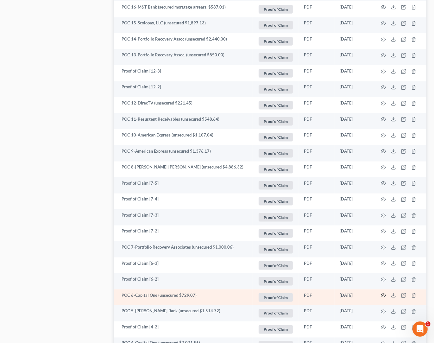
click at [381, 296] on icon "button" at bounding box center [383, 295] width 5 height 5
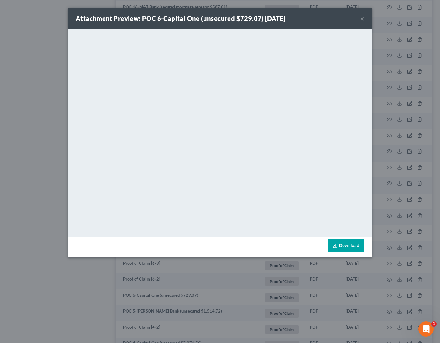
click at [362, 19] on button "×" at bounding box center [362, 19] width 4 height 8
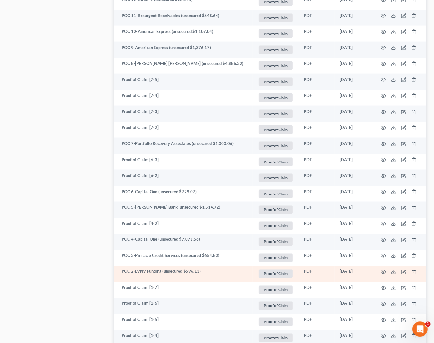
scroll to position [665, 0]
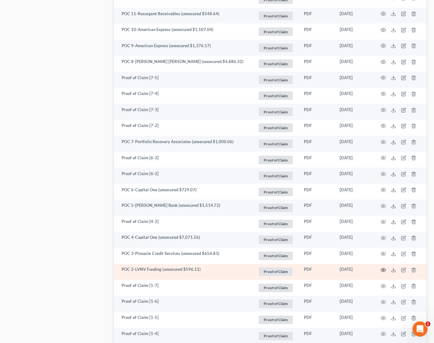
click at [382, 270] on icon "button" at bounding box center [383, 269] width 5 height 5
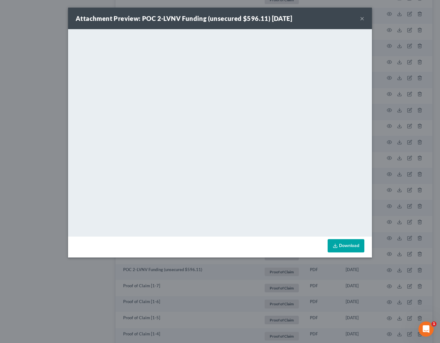
click at [361, 20] on button "×" at bounding box center [362, 19] width 4 height 8
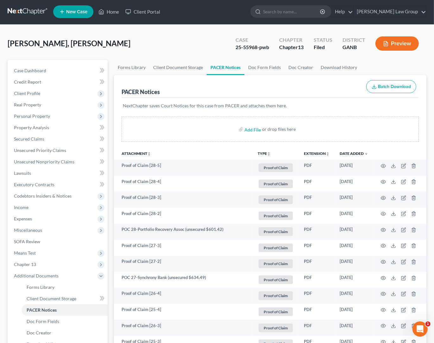
scroll to position [0, 0]
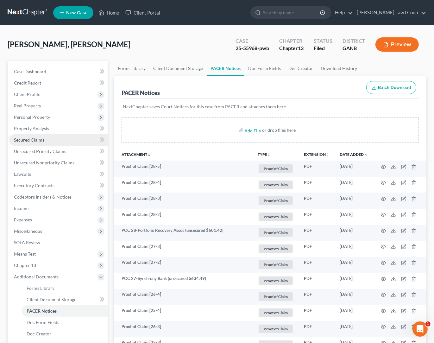
click at [46, 136] on link "Secured Claims" at bounding box center [58, 139] width 99 height 11
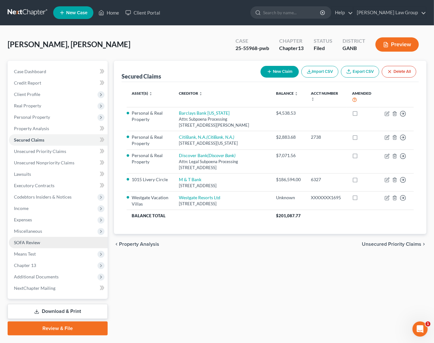
click at [41, 244] on link "SOFA Review" at bounding box center [58, 242] width 99 height 11
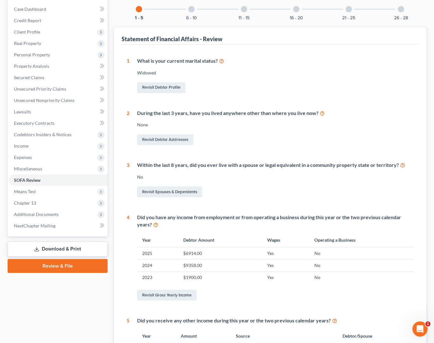
scroll to position [40, 0]
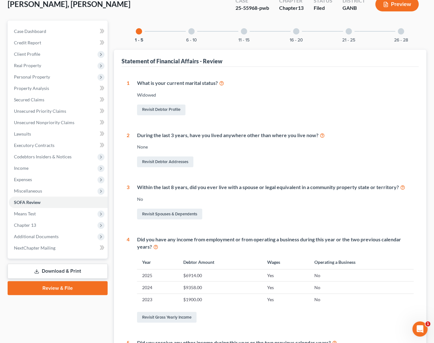
click at [195, 33] on div "6 - 10" at bounding box center [192, 32] width 22 height 22
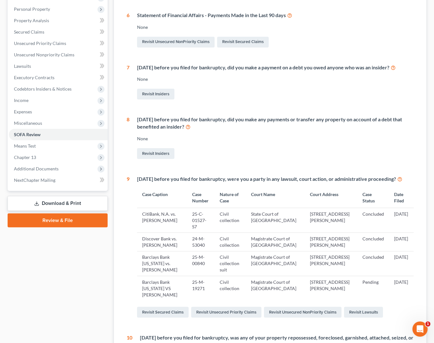
scroll to position [112, 0]
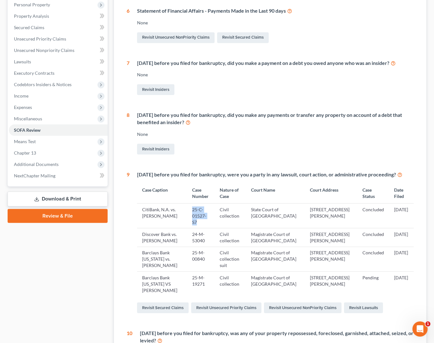
drag, startPoint x: 199, startPoint y: 230, endPoint x: 191, endPoint y: 218, distance: 13.9
click at [191, 218] on td "25-C-01527-S7" at bounding box center [201, 215] width 28 height 25
copy td "25-C-01527-S7"
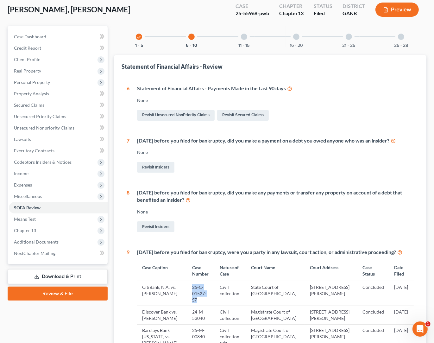
scroll to position [0, 0]
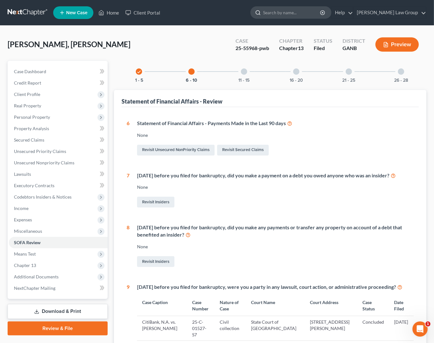
click at [297, 10] on input "search" at bounding box center [292, 13] width 58 height 12
type input "[PERSON_NAME]"
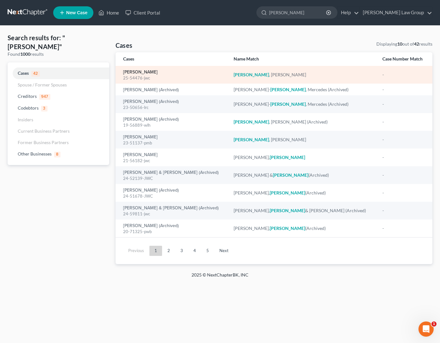
click at [132, 71] on link "[PERSON_NAME]" at bounding box center [140, 72] width 35 height 4
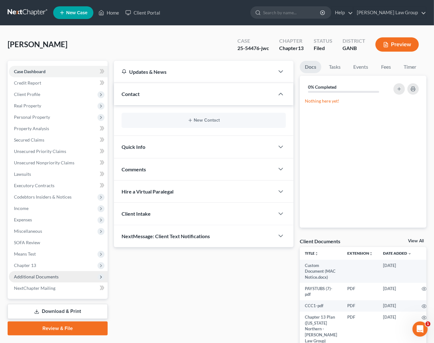
click at [44, 280] on span "Additional Documents" at bounding box center [58, 276] width 99 height 11
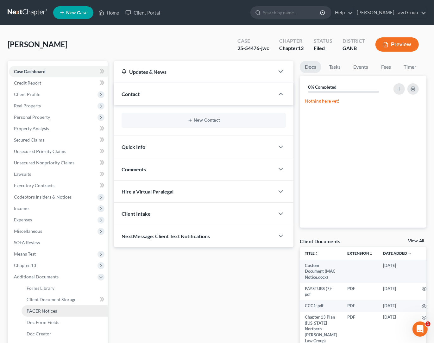
click at [53, 309] on span "PACER Notices" at bounding box center [42, 310] width 30 height 5
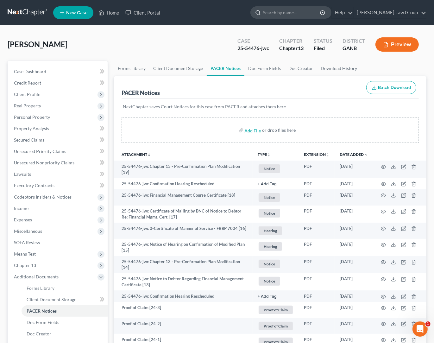
click at [305, 13] on input "search" at bounding box center [292, 13] width 58 height 12
type input "[PERSON_NAME]"
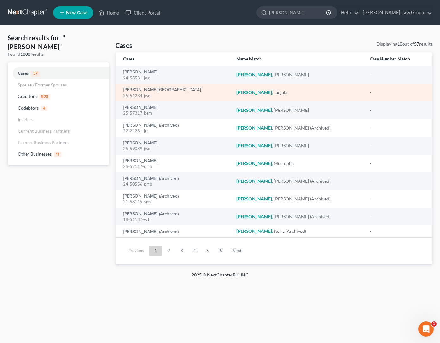
click at [140, 93] on div "25-51234-jwc" at bounding box center [174, 96] width 103 height 6
click at [141, 91] on link "[PERSON_NAME][GEOGRAPHIC_DATA]" at bounding box center [162, 90] width 78 height 4
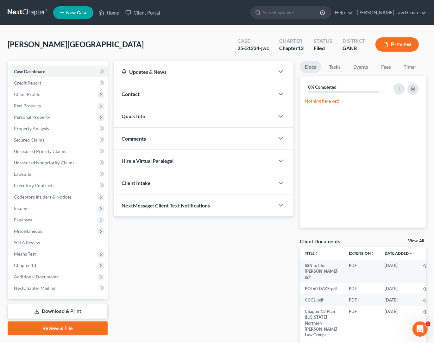
click at [50, 306] on link "Download & Print" at bounding box center [58, 311] width 100 height 15
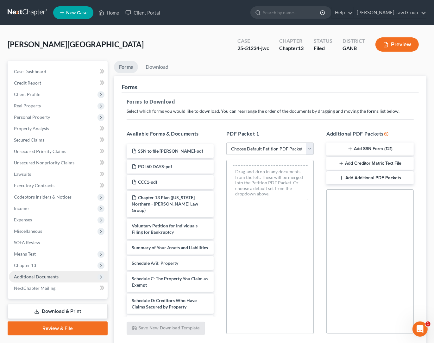
click at [52, 271] on span "Additional Documents" at bounding box center [58, 276] width 99 height 11
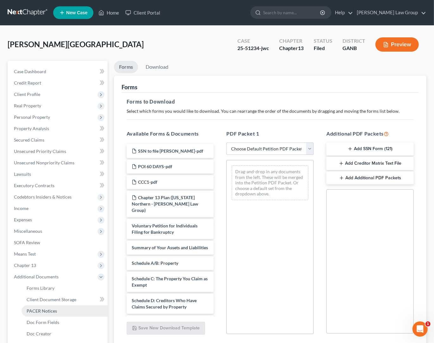
click at [57, 307] on link "PACER Notices" at bounding box center [65, 310] width 86 height 11
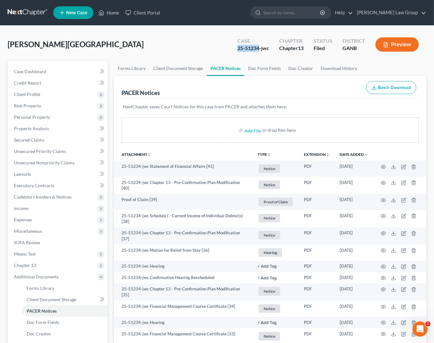
drag, startPoint x: 260, startPoint y: 49, endPoint x: 228, endPoint y: 50, distance: 31.7
click at [228, 50] on div "[PERSON_NAME] Upgraded Case 25-51234-jwc Chapter Chapter 13 Status Filed Distri…" at bounding box center [217, 47] width 419 height 28
copy div "25-51234"
click at [315, 16] on input "search" at bounding box center [292, 13] width 58 height 12
type input "[PERSON_NAME]"
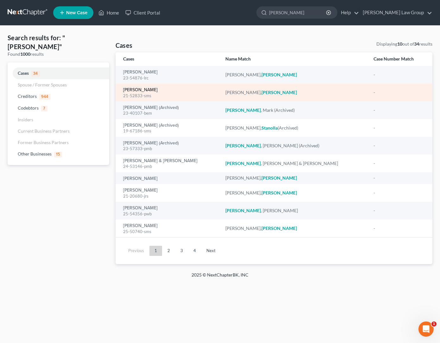
click at [152, 91] on link "[PERSON_NAME]" at bounding box center [140, 90] width 35 height 4
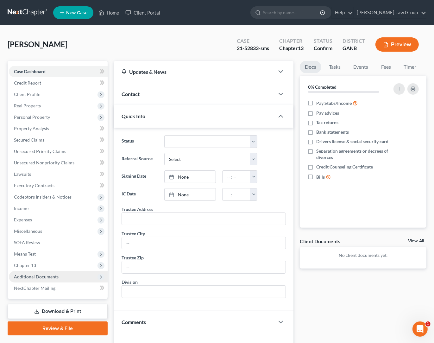
click at [39, 276] on span "Additional Documents" at bounding box center [36, 276] width 45 height 5
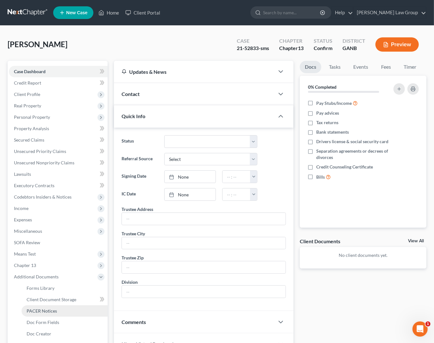
click at [58, 311] on link "PACER Notices" at bounding box center [65, 310] width 86 height 11
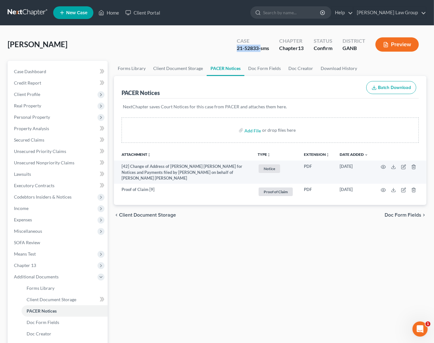
drag, startPoint x: 259, startPoint y: 50, endPoint x: 229, endPoint y: 46, distance: 30.3
click at [230, 50] on div "Case 21-52833-sms Chapter Chapter 13 Status Confirm District GANB Preview" at bounding box center [327, 44] width 197 height 22
click at [261, 46] on div "21-52833-sms" at bounding box center [253, 48] width 32 height 7
drag, startPoint x: 258, startPoint y: 49, endPoint x: 233, endPoint y: 51, distance: 25.7
click at [233, 51] on div "Case 21-52833-sms" at bounding box center [253, 45] width 42 height 19
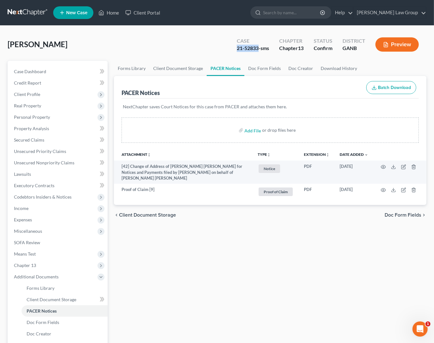
copy div "21-52833"
click at [297, 15] on input "search" at bounding box center [292, 13] width 58 height 12
click at [292, 12] on input "search" at bounding box center [292, 13] width 58 height 12
click at [305, 17] on input "search" at bounding box center [292, 13] width 58 height 12
type input "[PERSON_NAME]"
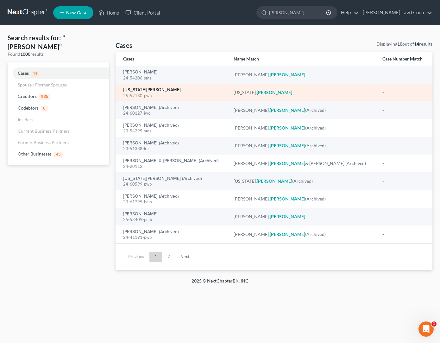
click at [144, 91] on link "[US_STATE][PERSON_NAME]" at bounding box center [152, 90] width 58 height 4
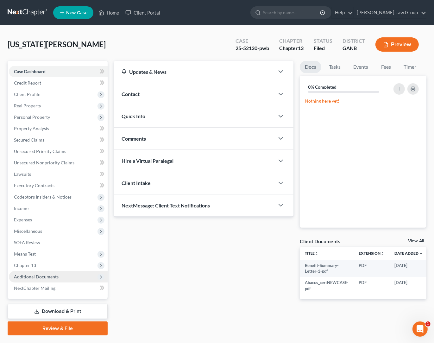
click at [65, 278] on span "Additional Documents" at bounding box center [58, 276] width 99 height 11
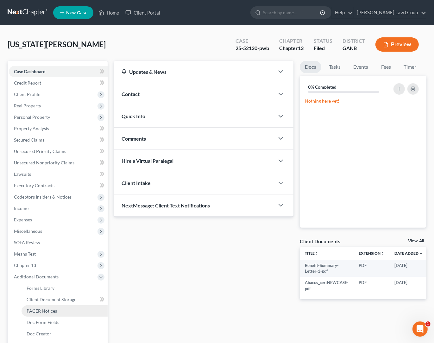
click at [68, 311] on link "PACER Notices" at bounding box center [65, 310] width 86 height 11
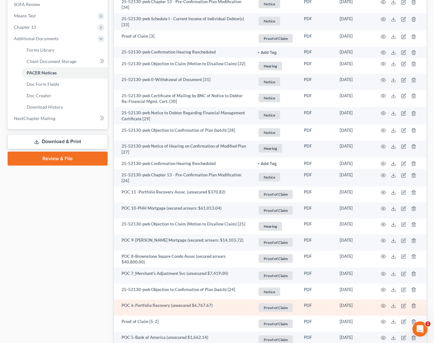
scroll to position [83, 0]
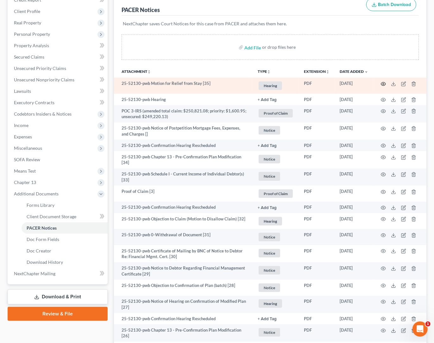
click at [381, 84] on icon "button" at bounding box center [383, 83] width 5 height 3
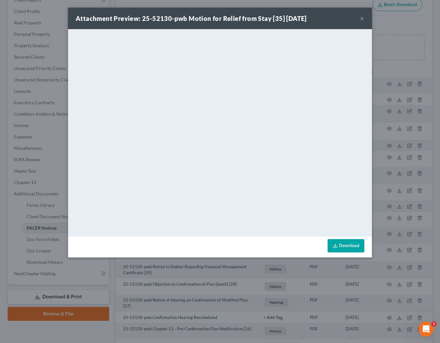
click at [364, 19] on button "×" at bounding box center [362, 19] width 4 height 8
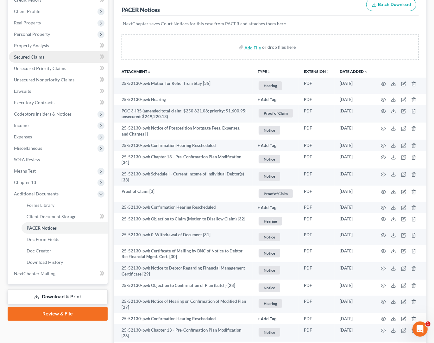
click at [38, 61] on link "Secured Claims" at bounding box center [58, 56] width 99 height 11
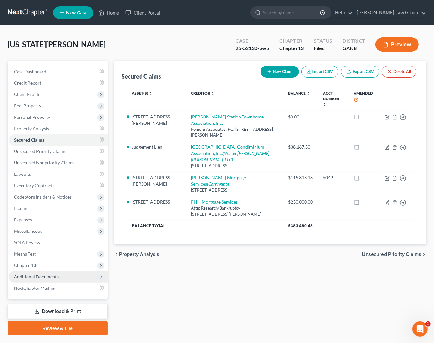
click at [57, 277] on span "Additional Documents" at bounding box center [36, 276] width 45 height 5
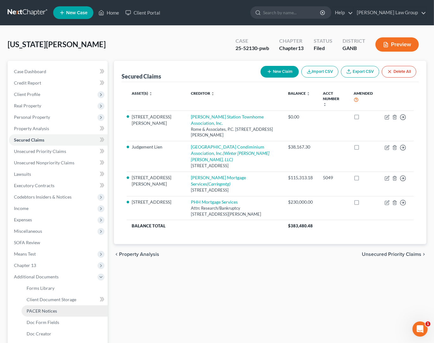
drag, startPoint x: 68, startPoint y: 314, endPoint x: 89, endPoint y: 310, distance: 21.4
click at [68, 314] on link "PACER Notices" at bounding box center [65, 310] width 86 height 11
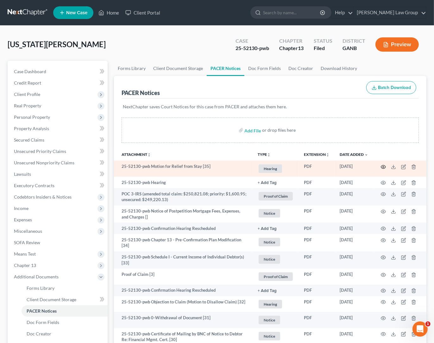
click at [381, 167] on icon "button" at bounding box center [383, 166] width 5 height 5
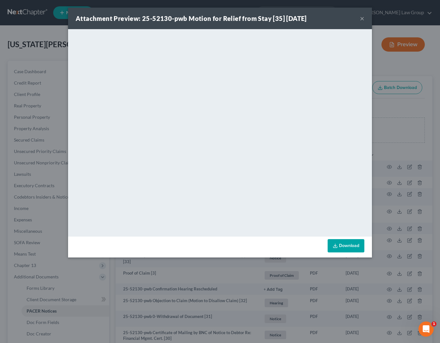
click at [362, 21] on button "×" at bounding box center [362, 19] width 4 height 8
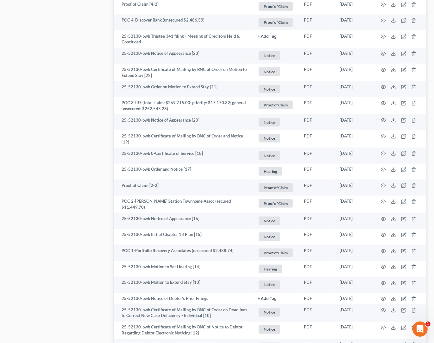
scroll to position [615, 0]
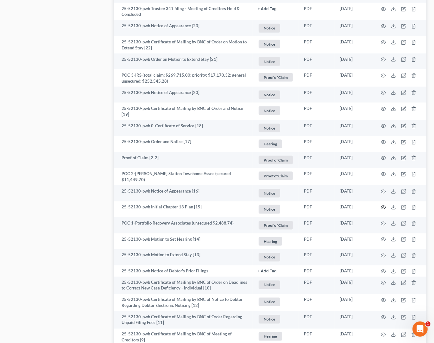
click at [383, 207] on icon "button" at bounding box center [383, 207] width 5 height 5
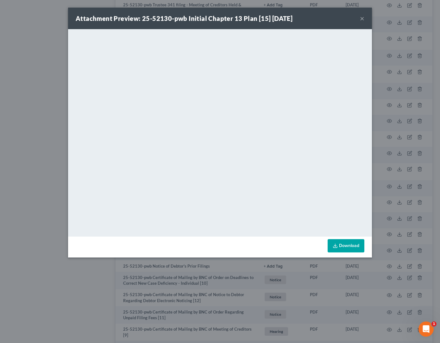
click at [363, 19] on button "×" at bounding box center [362, 19] width 4 height 8
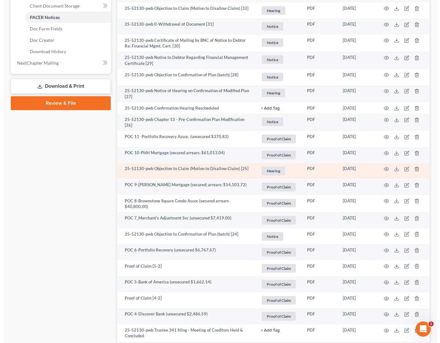
scroll to position [83, 0]
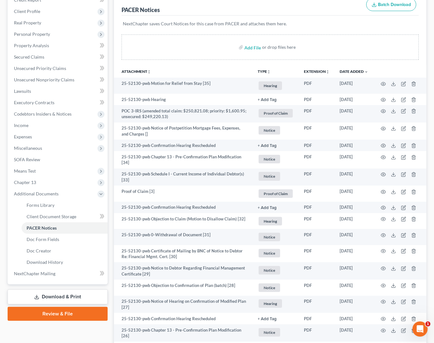
click at [265, 72] on button "TYPE unfold_more" at bounding box center [264, 72] width 13 height 4
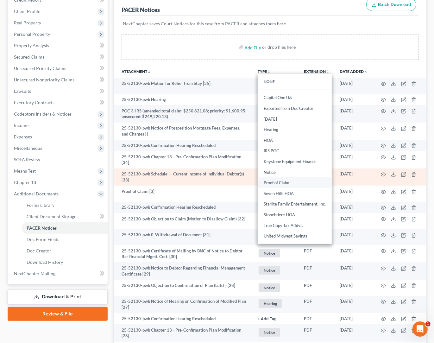
click at [288, 184] on link "Proof of Claim" at bounding box center [295, 183] width 74 height 11
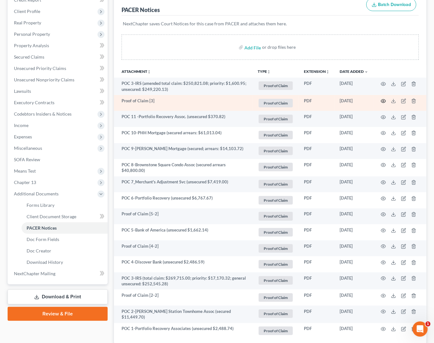
click at [383, 101] on icon "button" at bounding box center [383, 100] width 5 height 5
